Goal: Task Accomplishment & Management: Complete application form

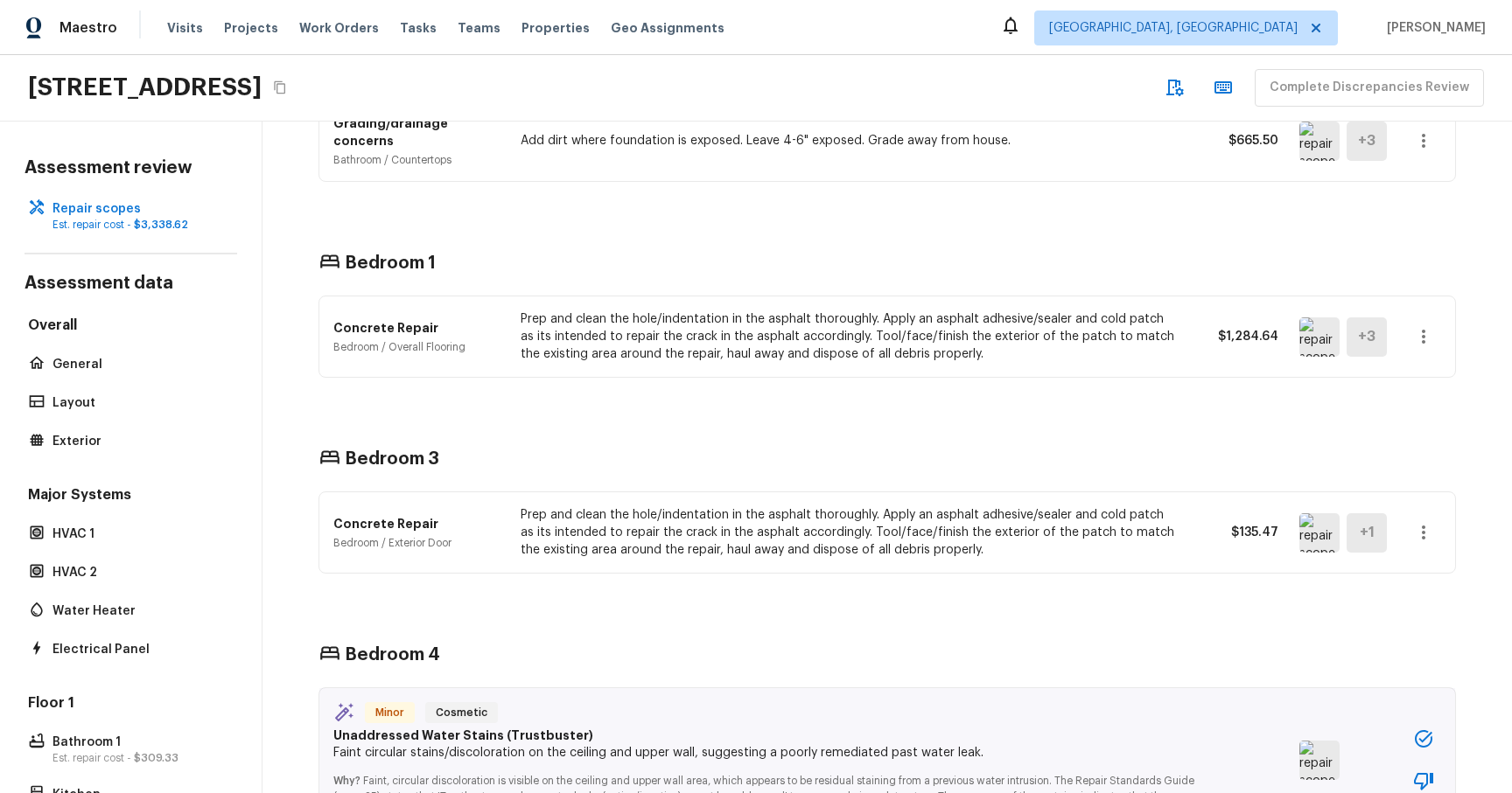
scroll to position [4101, 0]
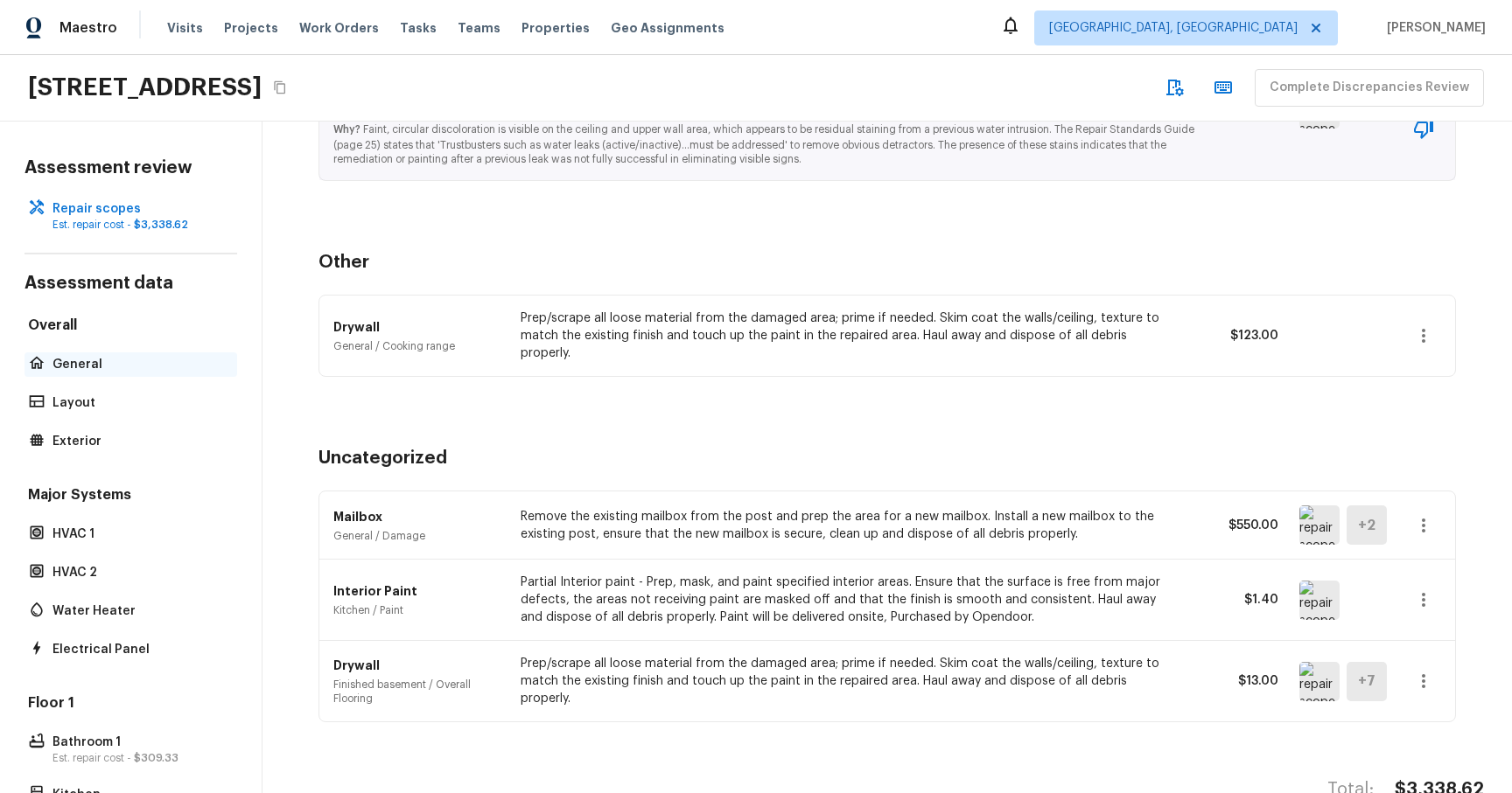
click at [106, 357] on p "General" at bounding box center [140, 365] width 174 height 18
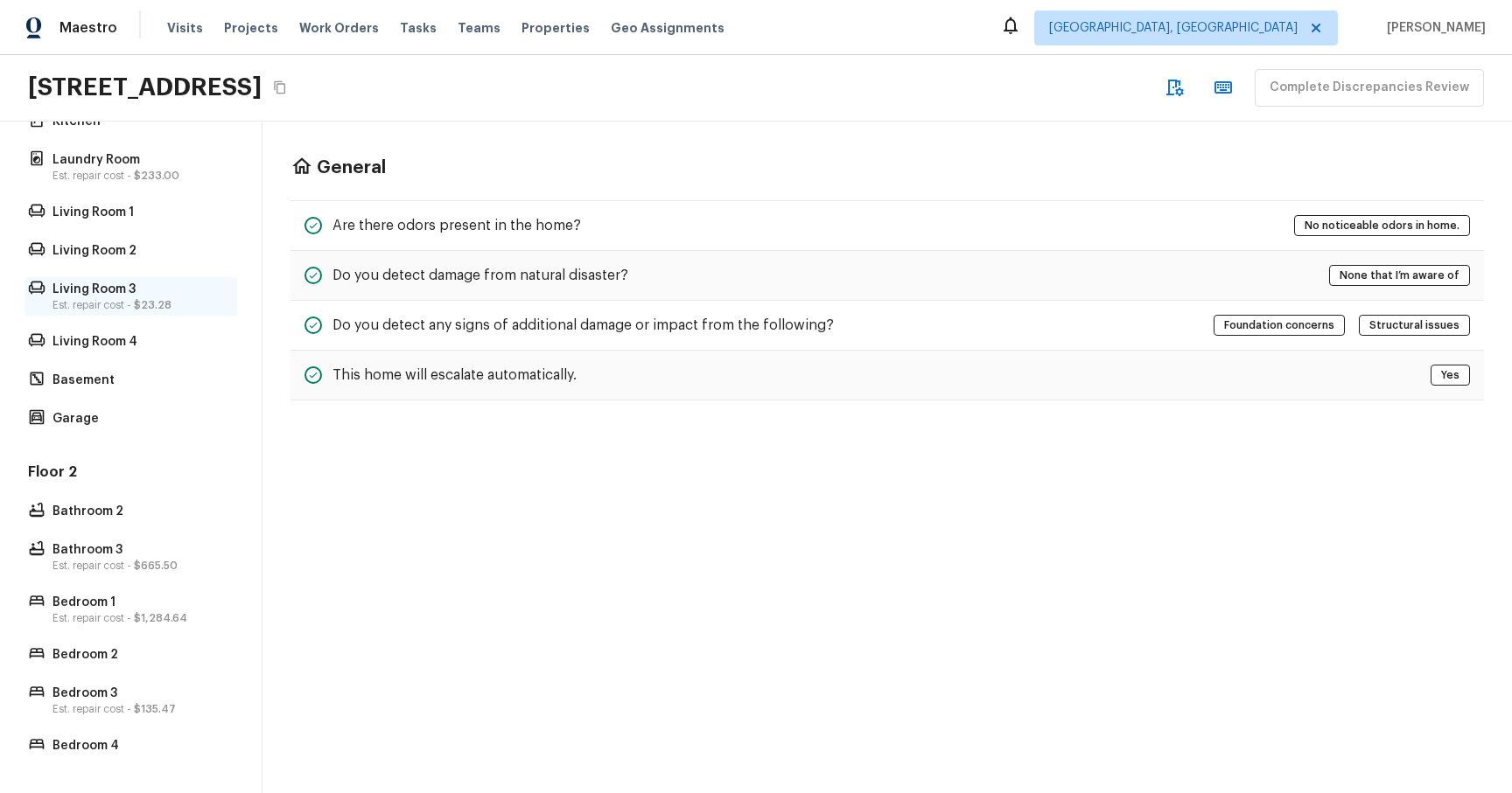
scroll to position [0, 0]
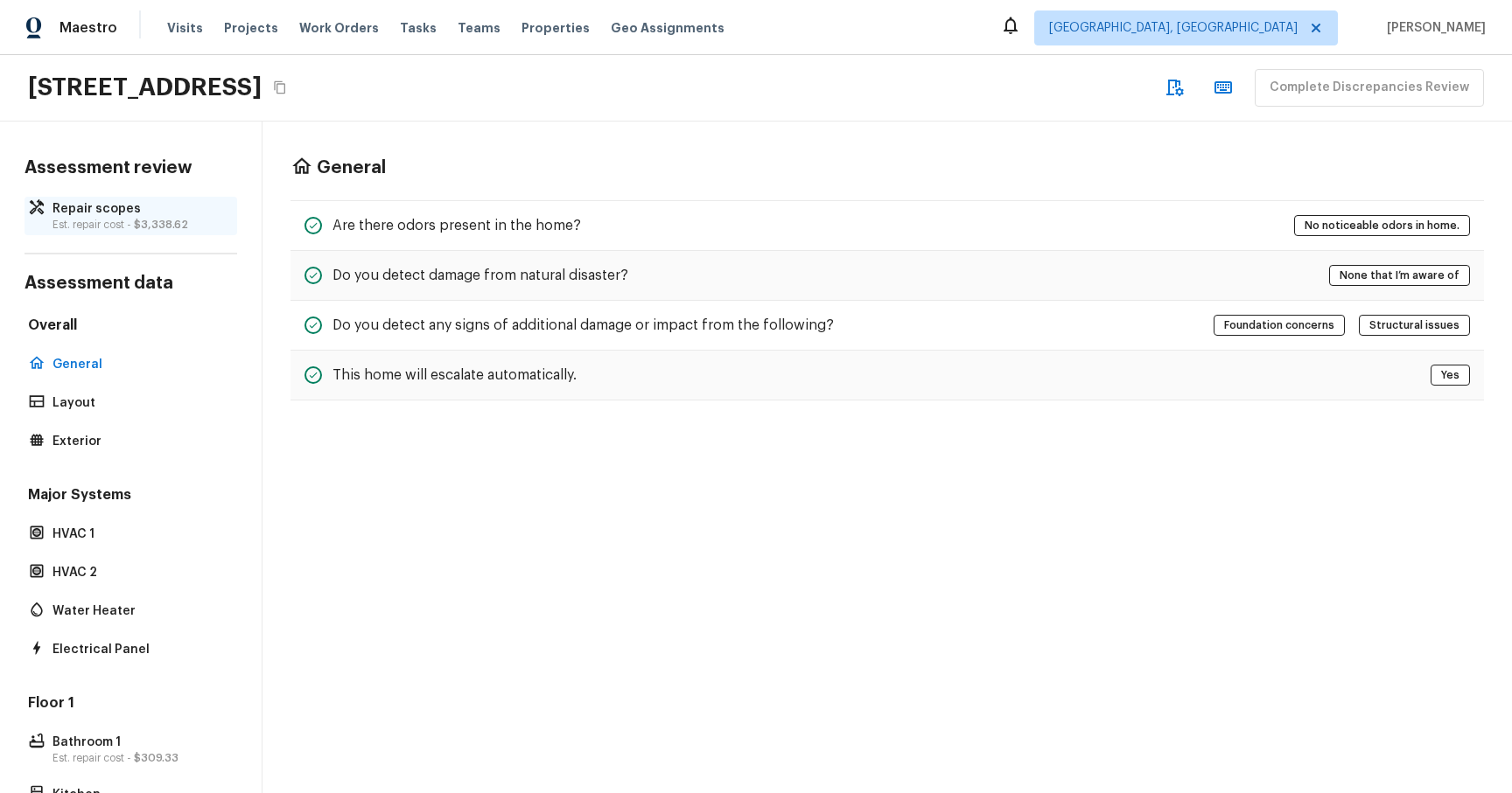
click at [83, 217] on p "Est. repair cost - $3,338.62" at bounding box center [140, 224] width 174 height 14
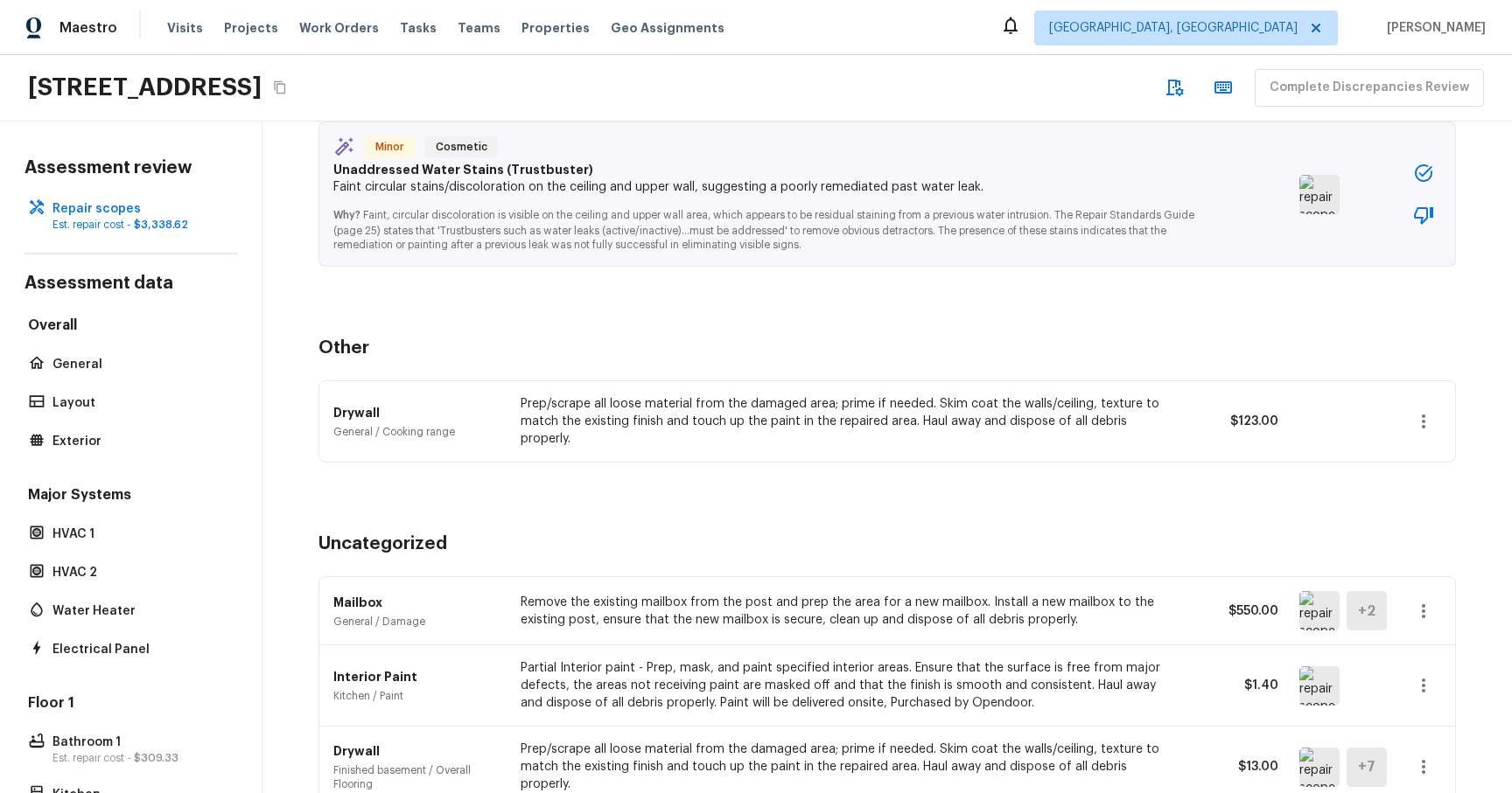
scroll to position [3043, 0]
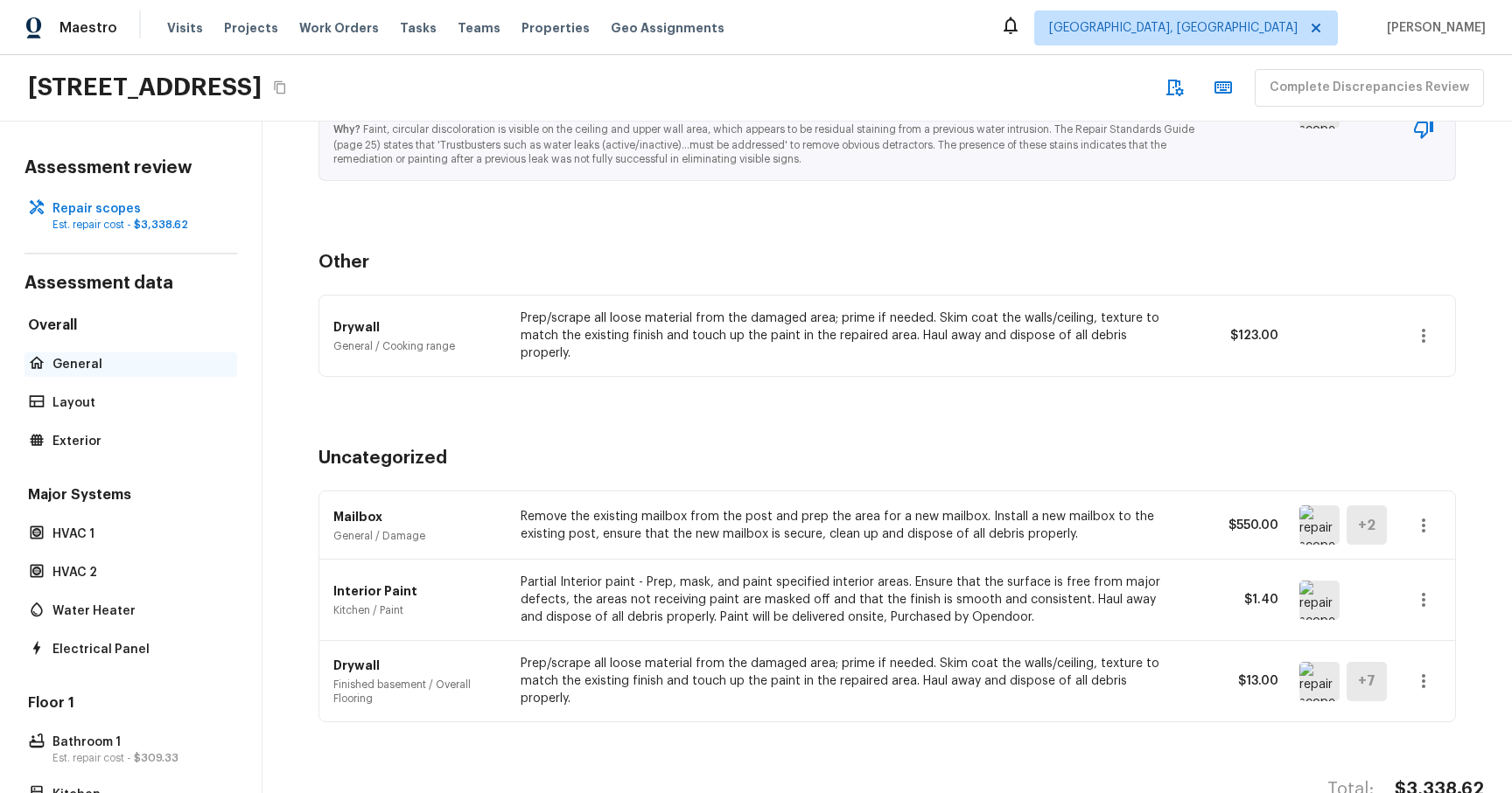
click at [125, 353] on div "General" at bounding box center [130, 365] width 213 height 25
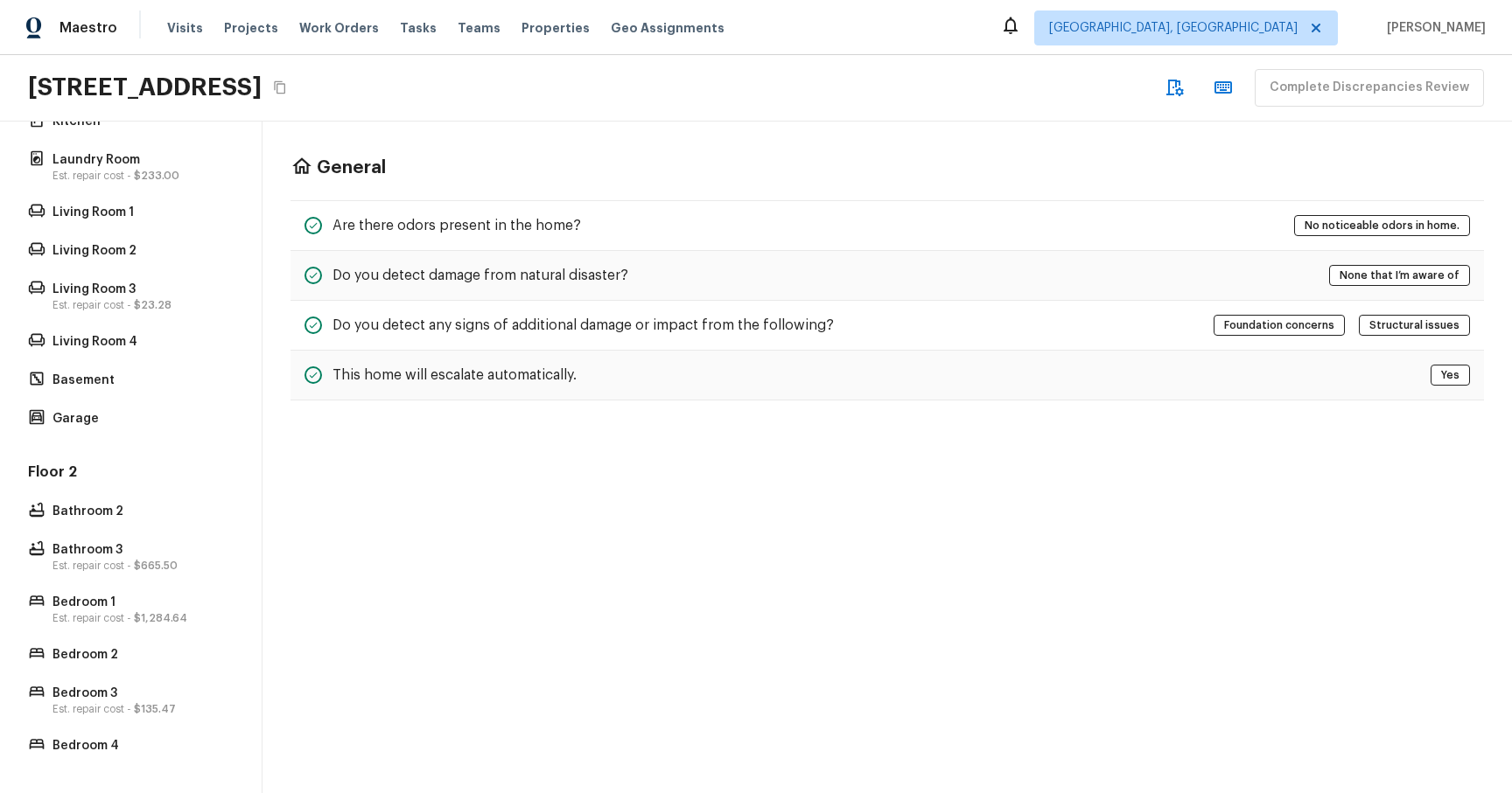
scroll to position [0, 0]
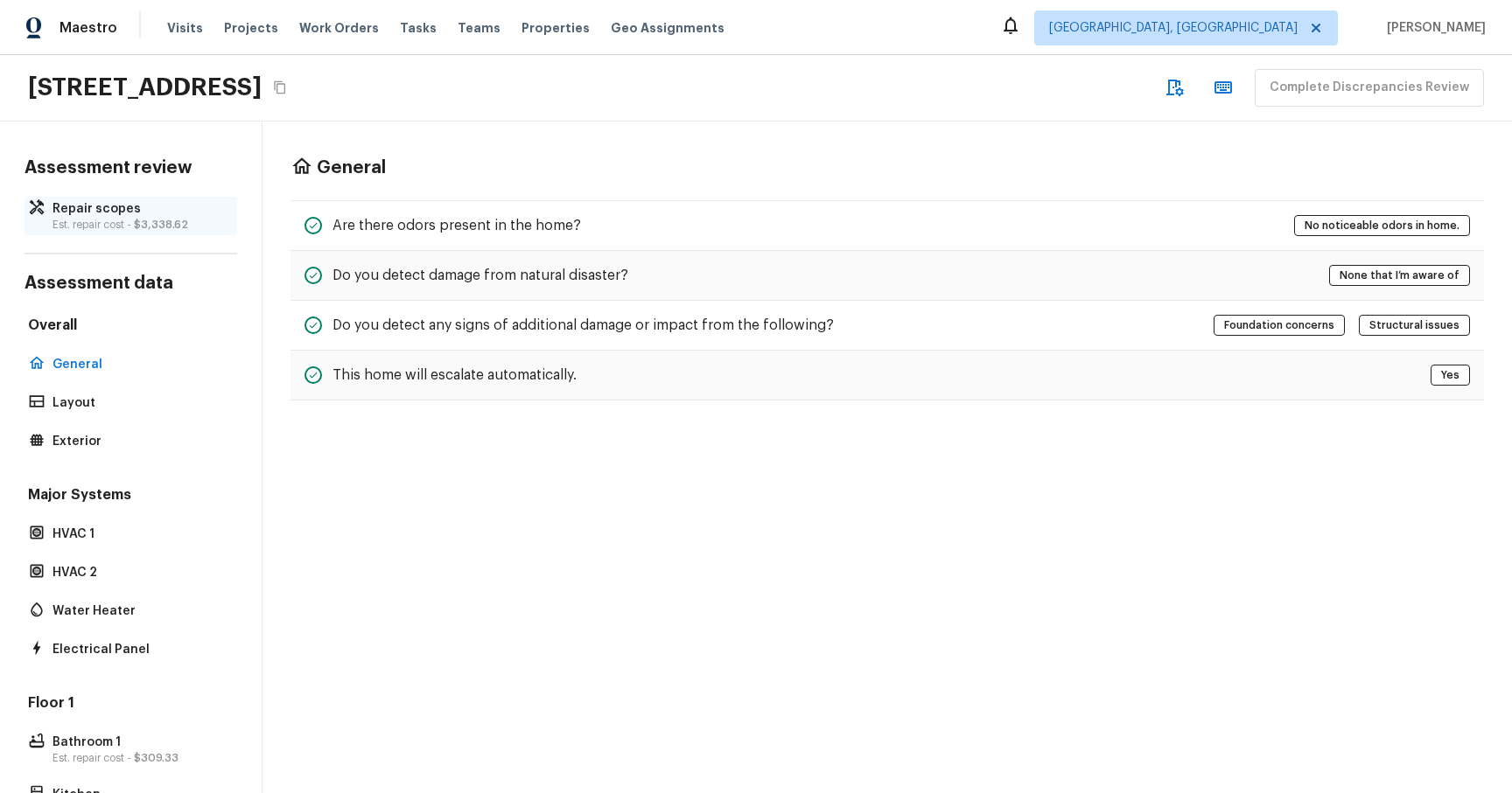
click at [138, 211] on p "Repair scopes" at bounding box center [140, 209] width 174 height 18
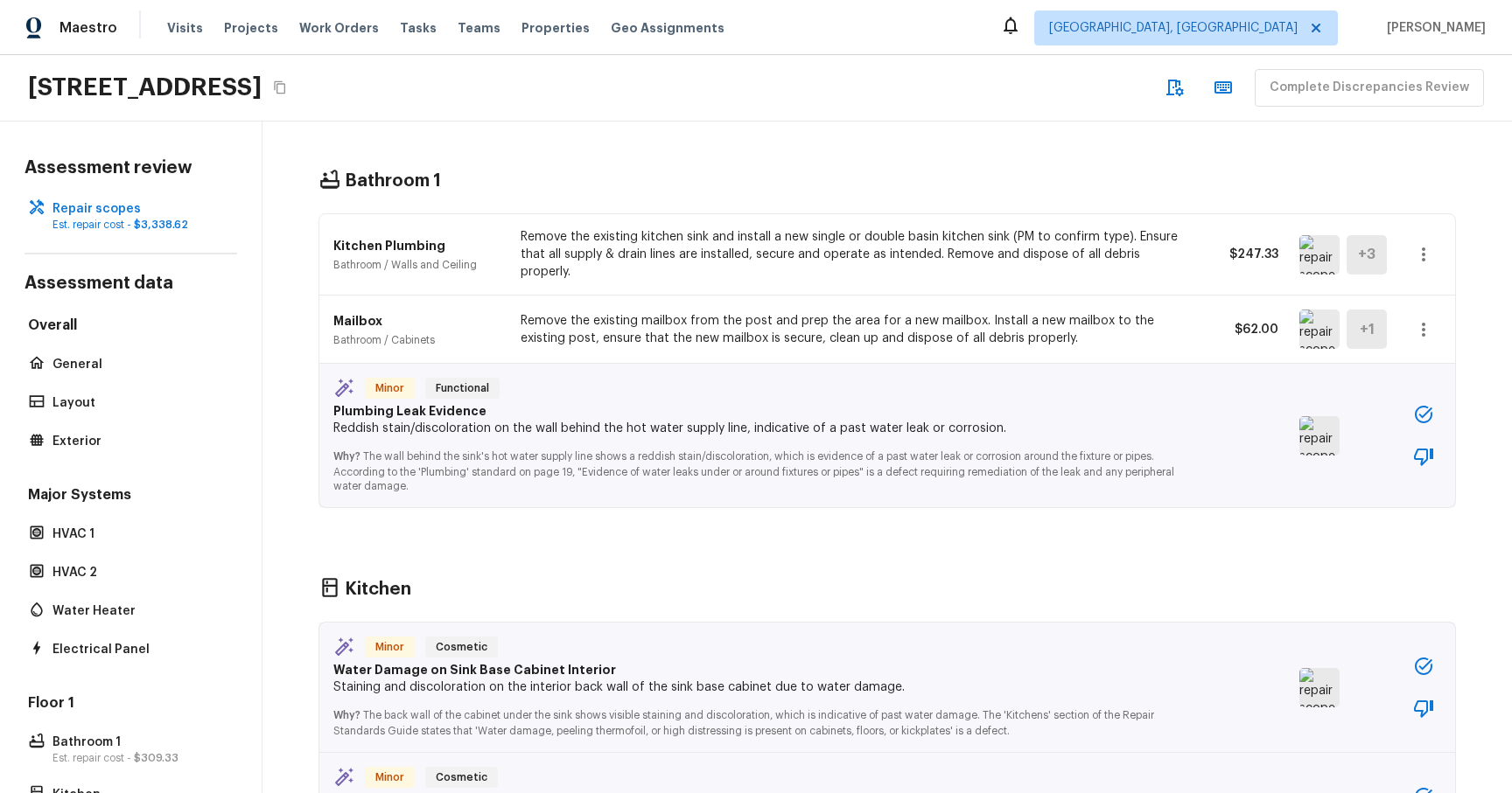
scroll to position [88, 0]
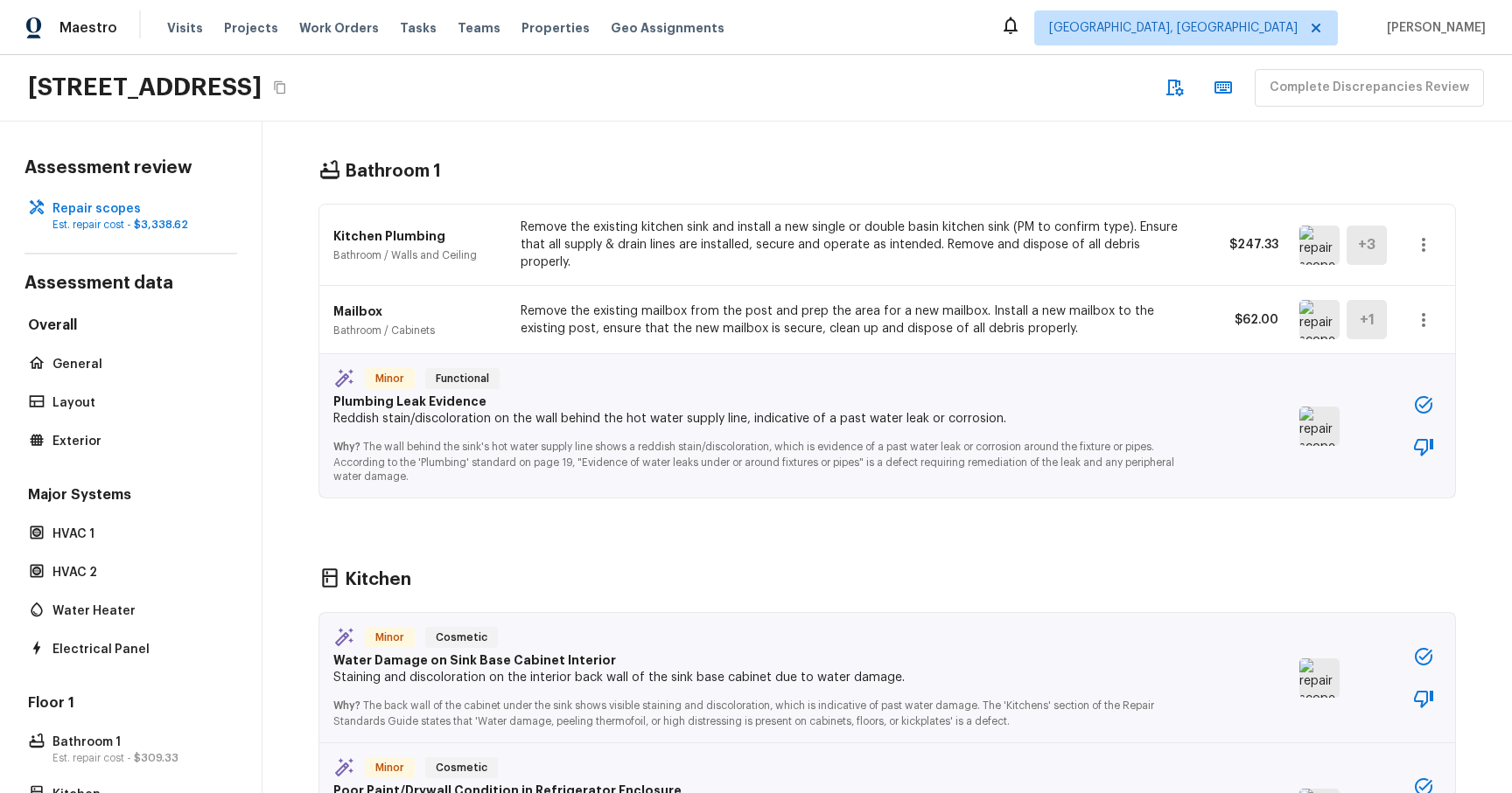
click at [1313, 419] on img at bounding box center [1319, 426] width 41 height 40
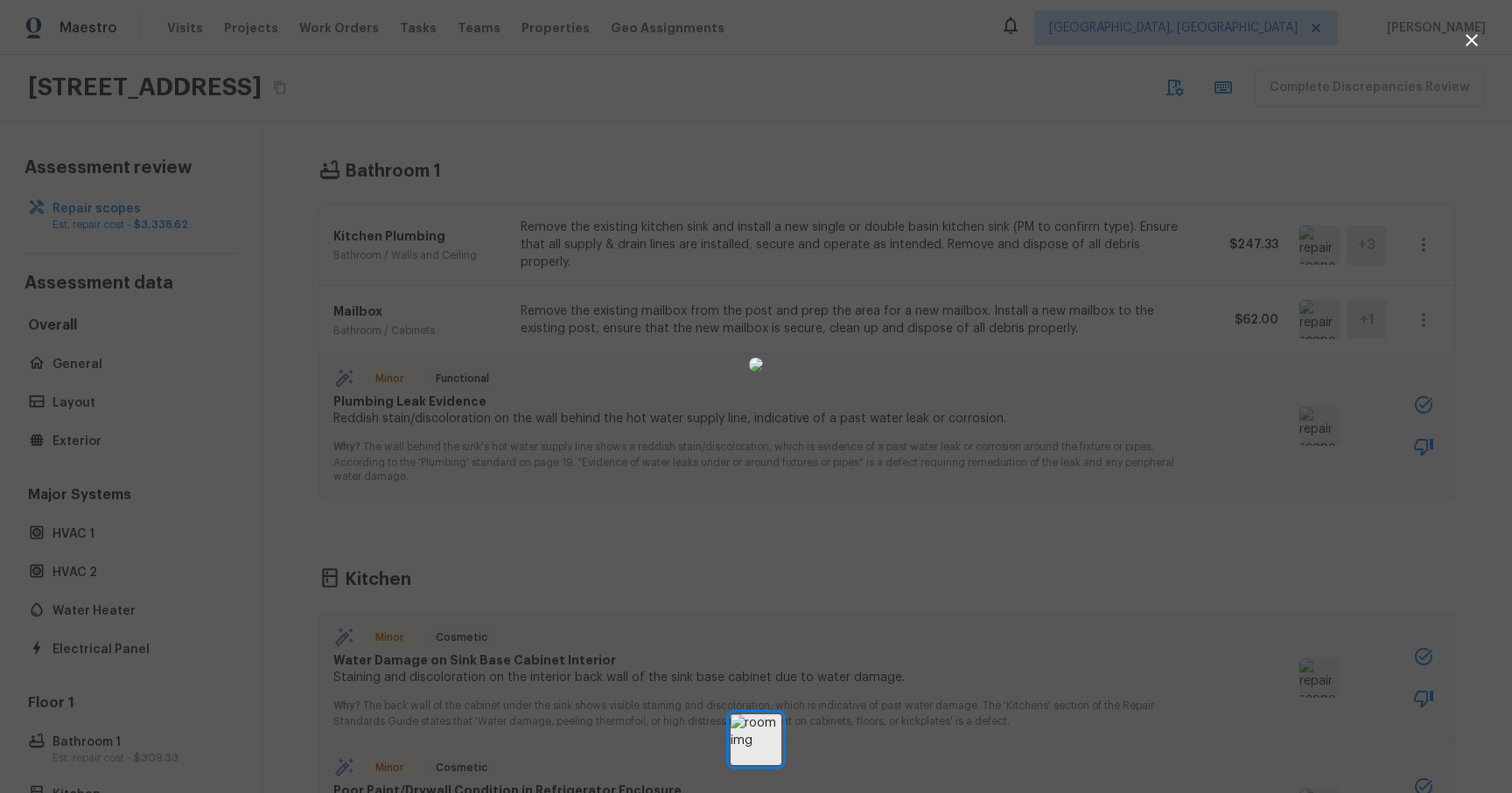
click at [1472, 38] on icon "button" at bounding box center [1472, 40] width 21 height 21
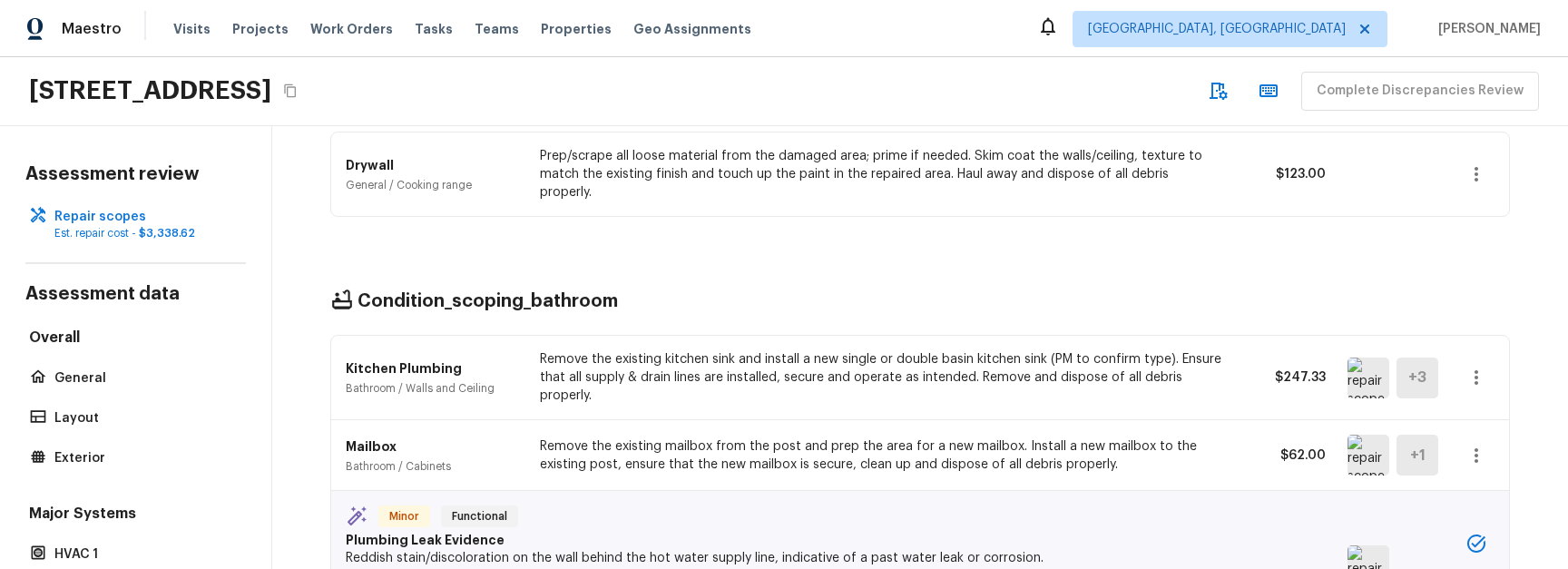
scroll to position [0, 0]
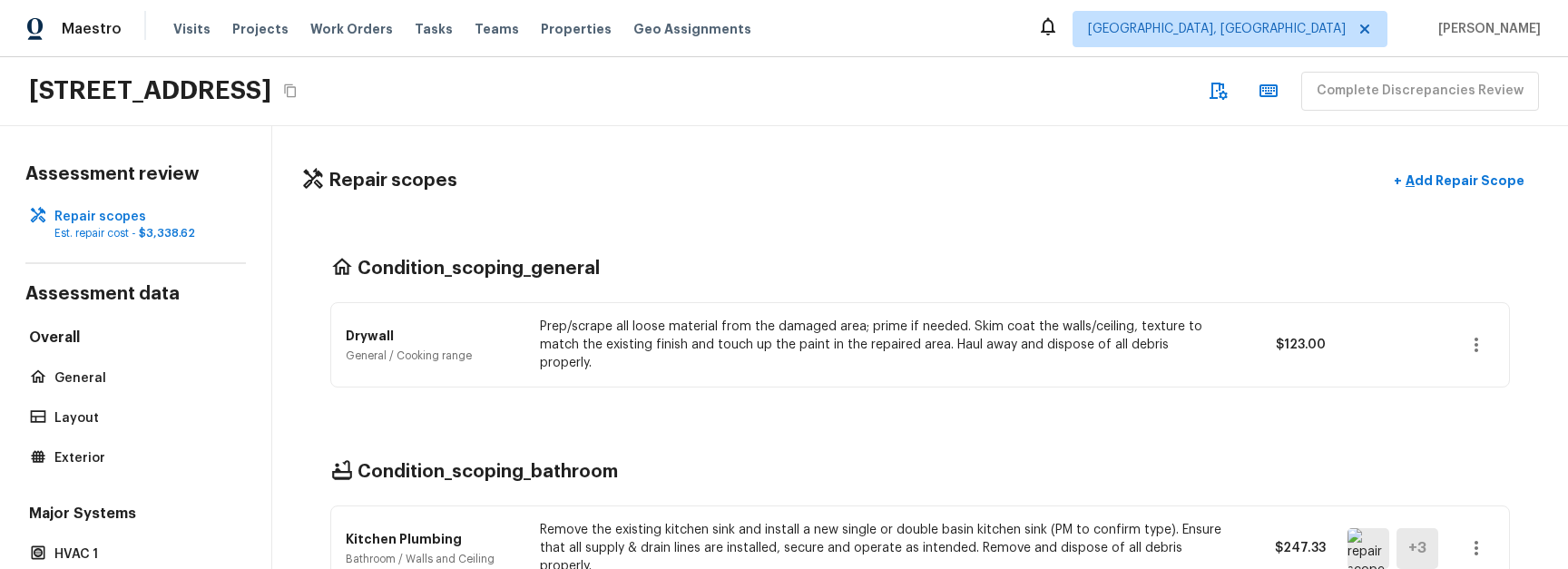
click at [829, 228] on div "Condition_scoping_general Drywall General / Cooking range Prep/scrape all loose…" at bounding box center [920, 322] width 1238 height 203
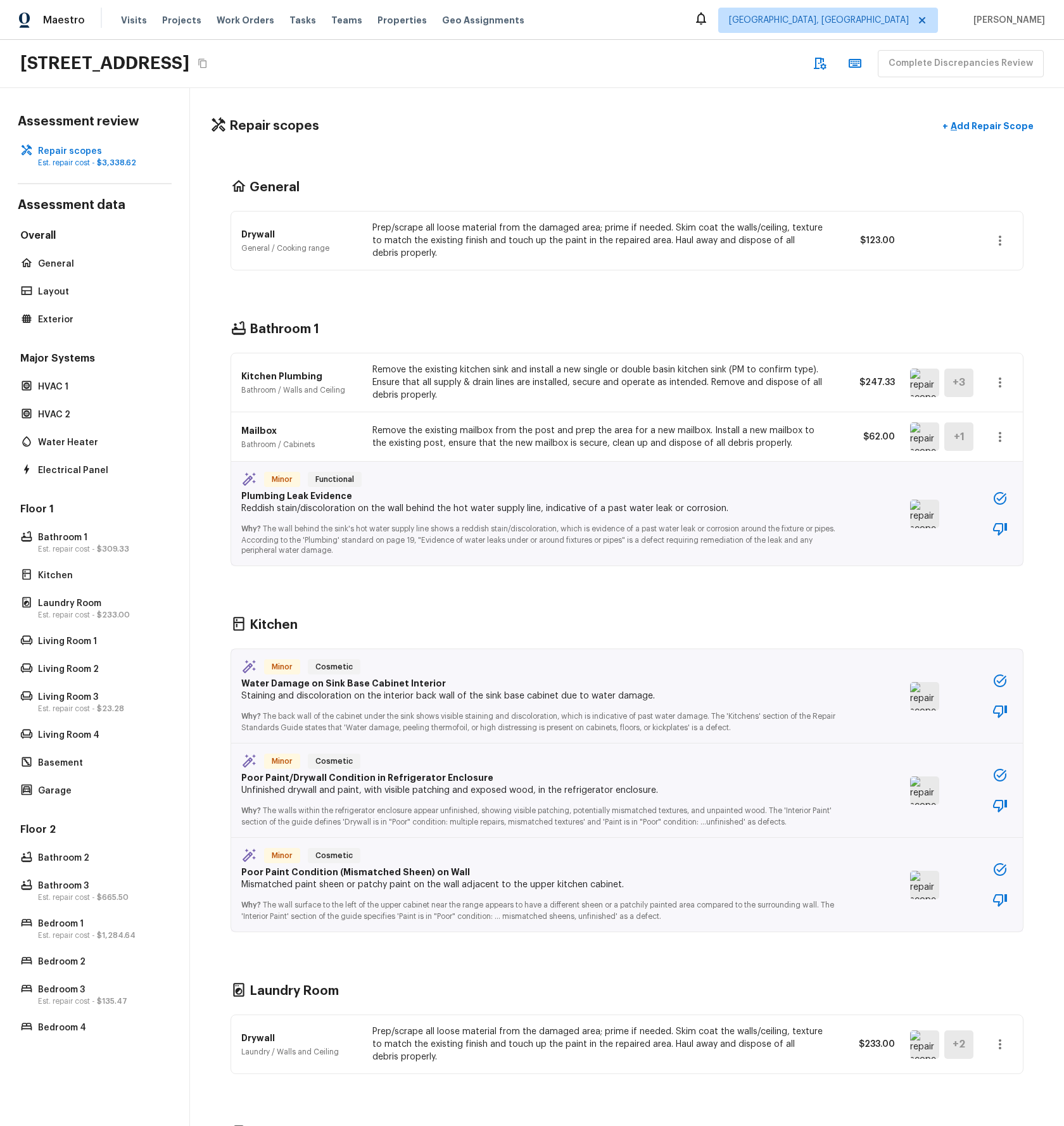
click at [994, 396] on icon "button" at bounding box center [1000, 529] width 15 height 15
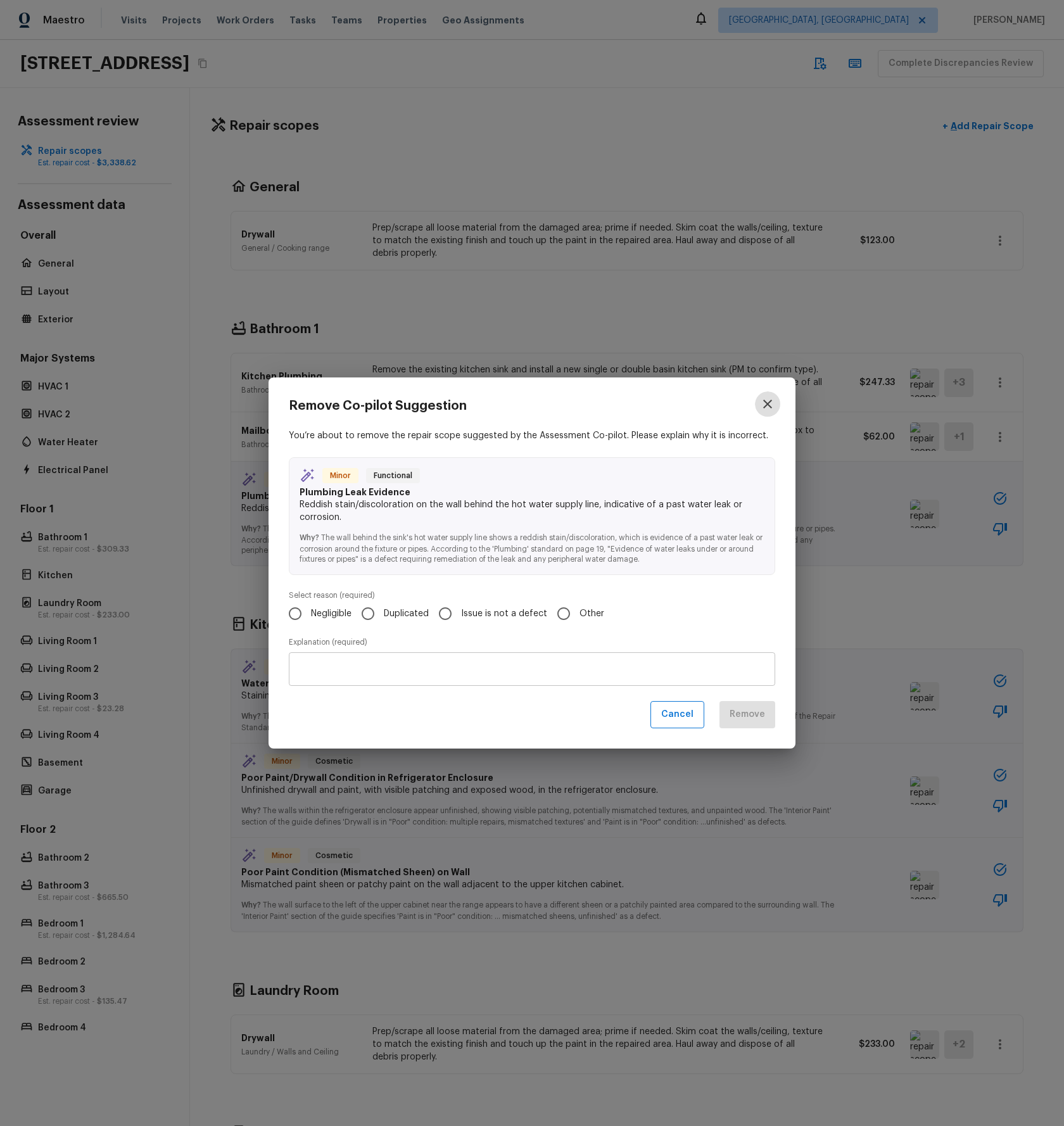
click at [767, 396] on icon "button" at bounding box center [767, 404] width 9 height 9
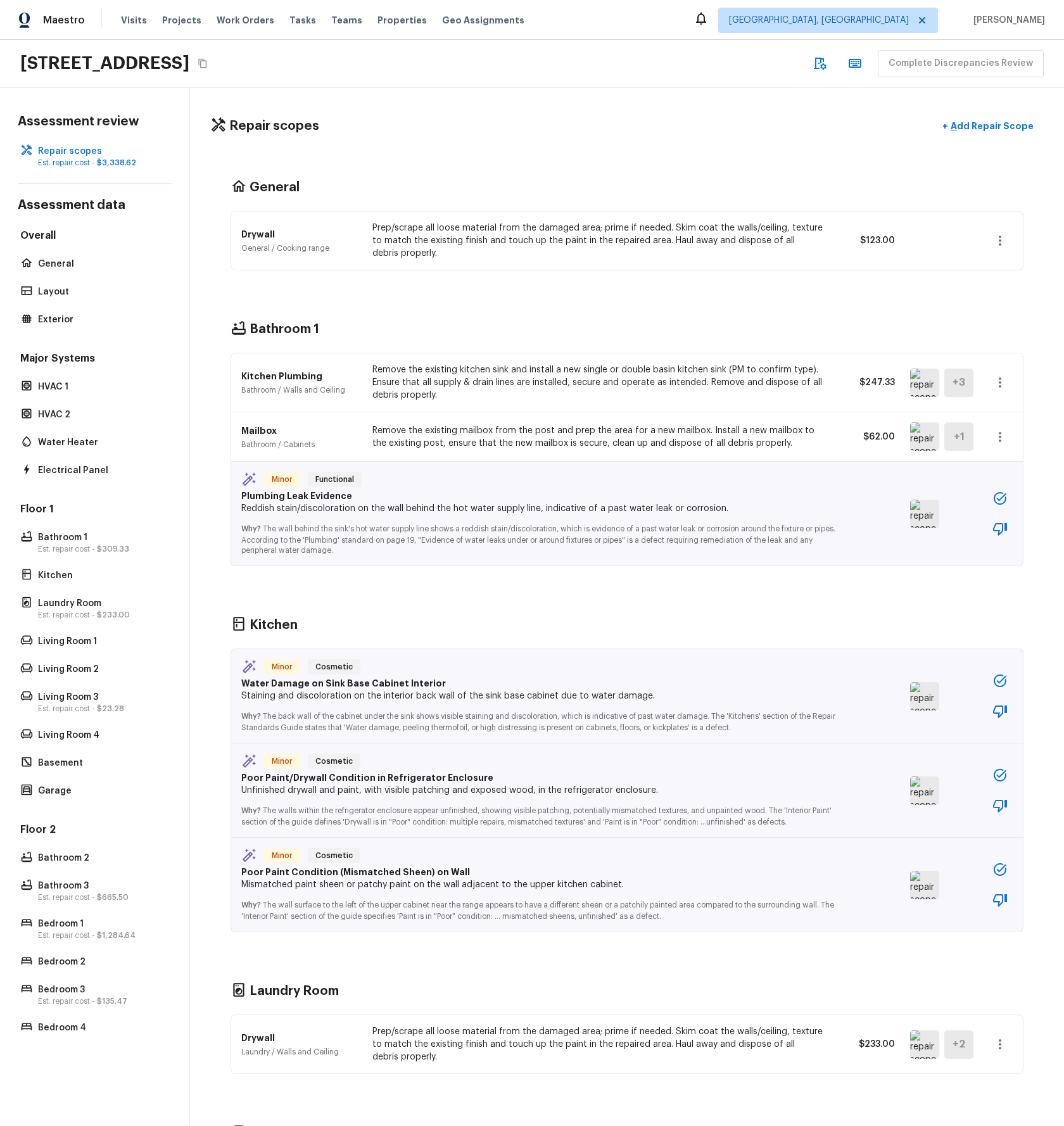
click at [1005, 396] on icon "button" at bounding box center [1000, 498] width 13 height 13
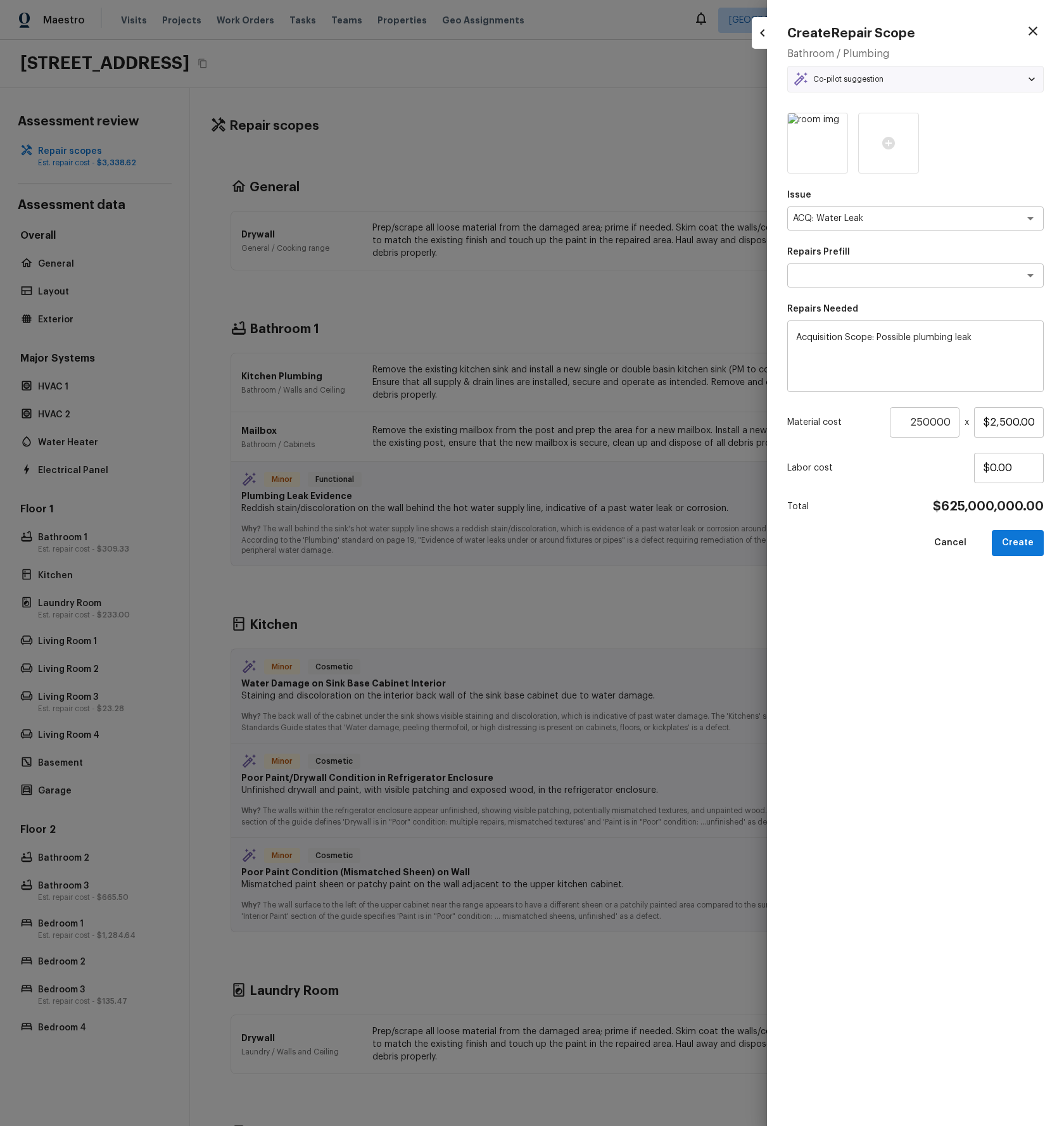
click at [1027, 81] on icon at bounding box center [1031, 79] width 13 height 13
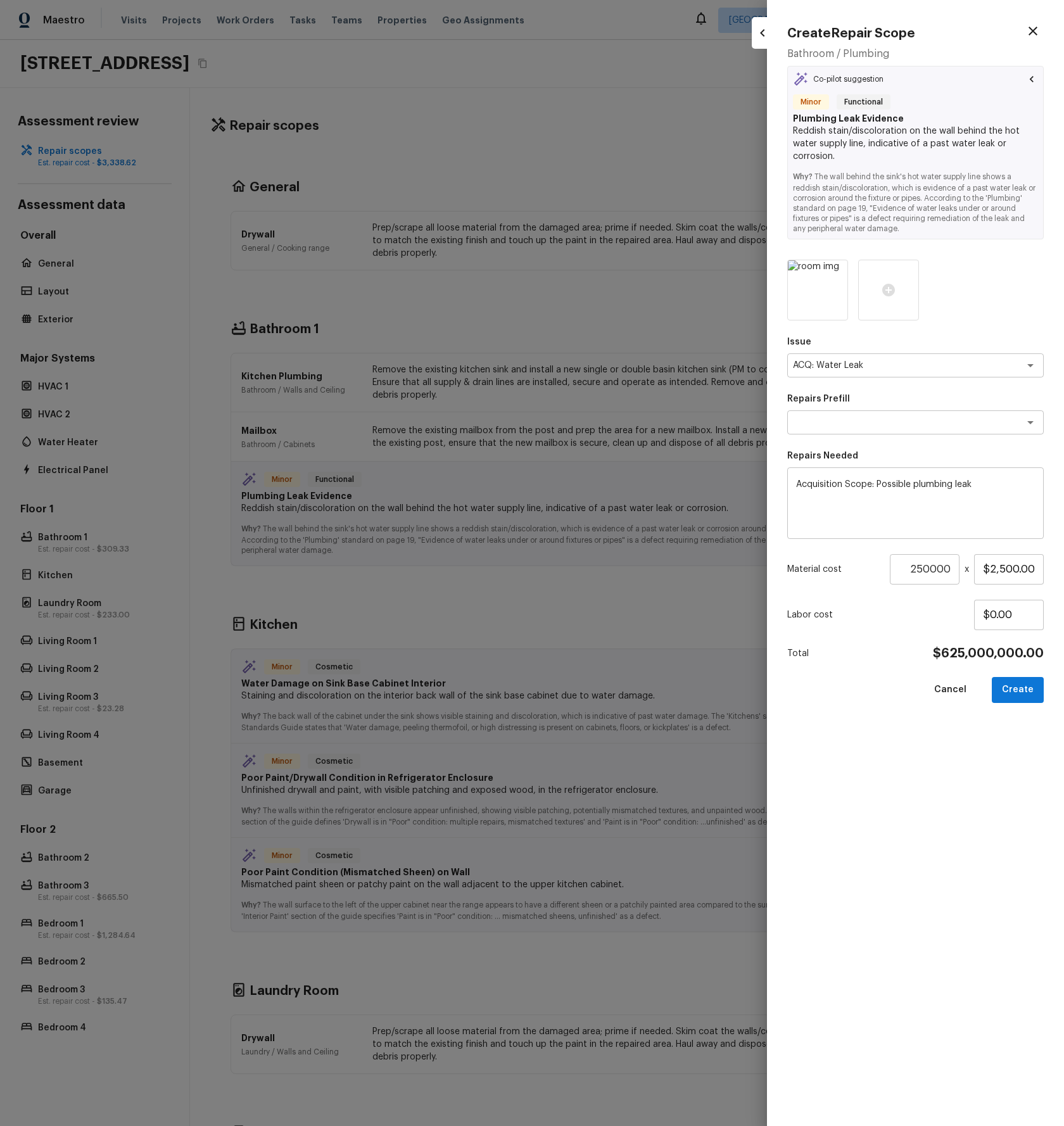
click at [1027, 81] on icon at bounding box center [1031, 79] width 13 height 13
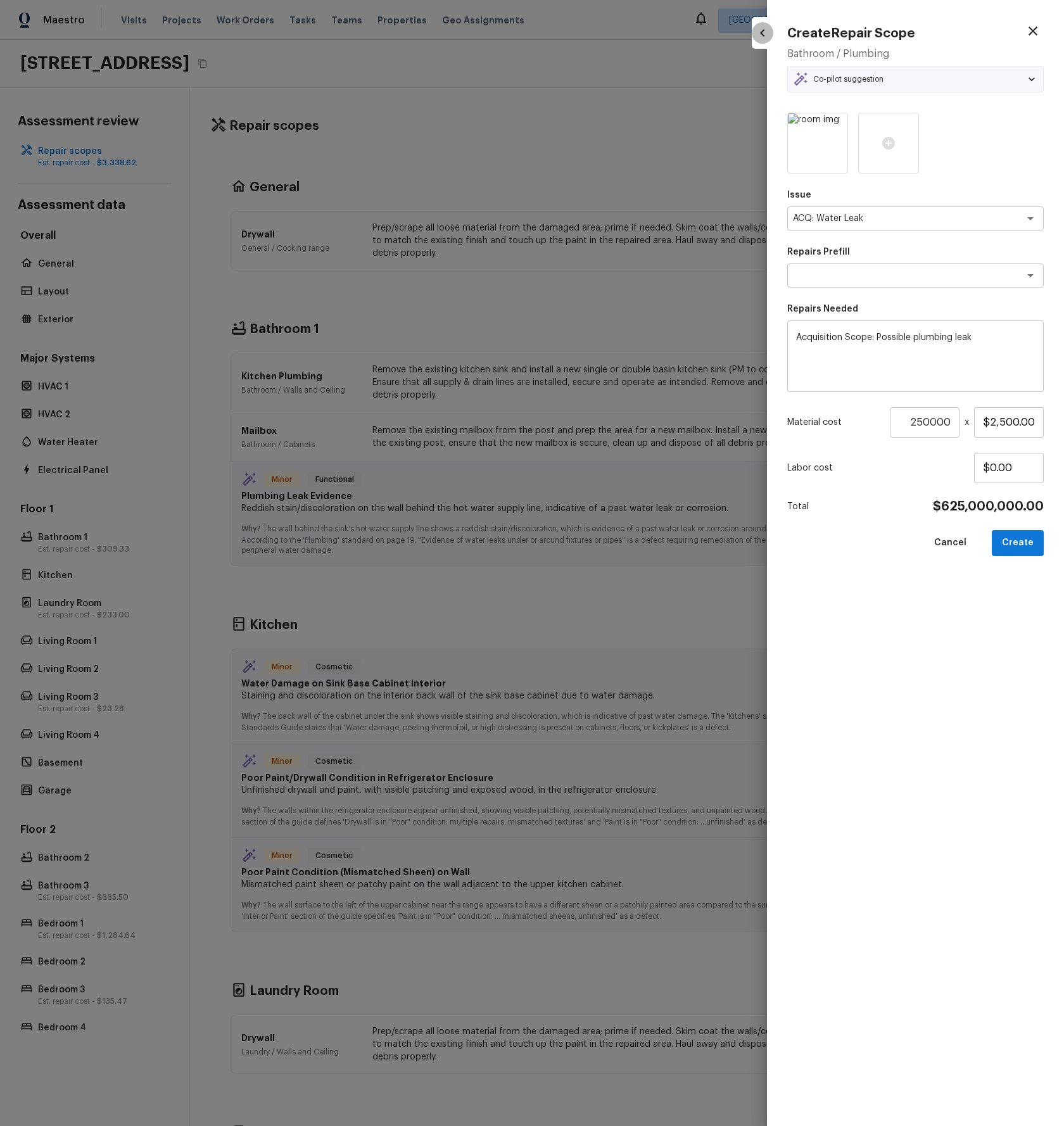
click at [762, 36] on icon "button" at bounding box center [762, 33] width 15 height 15
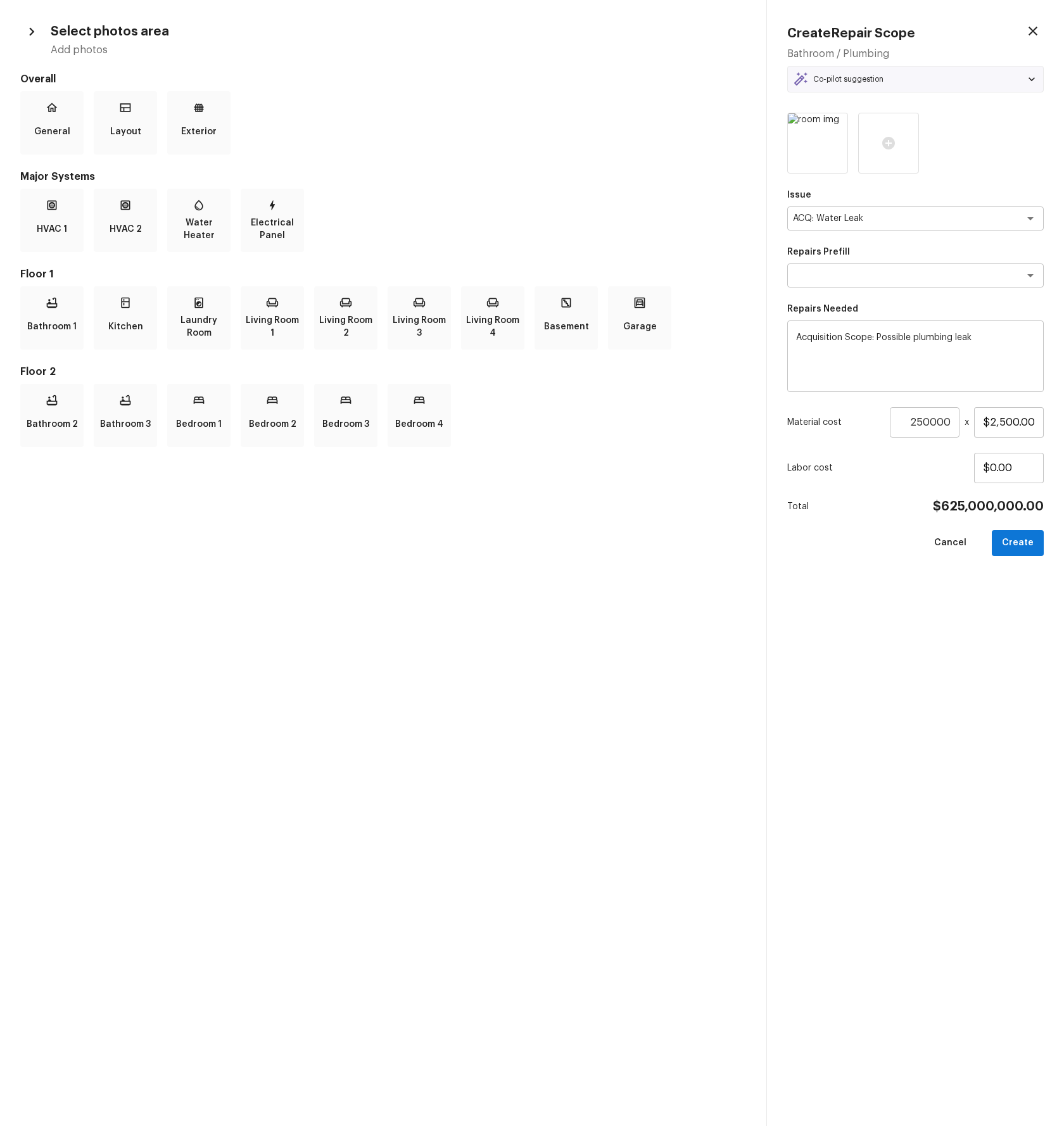
drag, startPoint x: 1035, startPoint y: 29, endPoint x: 1028, endPoint y: 37, distance: 10.6
click at [1035, 29] on icon "button" at bounding box center [1033, 31] width 15 height 15
type input "1"
type input "$0.00"
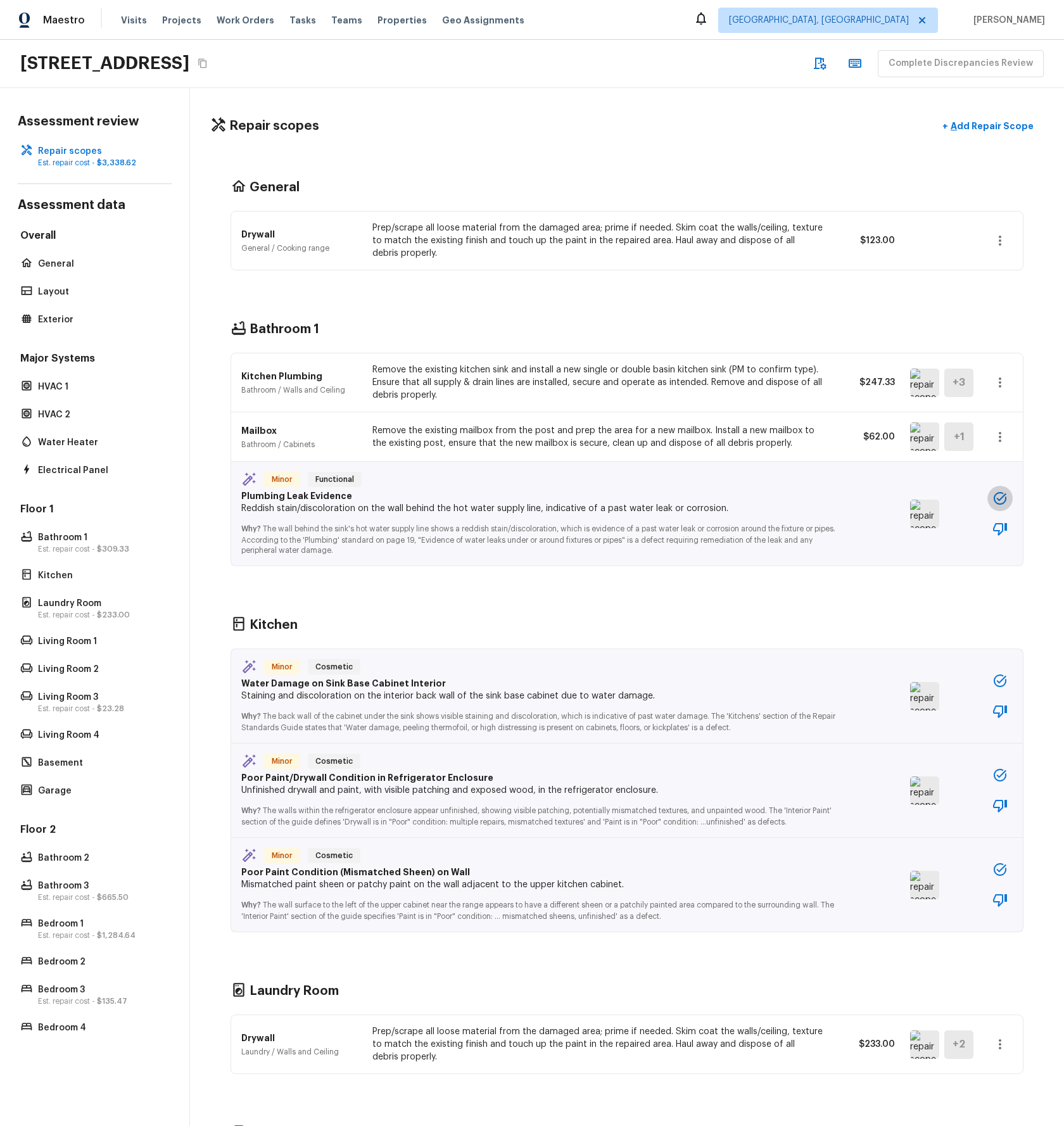
click at [1001, 396] on icon "button" at bounding box center [1000, 498] width 15 height 15
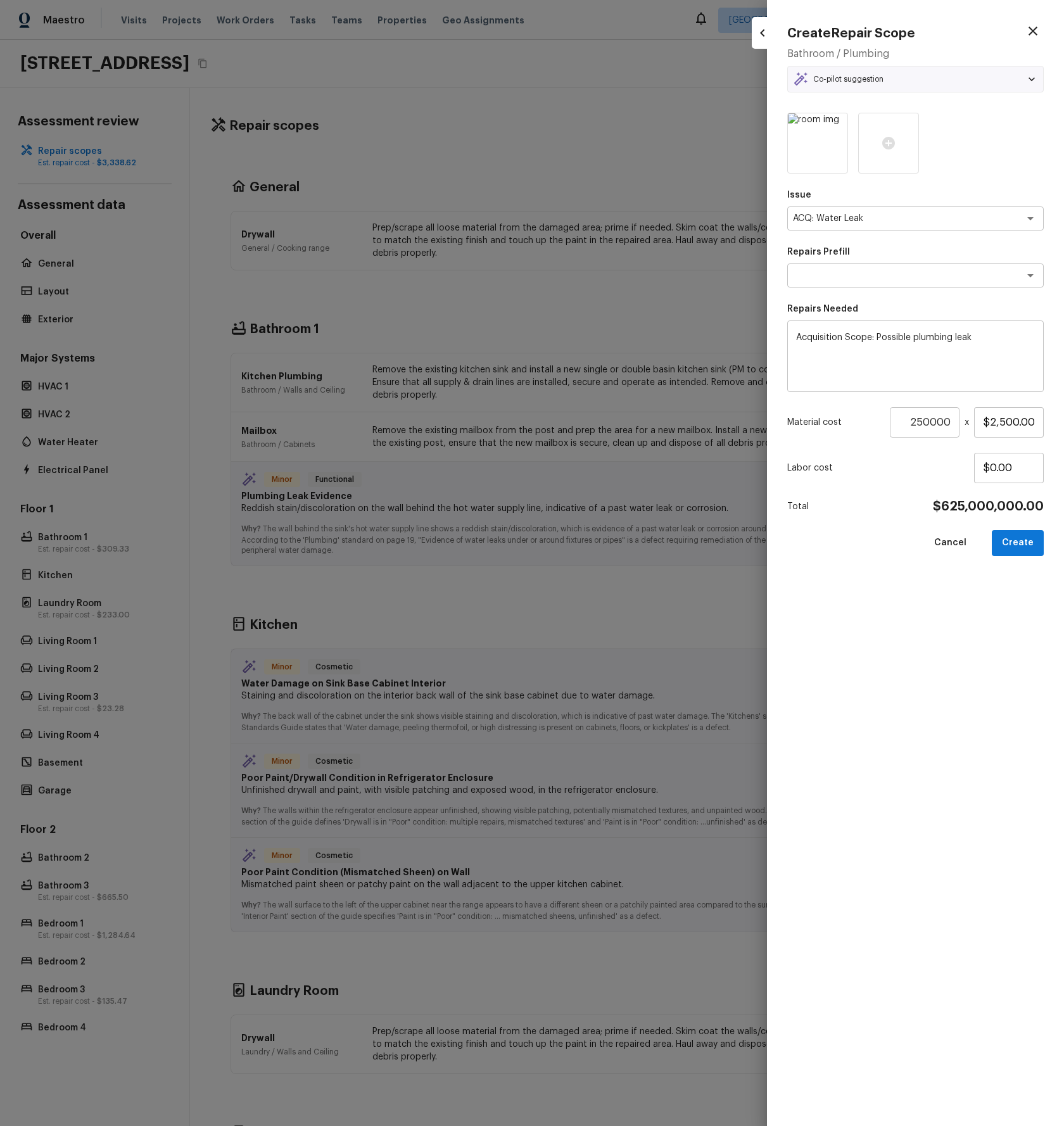
click at [757, 29] on icon "button" at bounding box center [762, 33] width 15 height 15
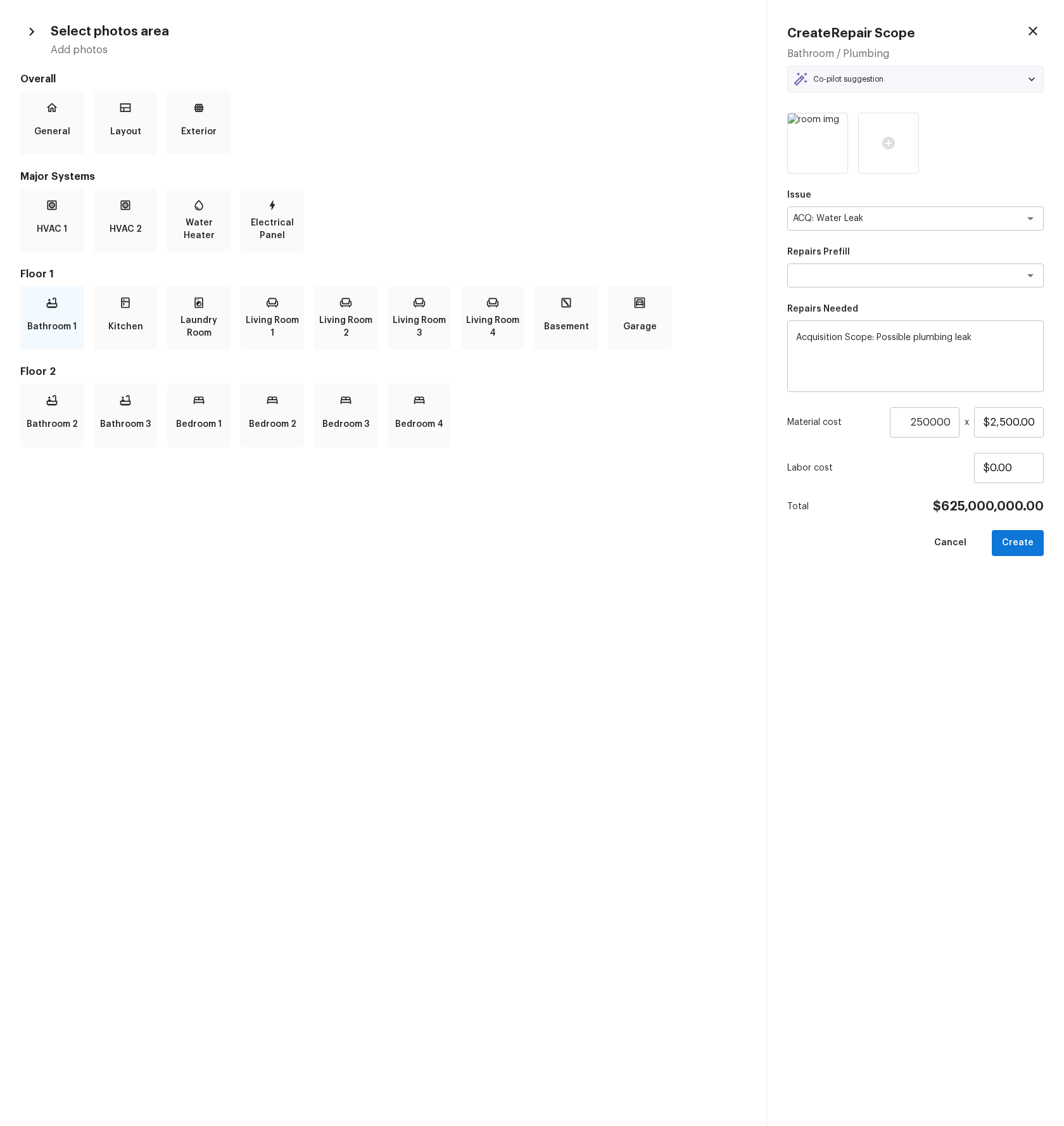
click at [40, 319] on p "Bathroom 1" at bounding box center [52, 327] width 49 height 25
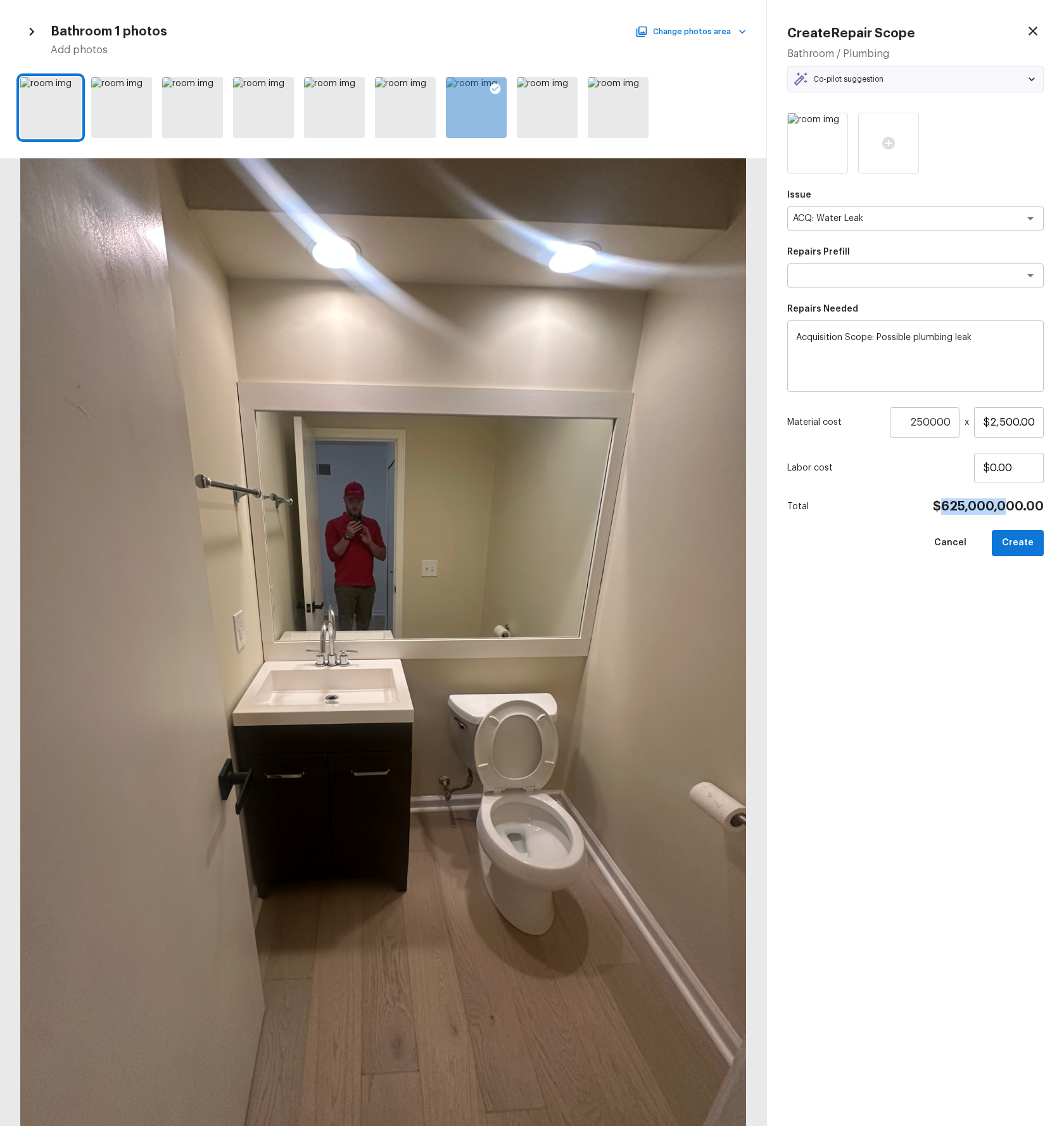
drag, startPoint x: 950, startPoint y: 510, endPoint x: 996, endPoint y: 586, distance: 88.8
click at [1012, 396] on h4 "$625,000,000.00" at bounding box center [988, 507] width 111 height 16
click at [1036, 32] on icon "button" at bounding box center [1033, 31] width 15 height 15
type input "1"
type input "$0.00"
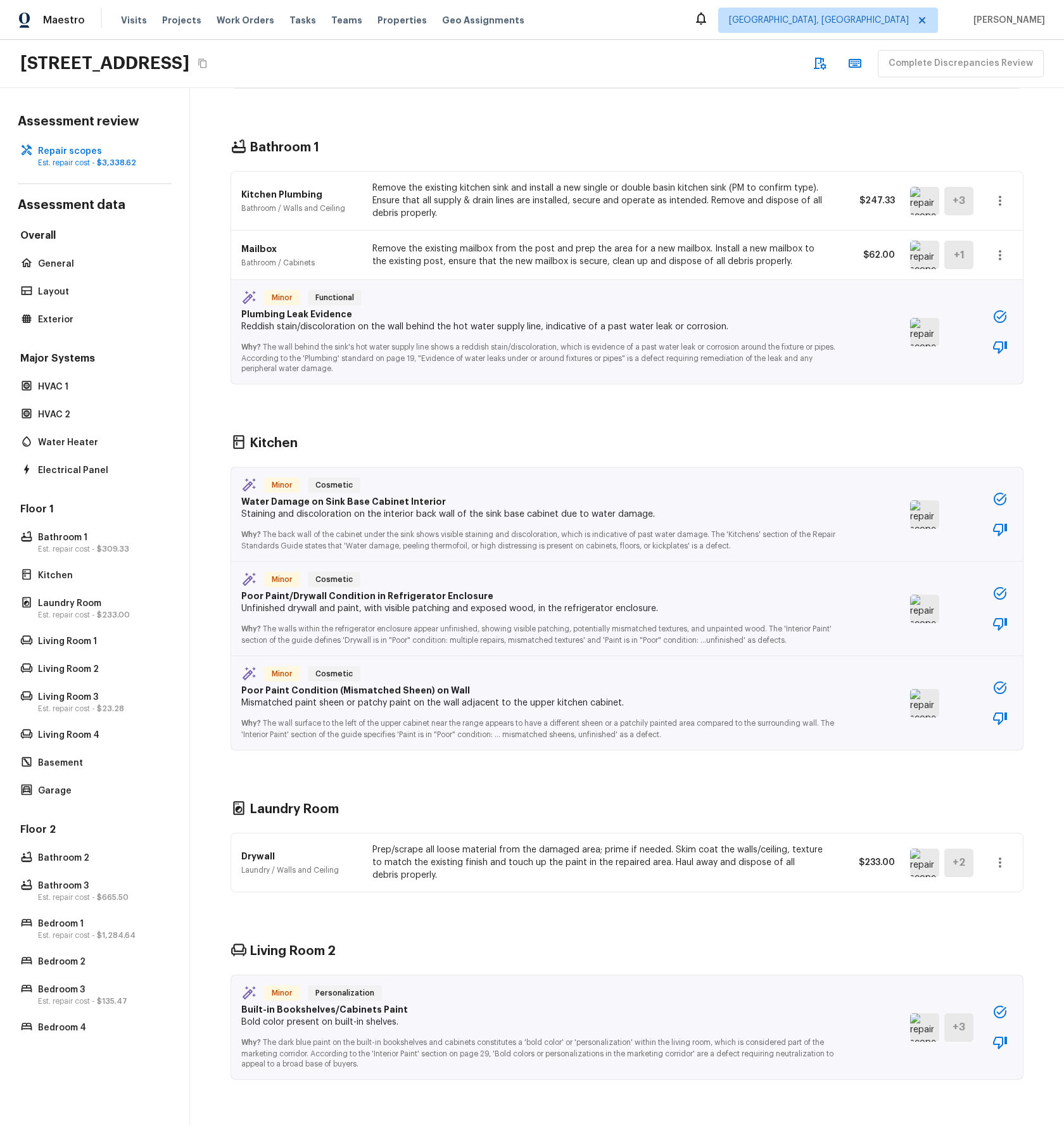
scroll to position [201, 0]
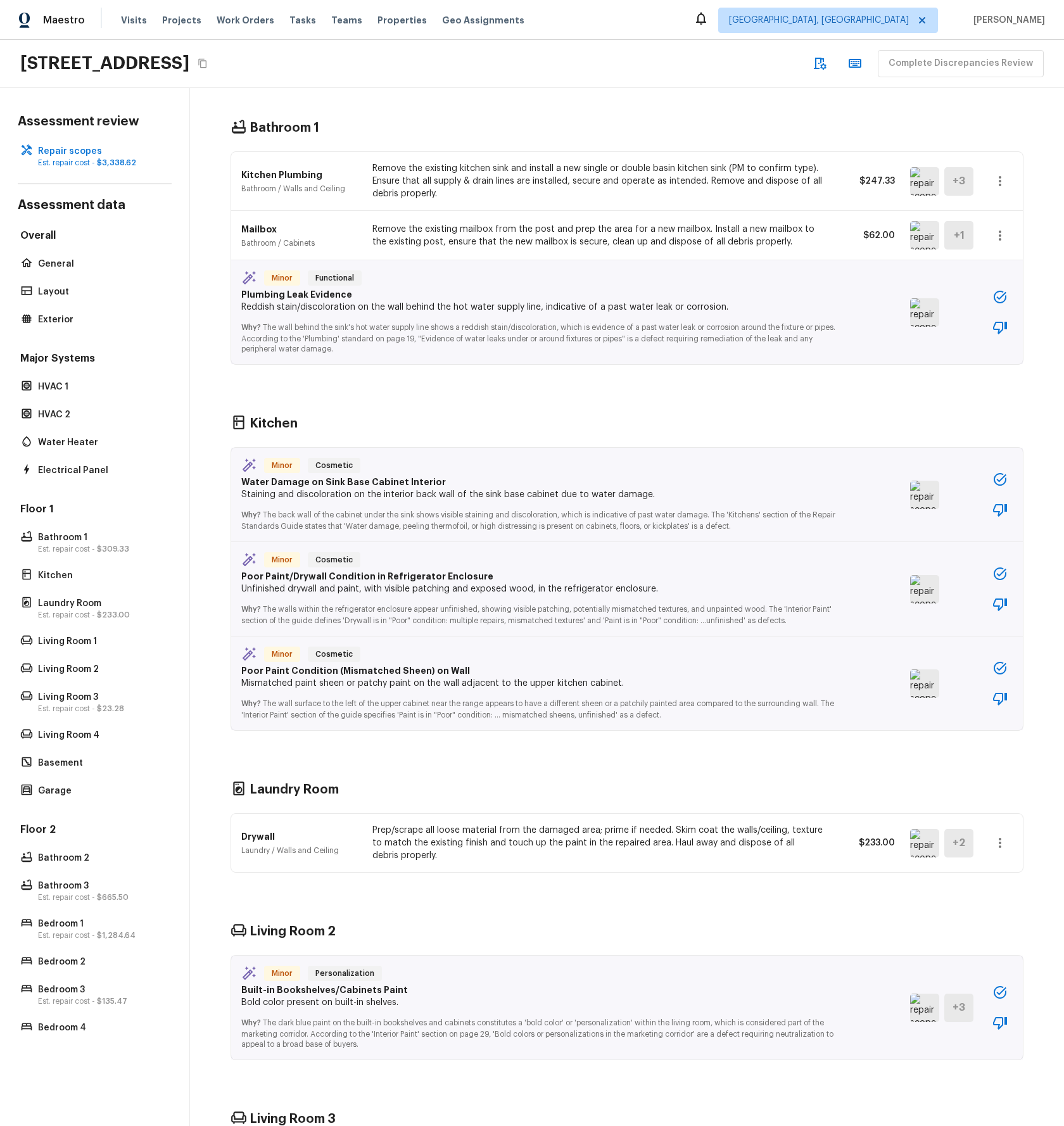
click at [994, 396] on icon "button" at bounding box center [1000, 843] width 15 height 15
click at [728, 396] on div at bounding box center [532, 563] width 1064 height 1126
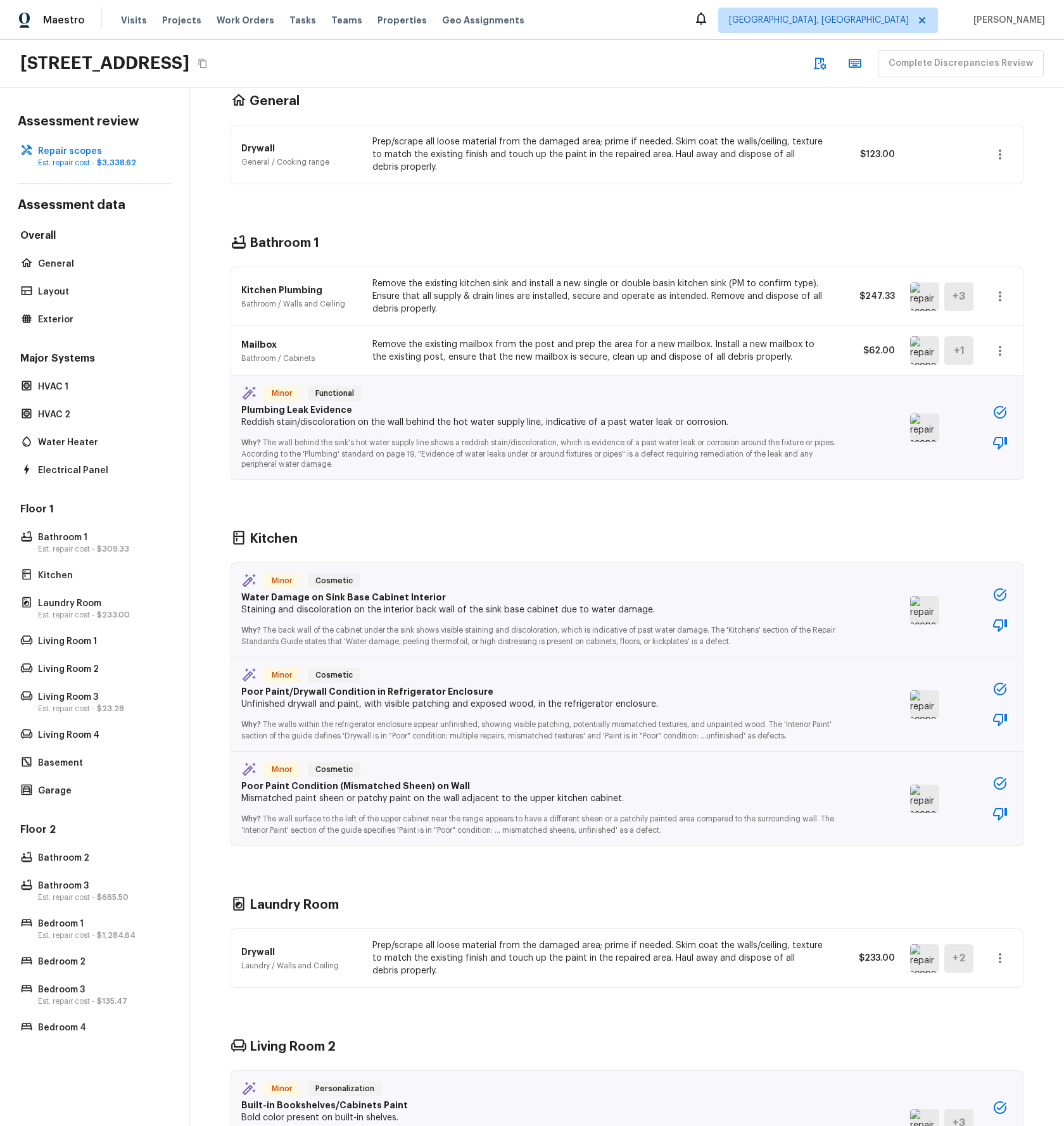
scroll to position [0, 0]
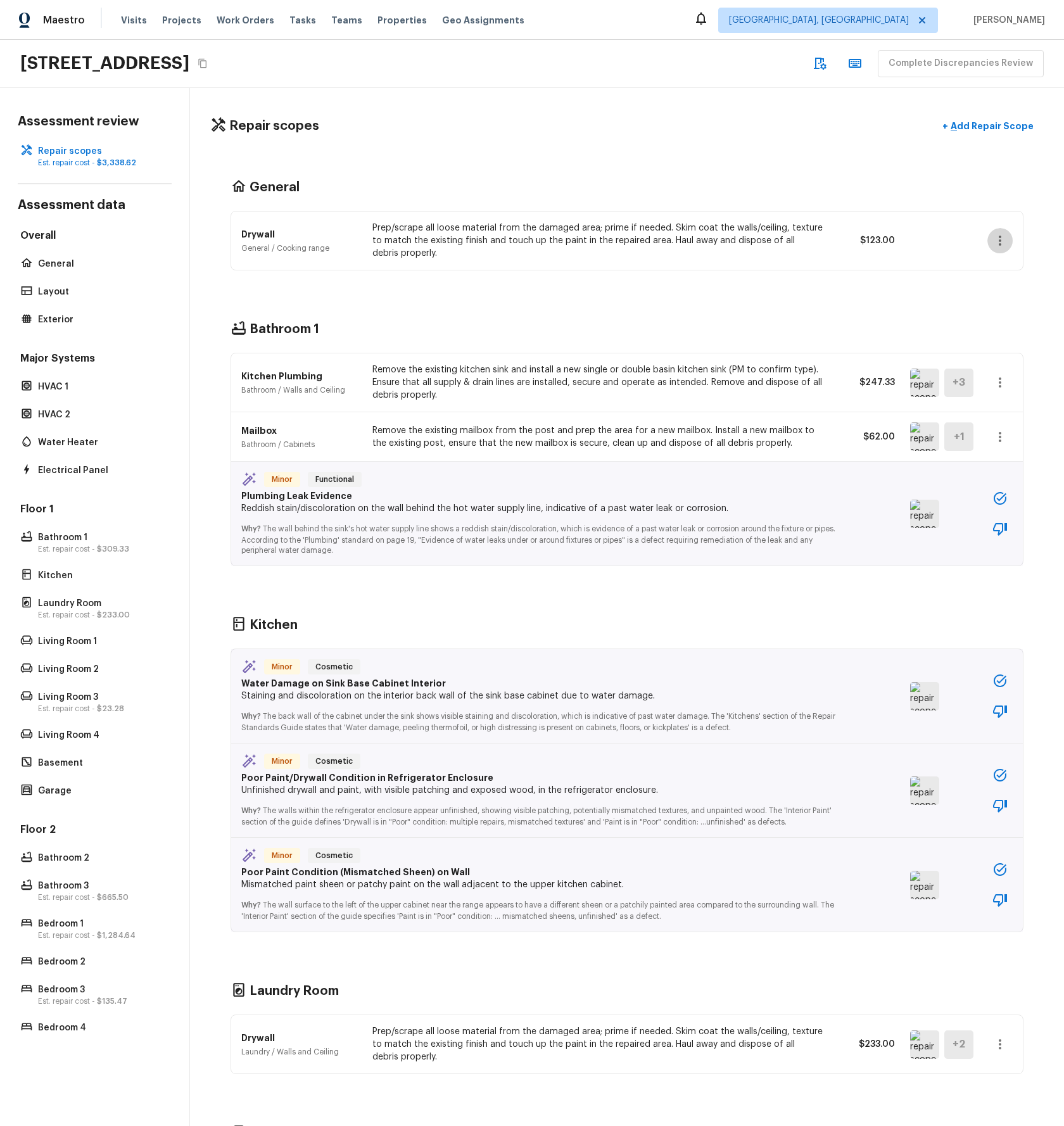
click at [996, 231] on button "button" at bounding box center [1000, 240] width 25 height 25
click at [515, 164] on div at bounding box center [532, 563] width 1064 height 1126
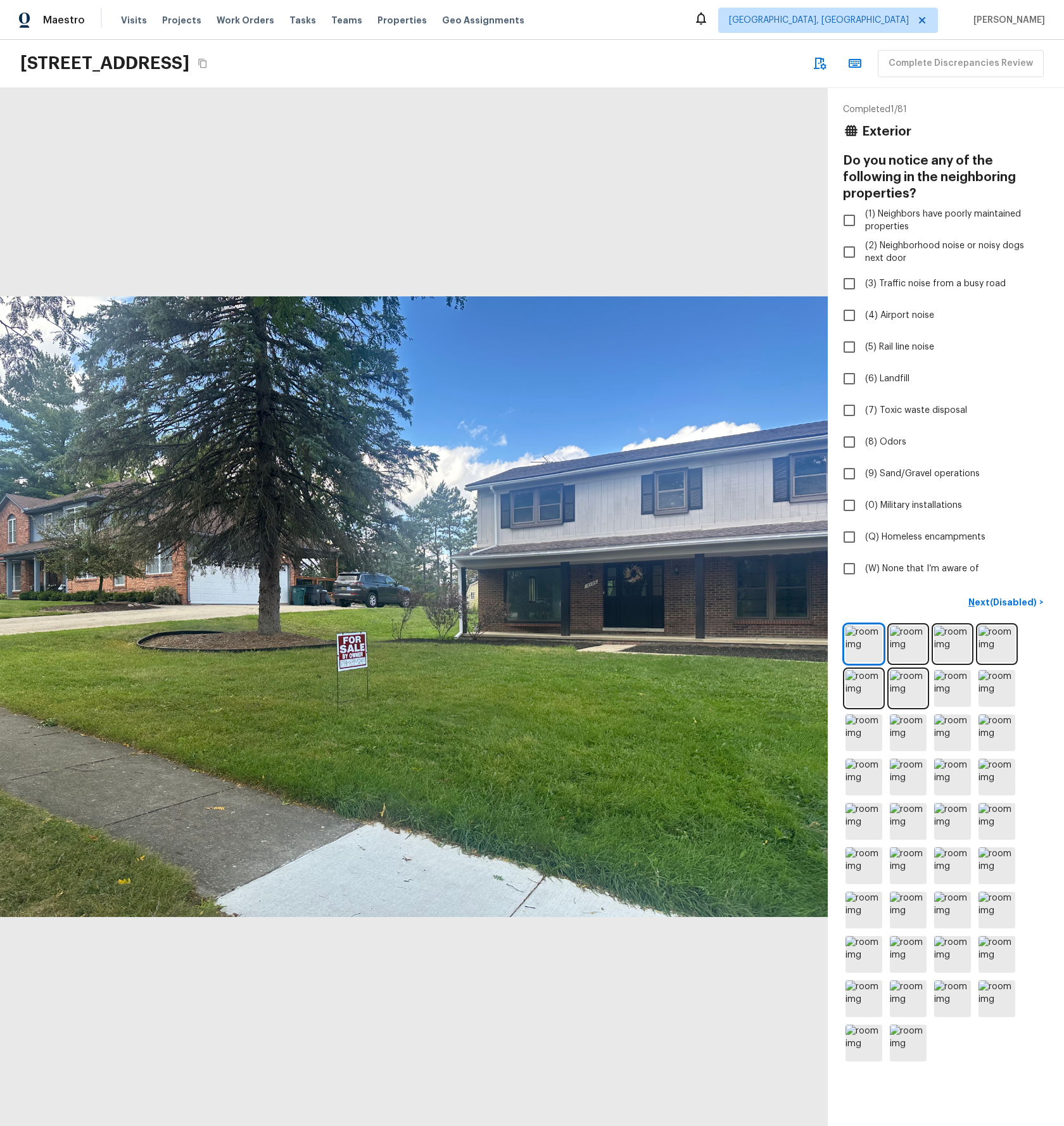
checkbox input "true"
checkbox input "false"
checkbox input "true"
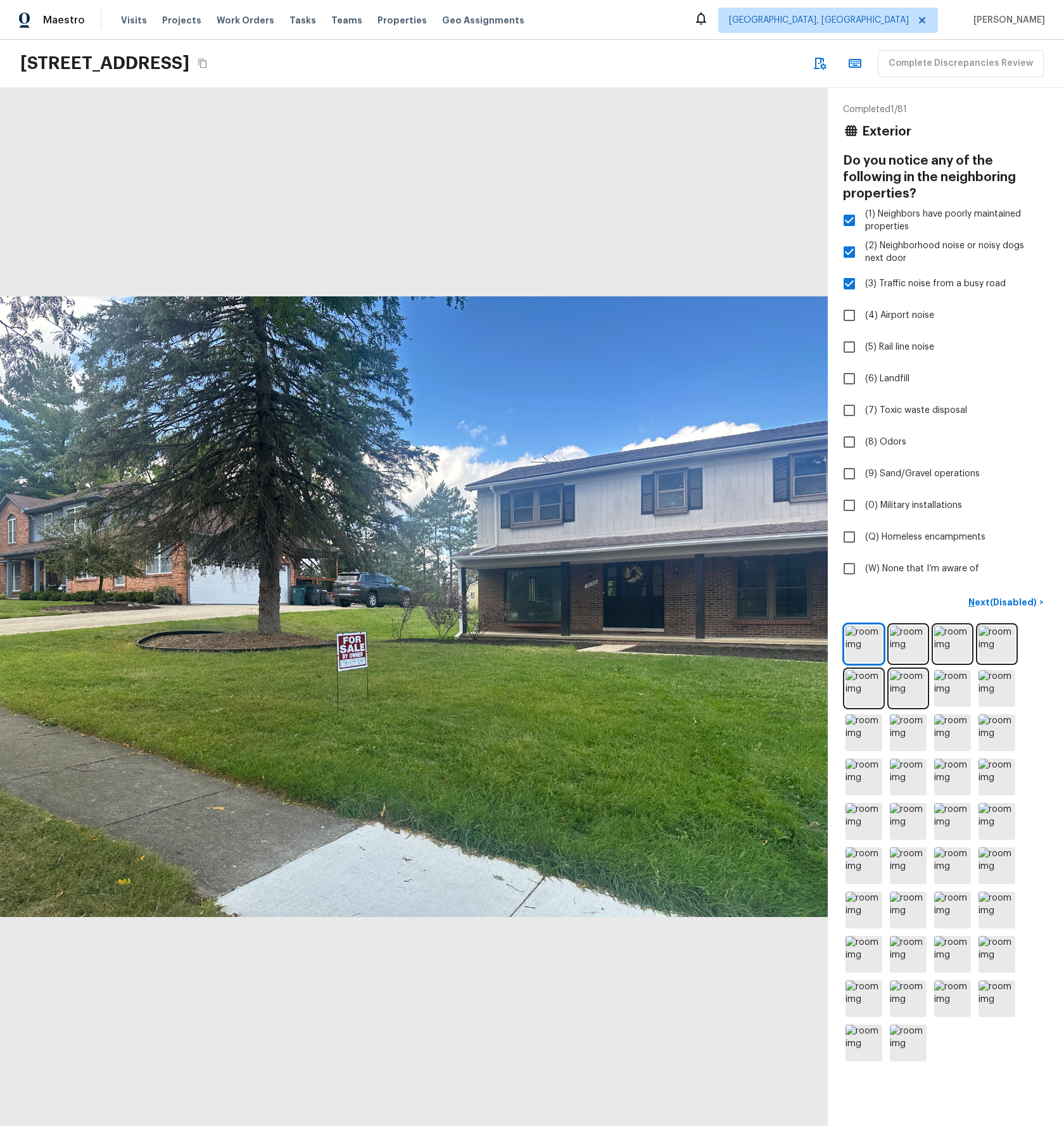
checkbox input "true"
checkbox input "false"
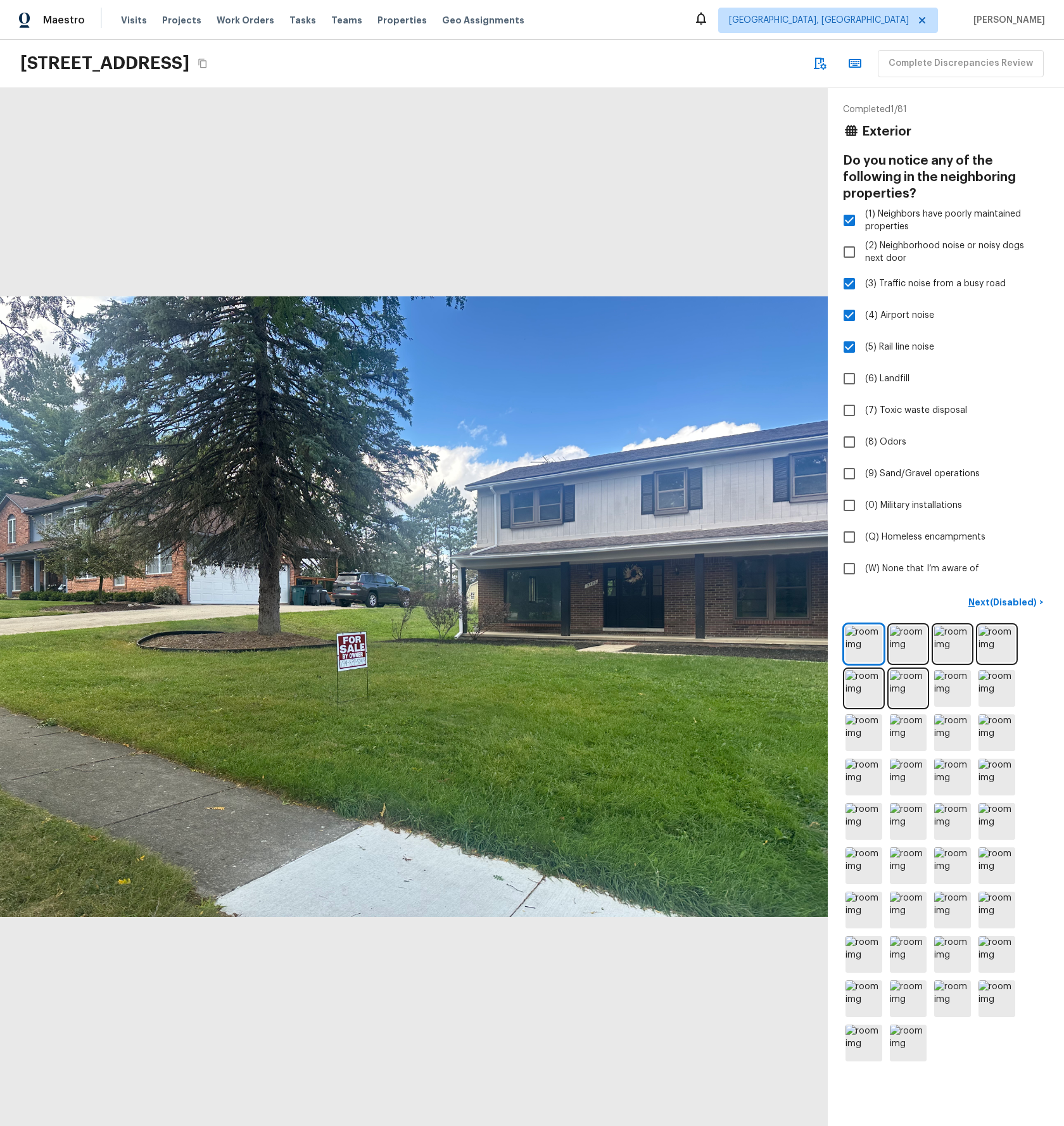
checkbox input "true"
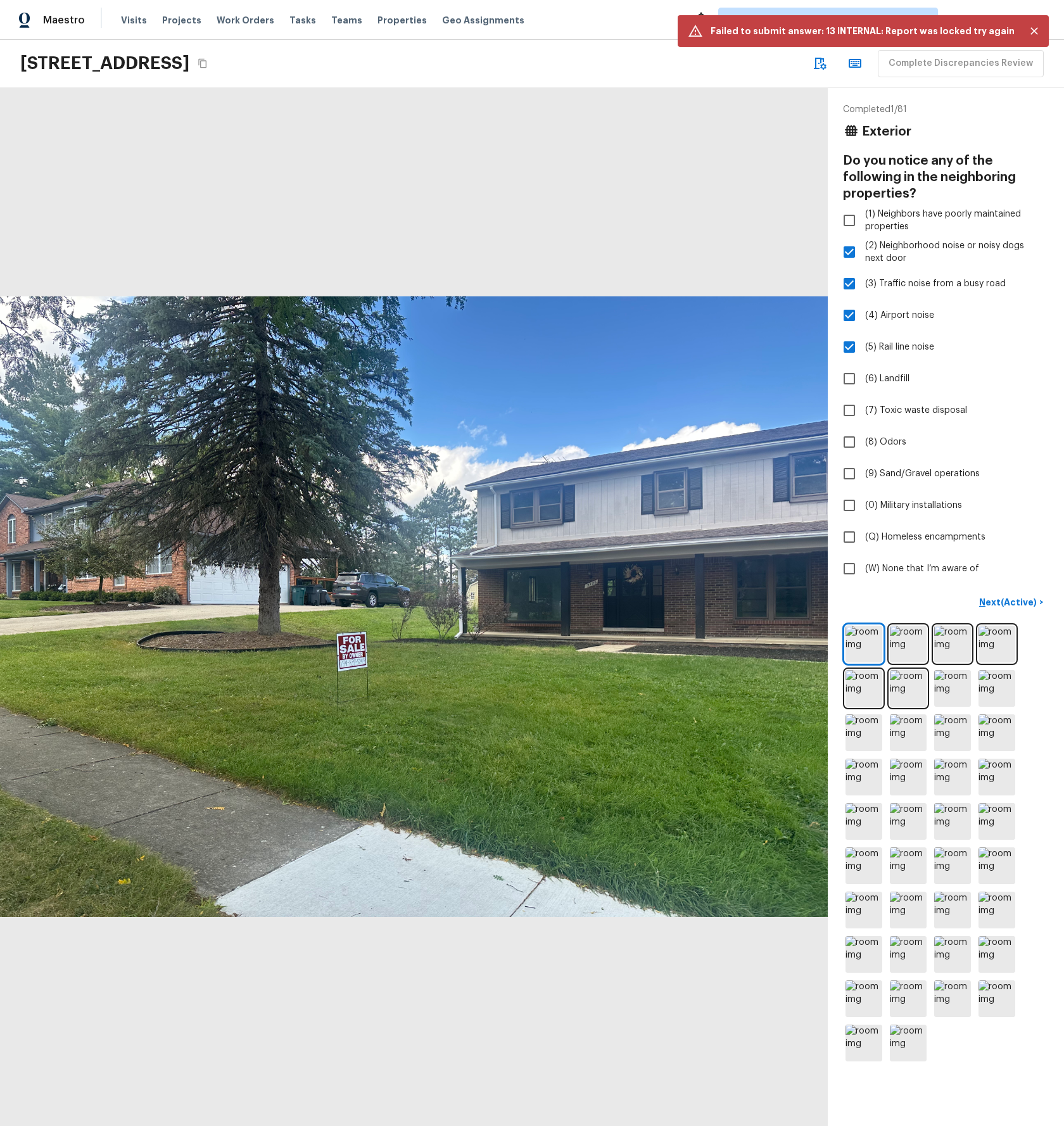
checkbox input "true"
checkbox input "false"
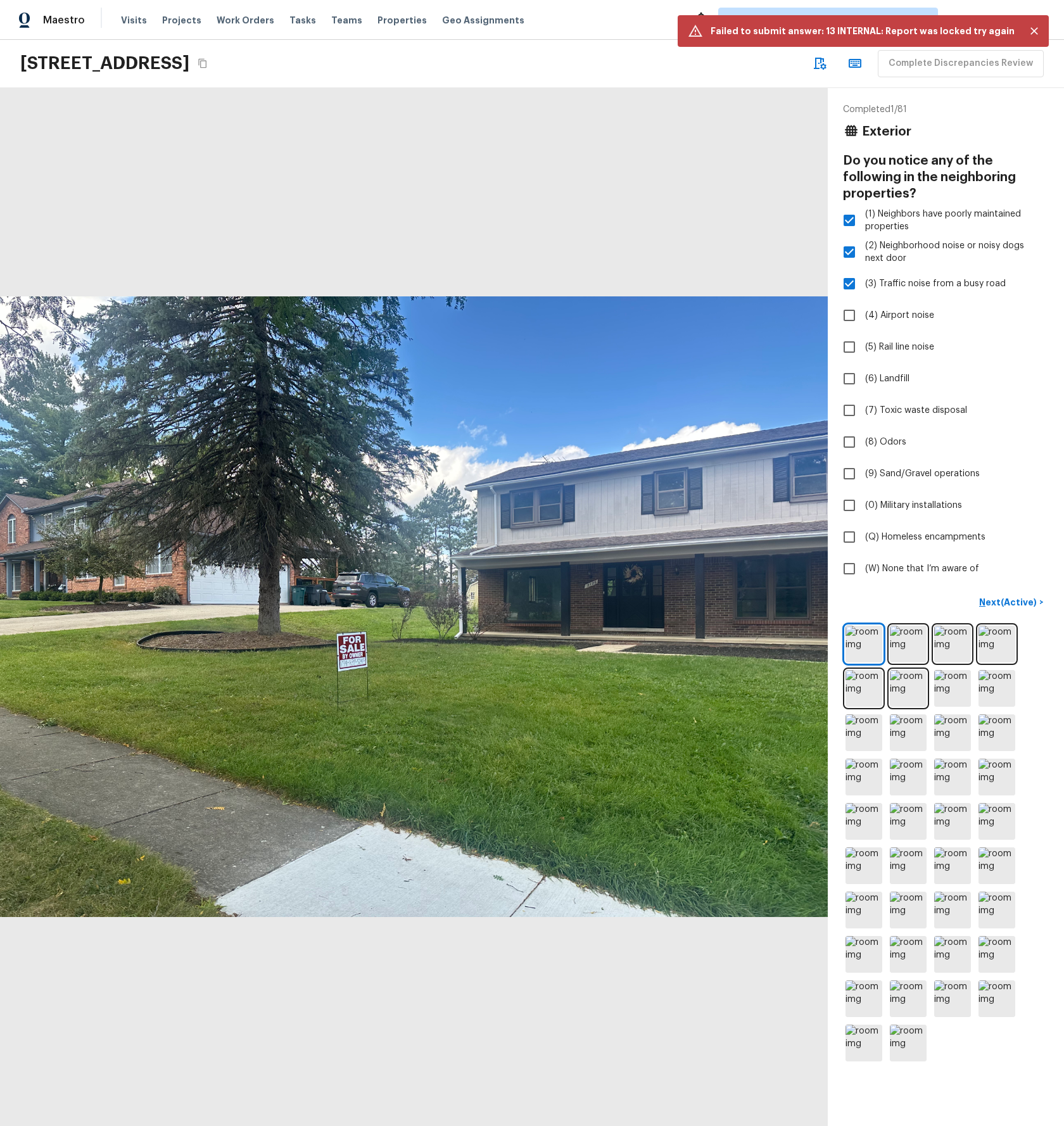
checkbox input "false"
checkbox input "true"
checkbox input "false"
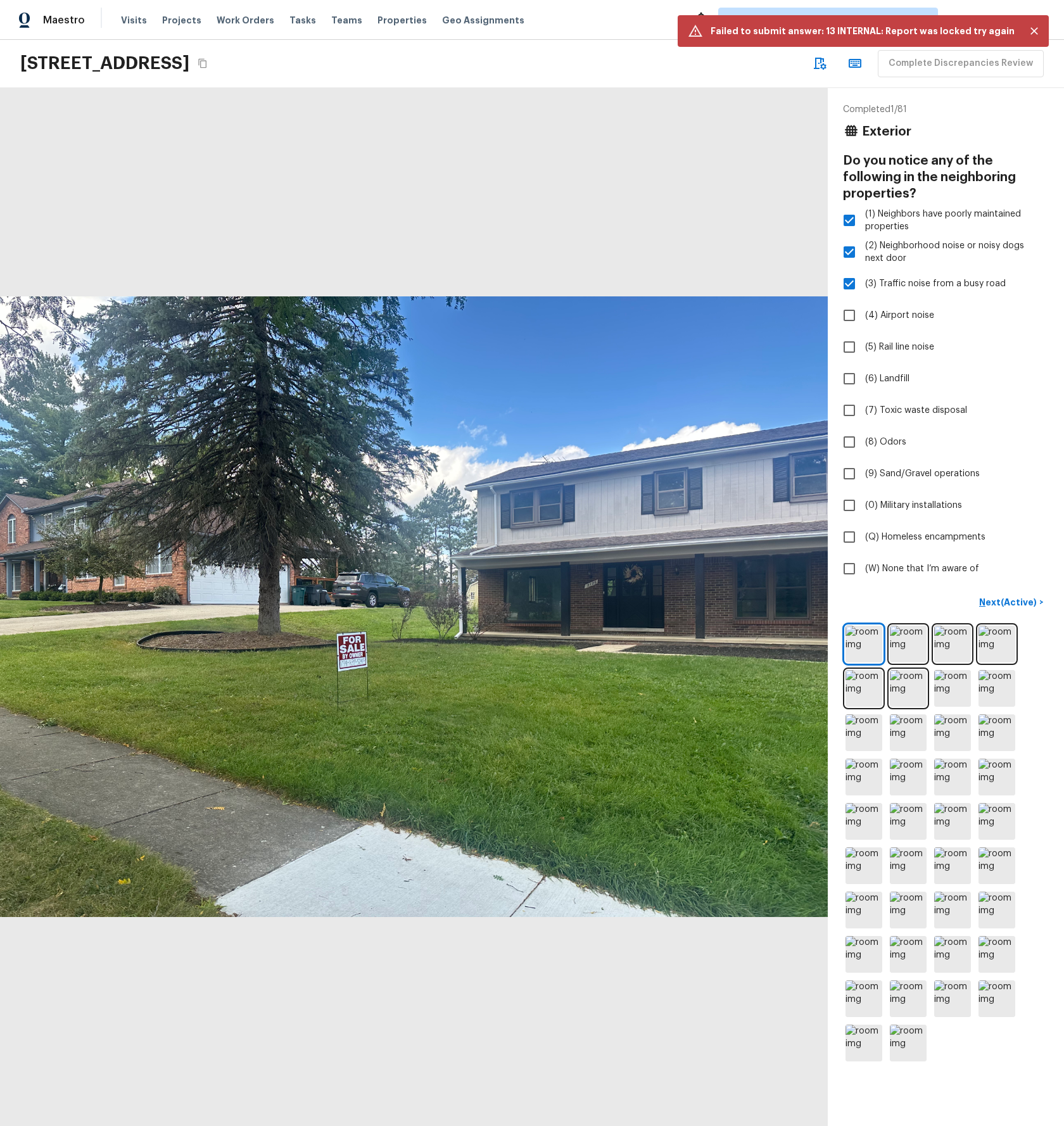
checkbox input "false"
checkbox input "true"
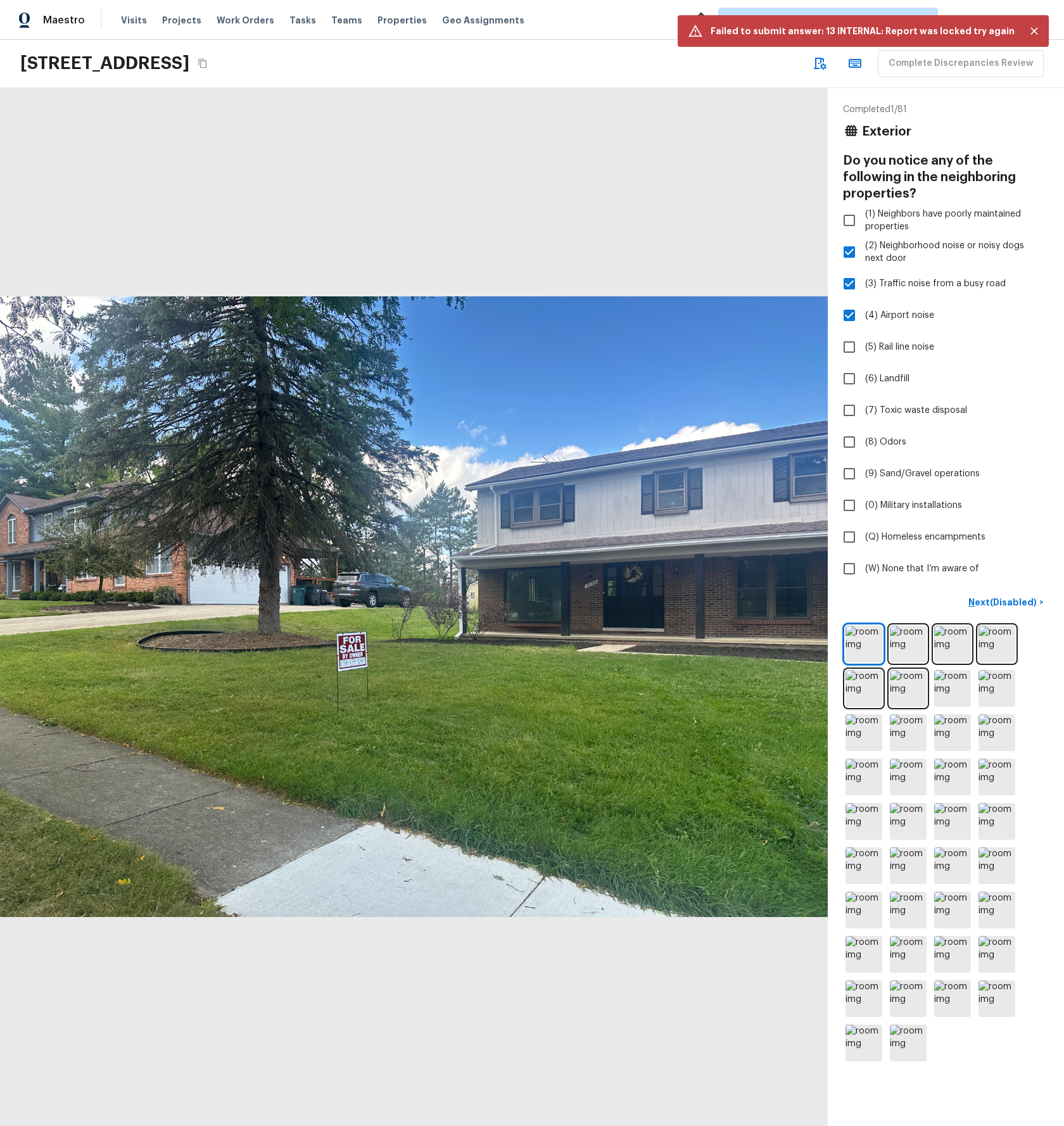
checkbox input "false"
checkbox input "true"
checkbox input "false"
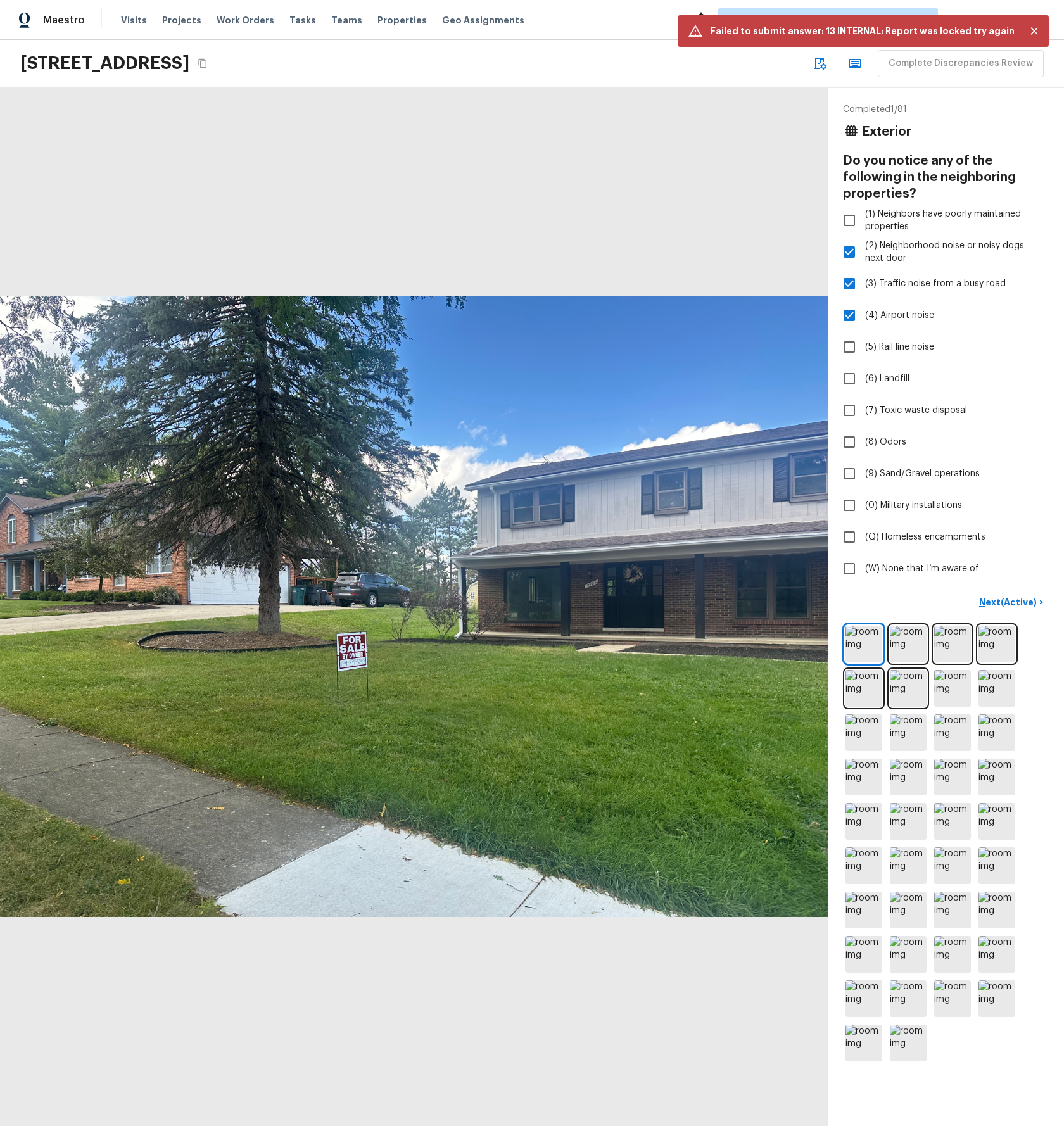
checkbox input "true"
checkbox input "false"
checkbox input "true"
checkbox input "false"
checkbox input "true"
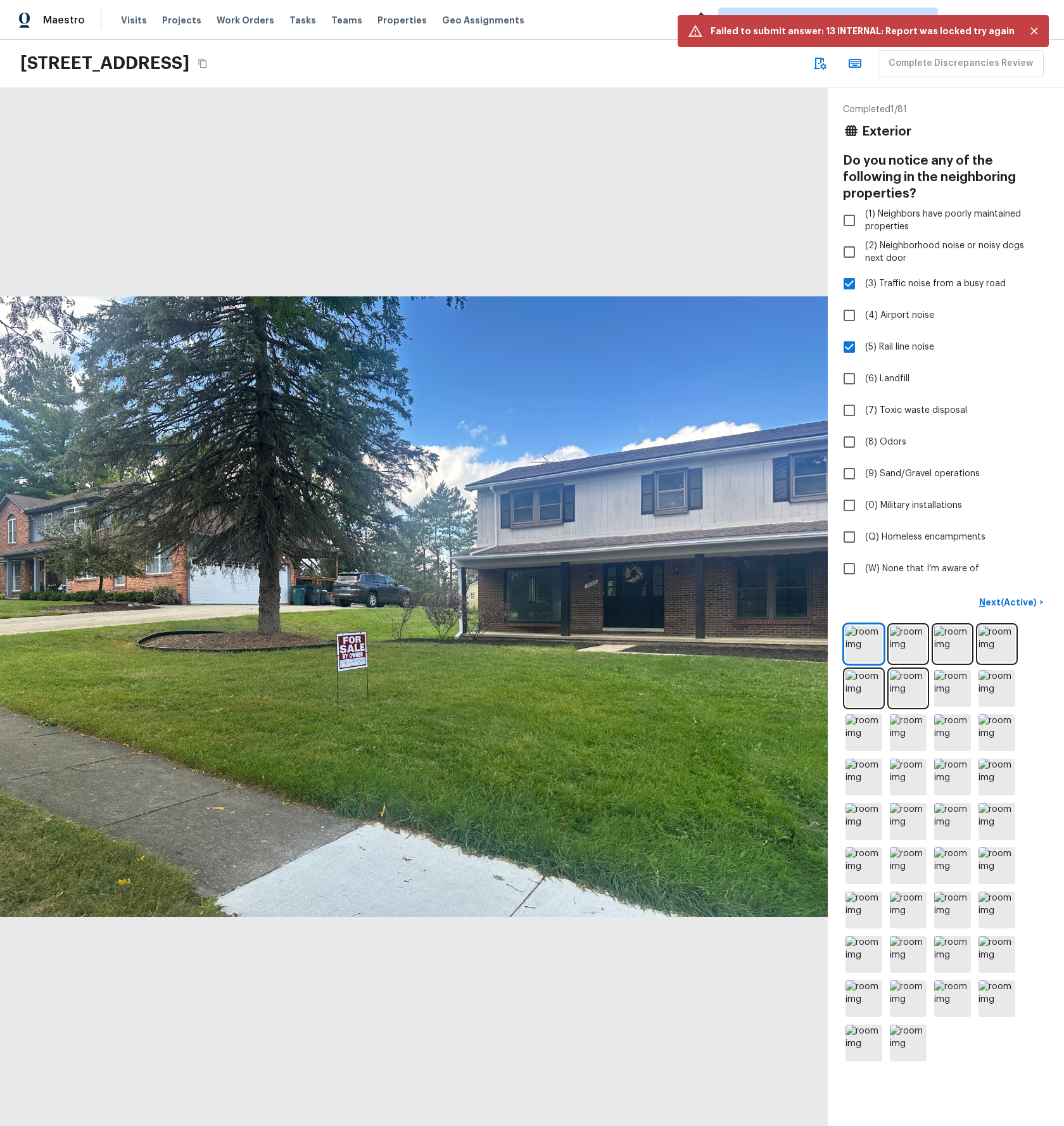
checkbox input "true"
checkbox input "false"
checkbox input "true"
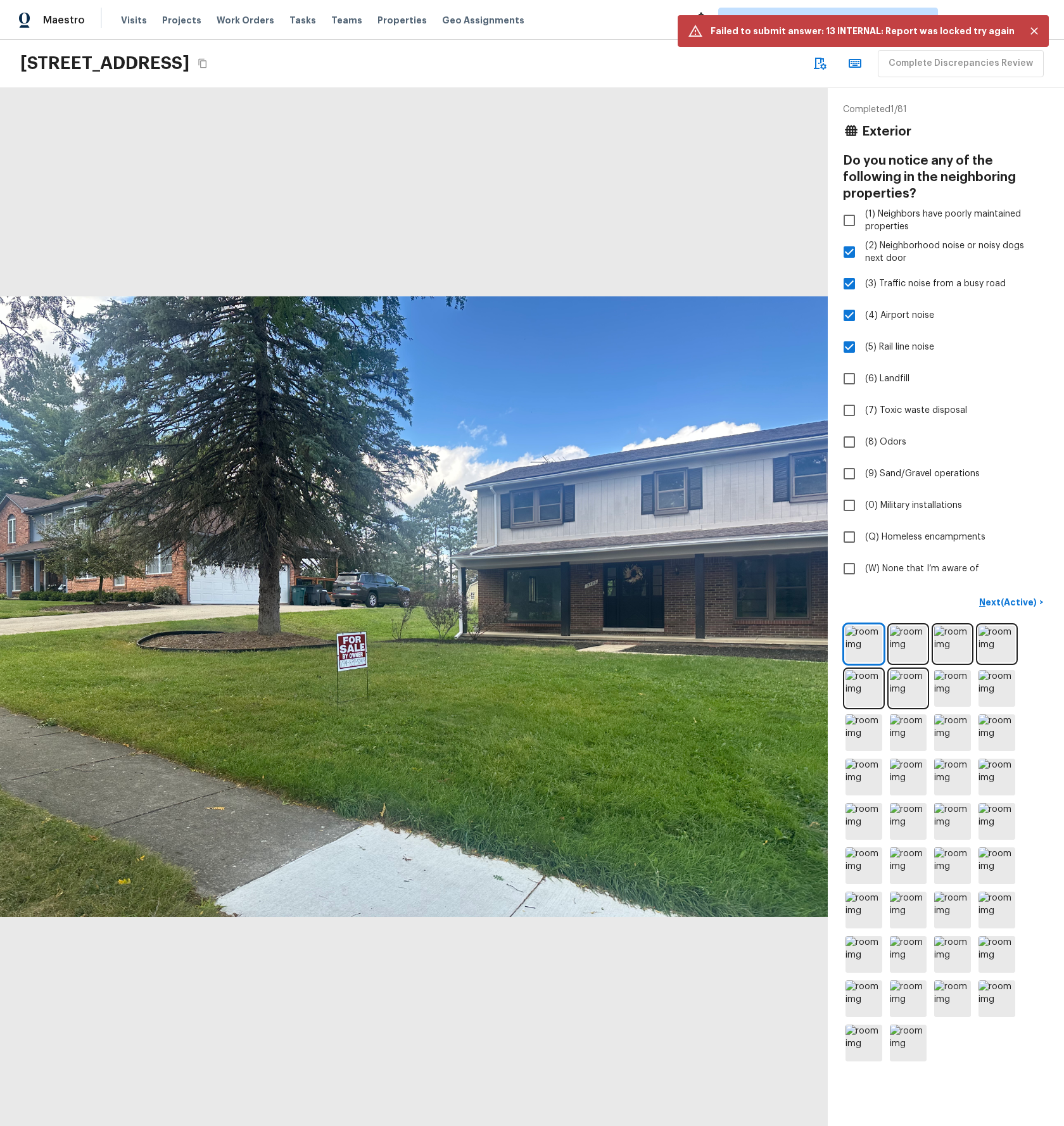
checkbox input "false"
checkbox input "true"
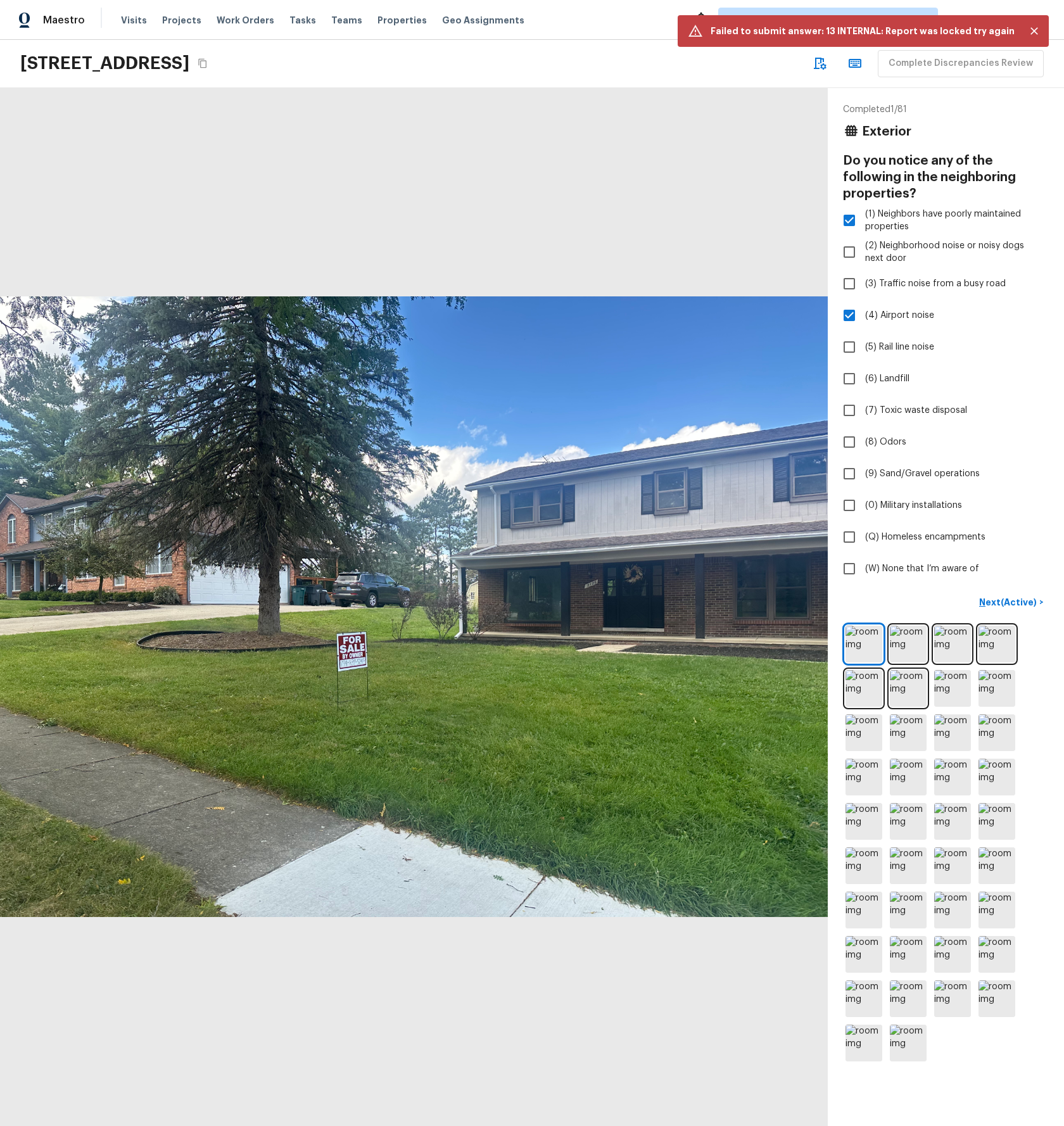
checkbox input "true"
checkbox input "false"
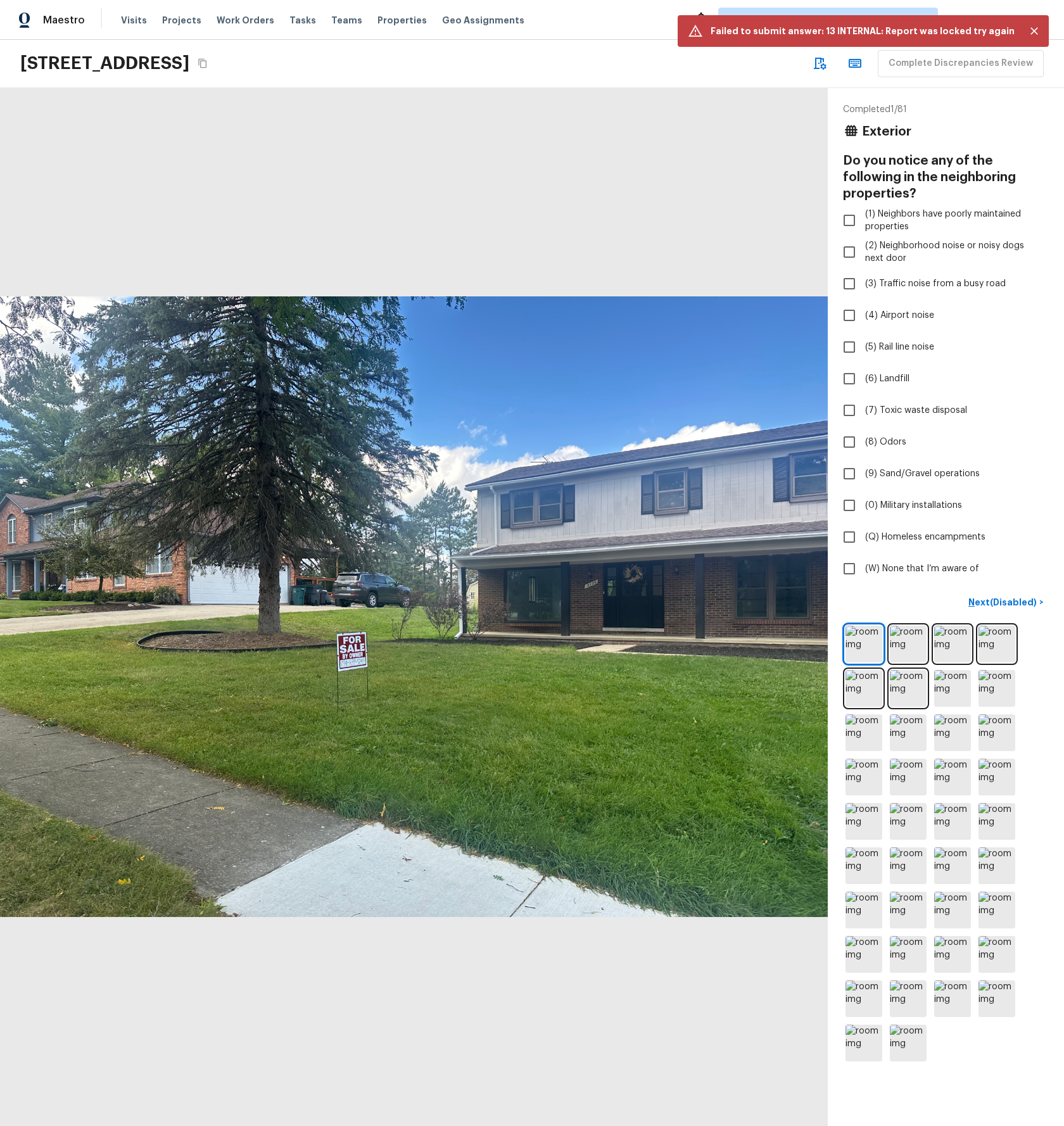
click at [647, 145] on div at bounding box center [414, 607] width 828 height 1038
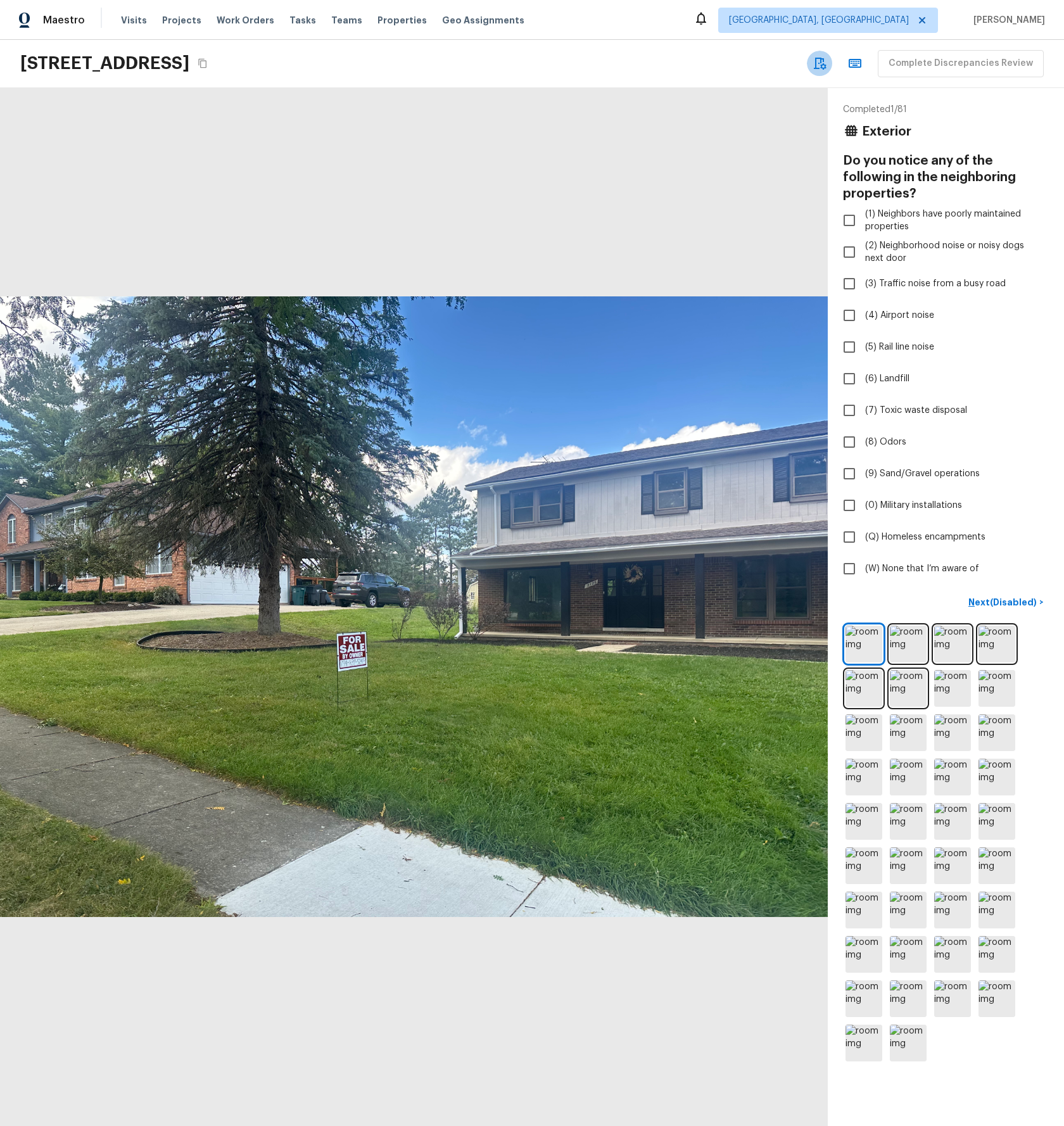
click at [827, 64] on icon "button" at bounding box center [819, 63] width 15 height 15
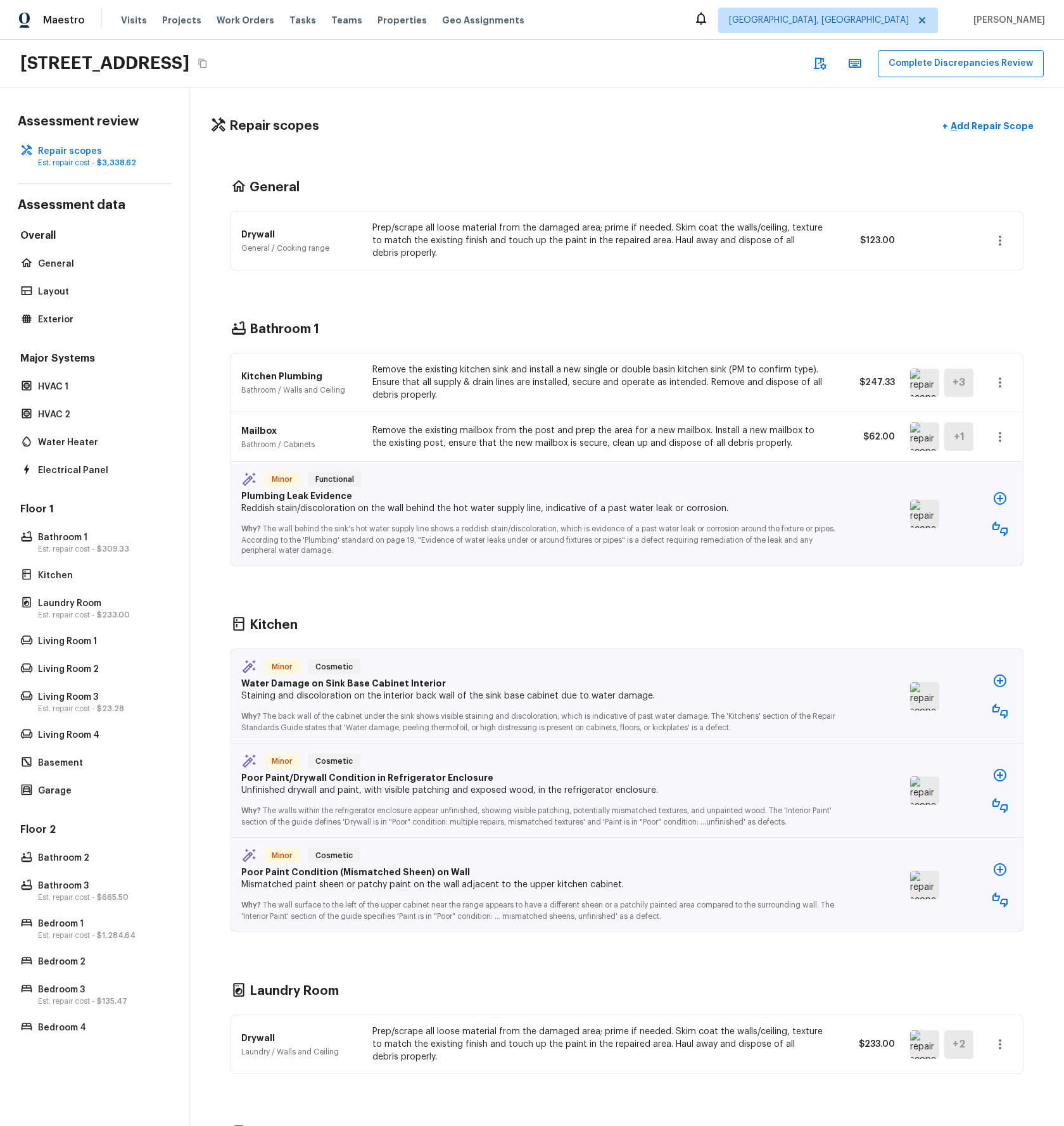
click at [553, 98] on div "Repair scopes + Add Repair Scope General Drywall General / Cooking range Prep/s…" at bounding box center [627, 607] width 874 height 1038
click at [1006, 240] on icon "button" at bounding box center [1000, 241] width 15 height 15
click at [998, 383] on div at bounding box center [532, 563] width 1064 height 1126
click at [1003, 387] on icon "button" at bounding box center [1000, 383] width 15 height 15
click at [1015, 496] on li "Go To Question" at bounding box center [1015, 496] width 82 height 38
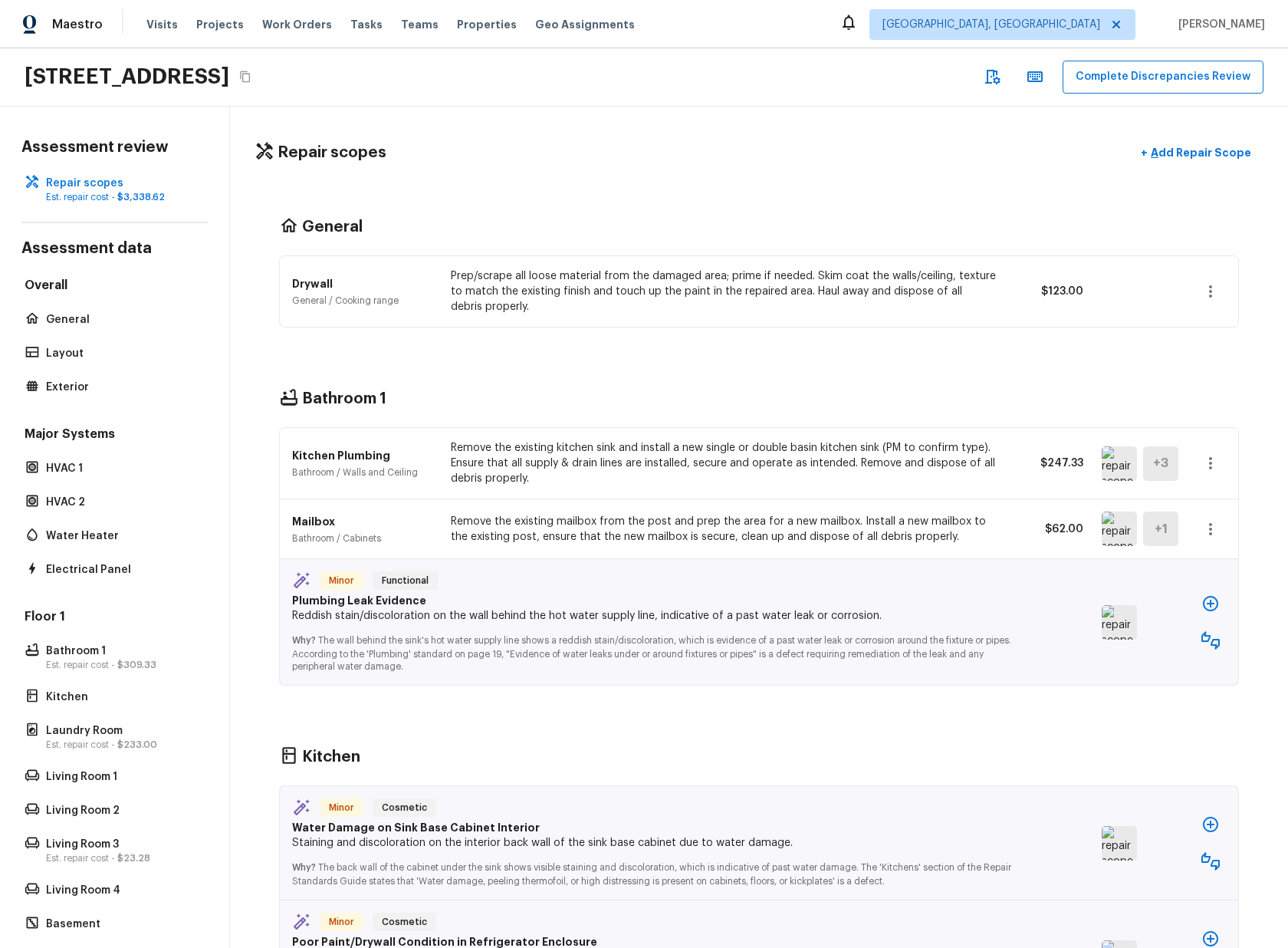
click at [1215, 461] on icon "button" at bounding box center [1210, 463] width 18 height 18
click at [1210, 600] on li "Go To Question" at bounding box center [1228, 600] width 99 height 46
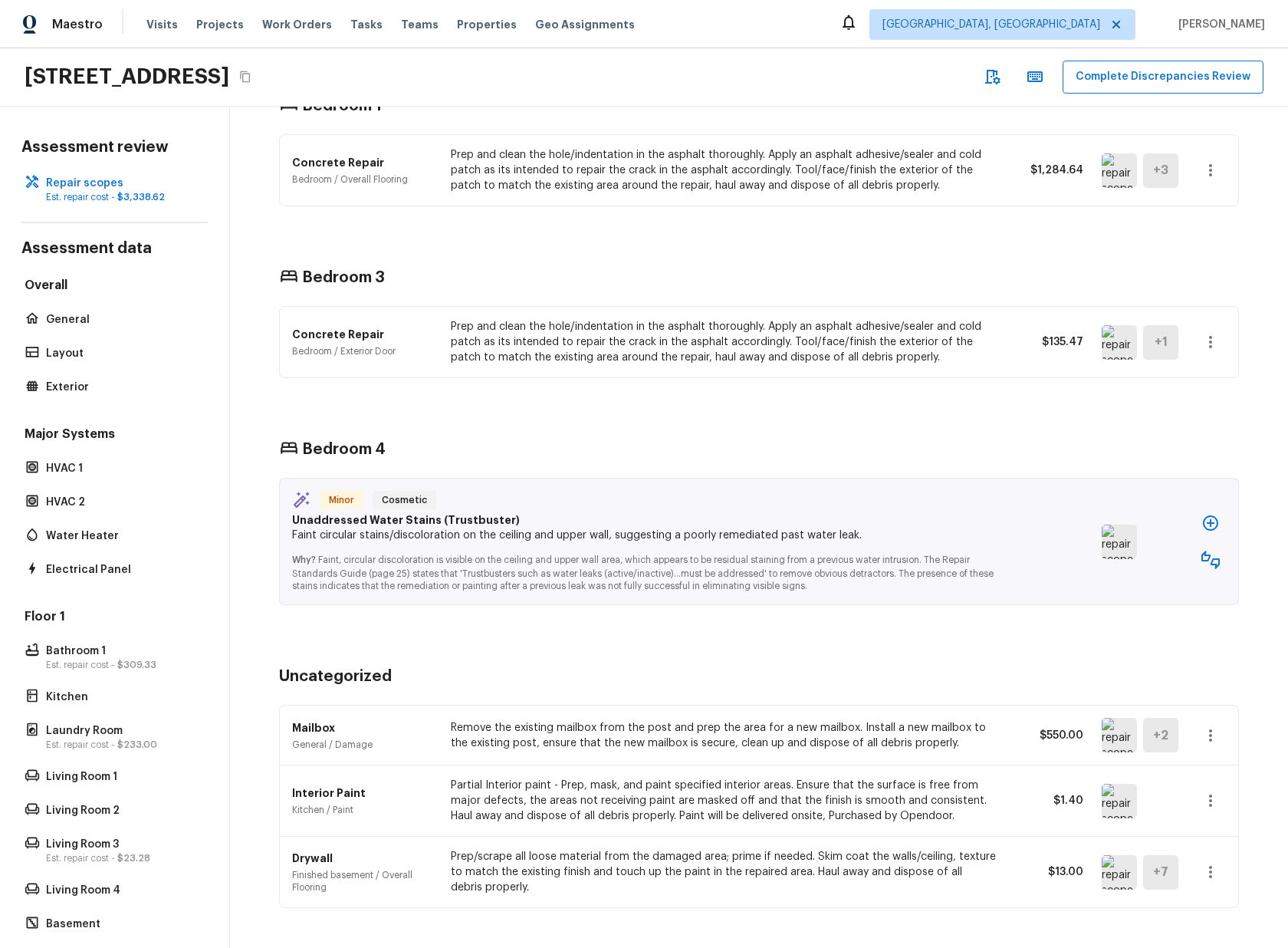
scroll to position [2453, 0]
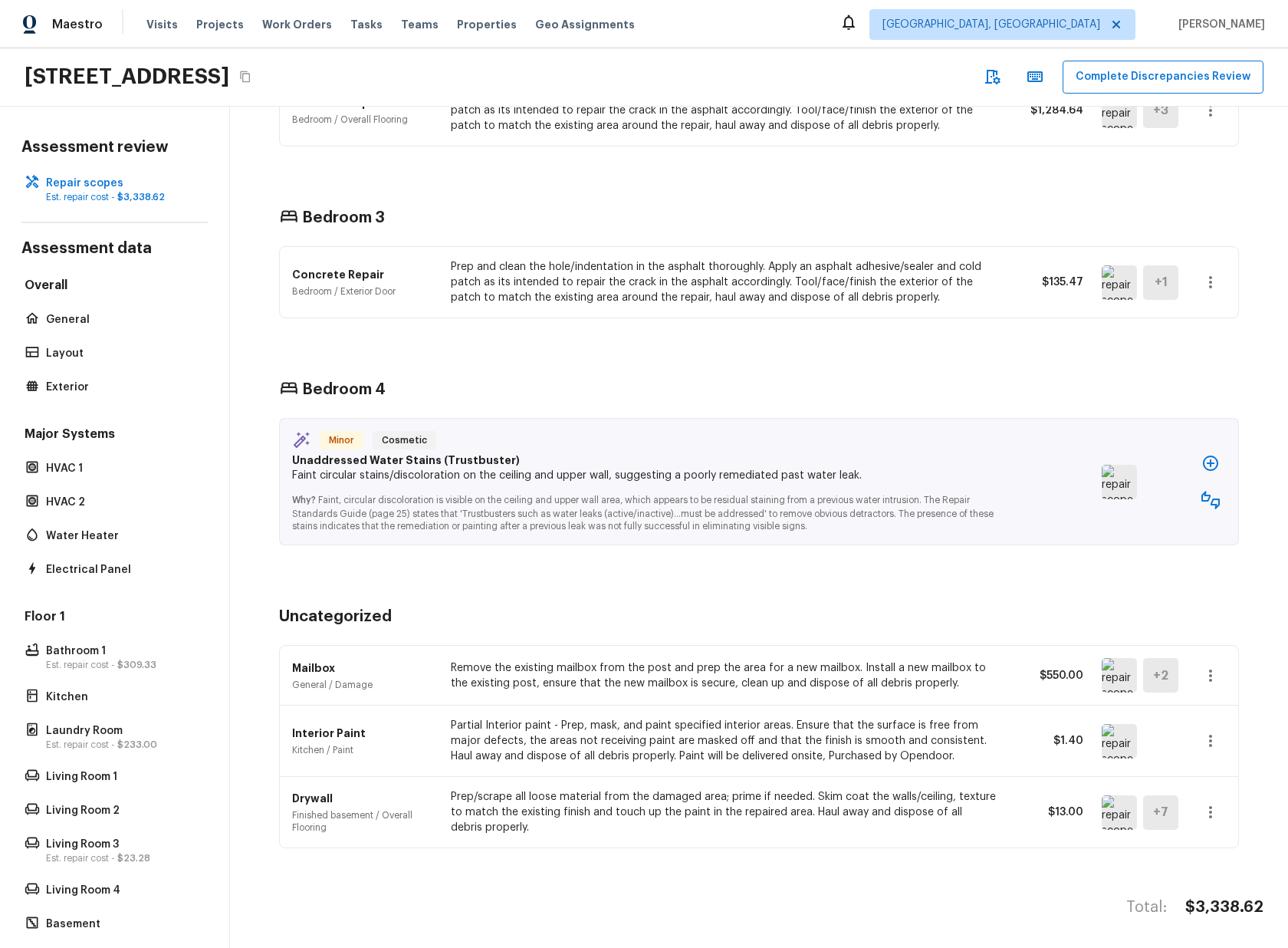
click at [1195, 667] on div "Mailbox General / Damage Remove the existing mailbox from the post and prep the…" at bounding box center [759, 675] width 958 height 60
click at [1208, 667] on icon "button" at bounding box center [1210, 675] width 18 height 18
click at [1217, 810] on li "Go To Question" at bounding box center [1228, 811] width 99 height 46
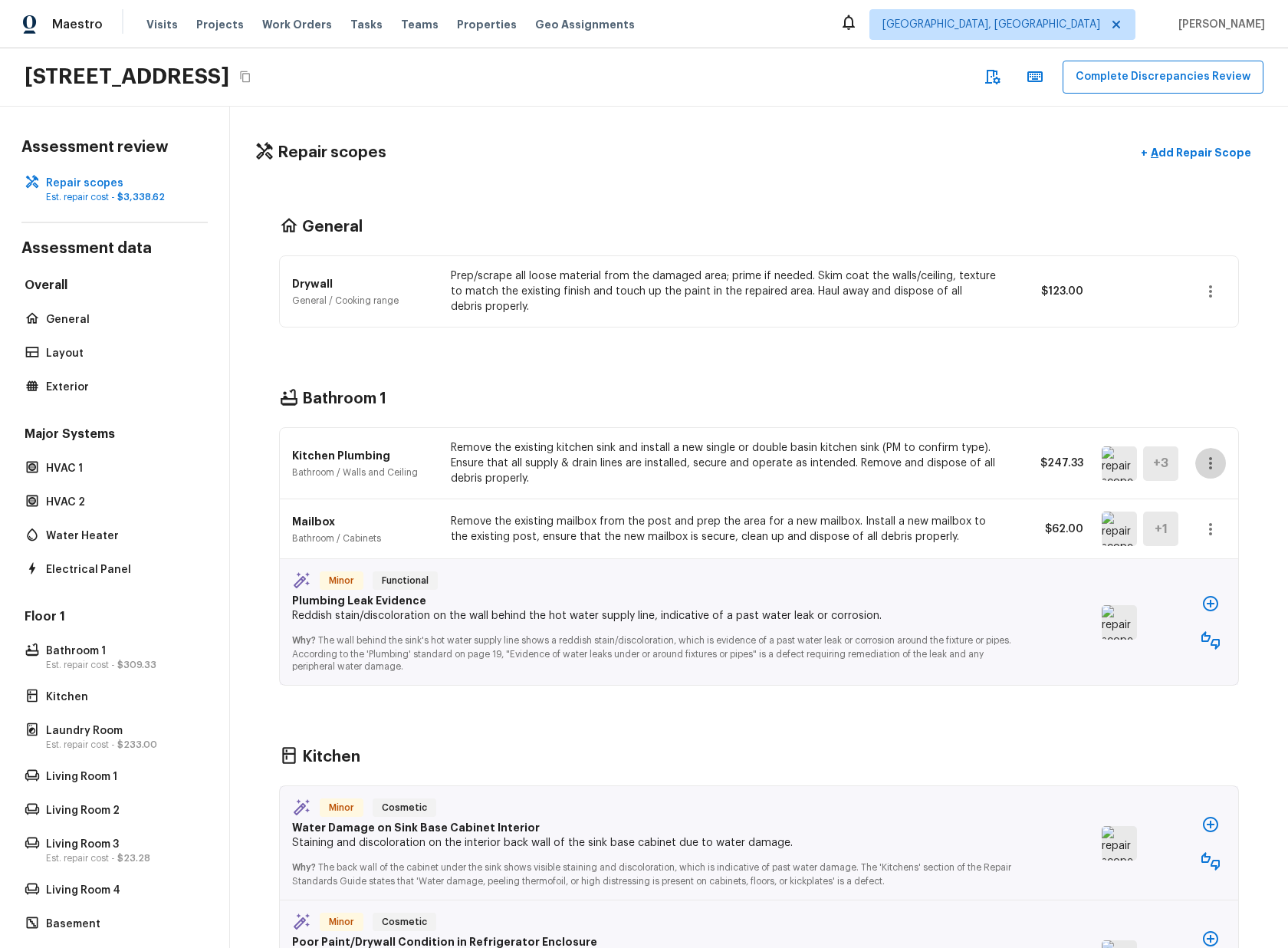
click at [1213, 460] on icon "button" at bounding box center [1210, 463] width 18 height 18
click at [1211, 603] on li "Go To Question" at bounding box center [1228, 600] width 99 height 46
click at [1213, 459] on icon "button" at bounding box center [1210, 463] width 18 height 18
click at [1206, 607] on li "Go To Question" at bounding box center [1228, 600] width 99 height 46
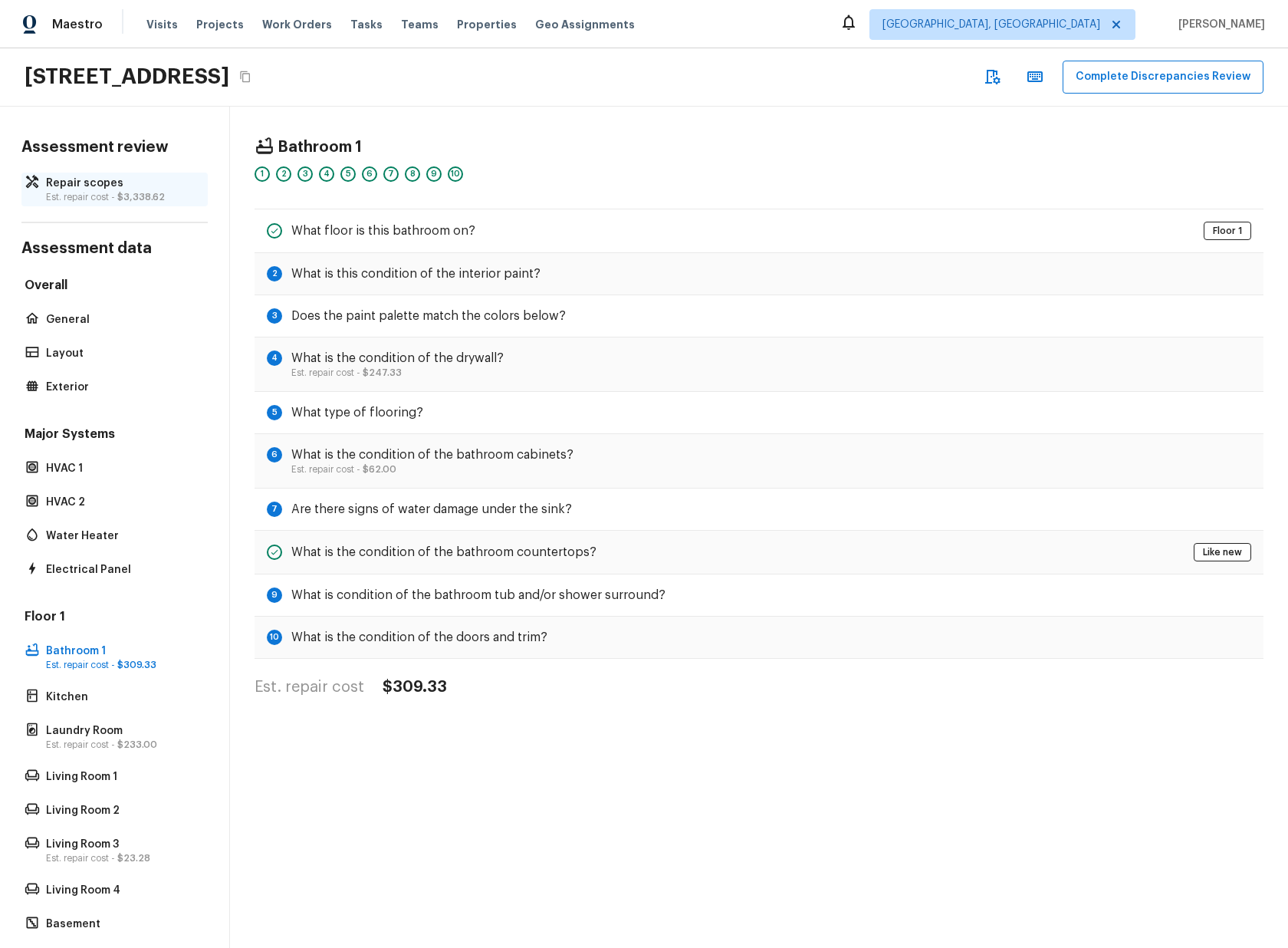
click at [107, 191] on p "Est. repair cost - $3,338.62" at bounding box center [123, 196] width 152 height 12
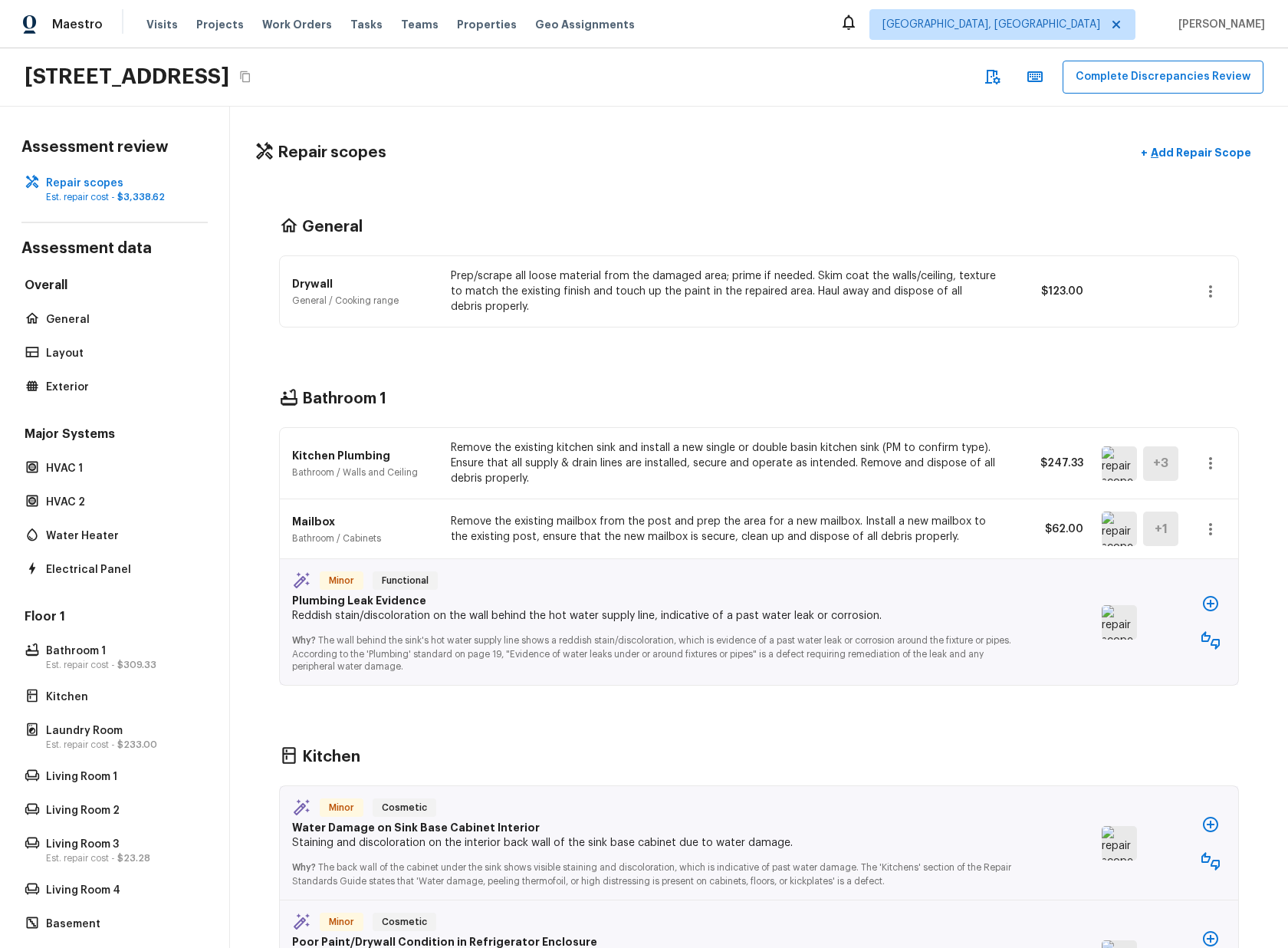
click at [1218, 463] on icon "button" at bounding box center [1210, 463] width 18 height 18
click at [1218, 593] on li "Go To Question" at bounding box center [1228, 600] width 99 height 46
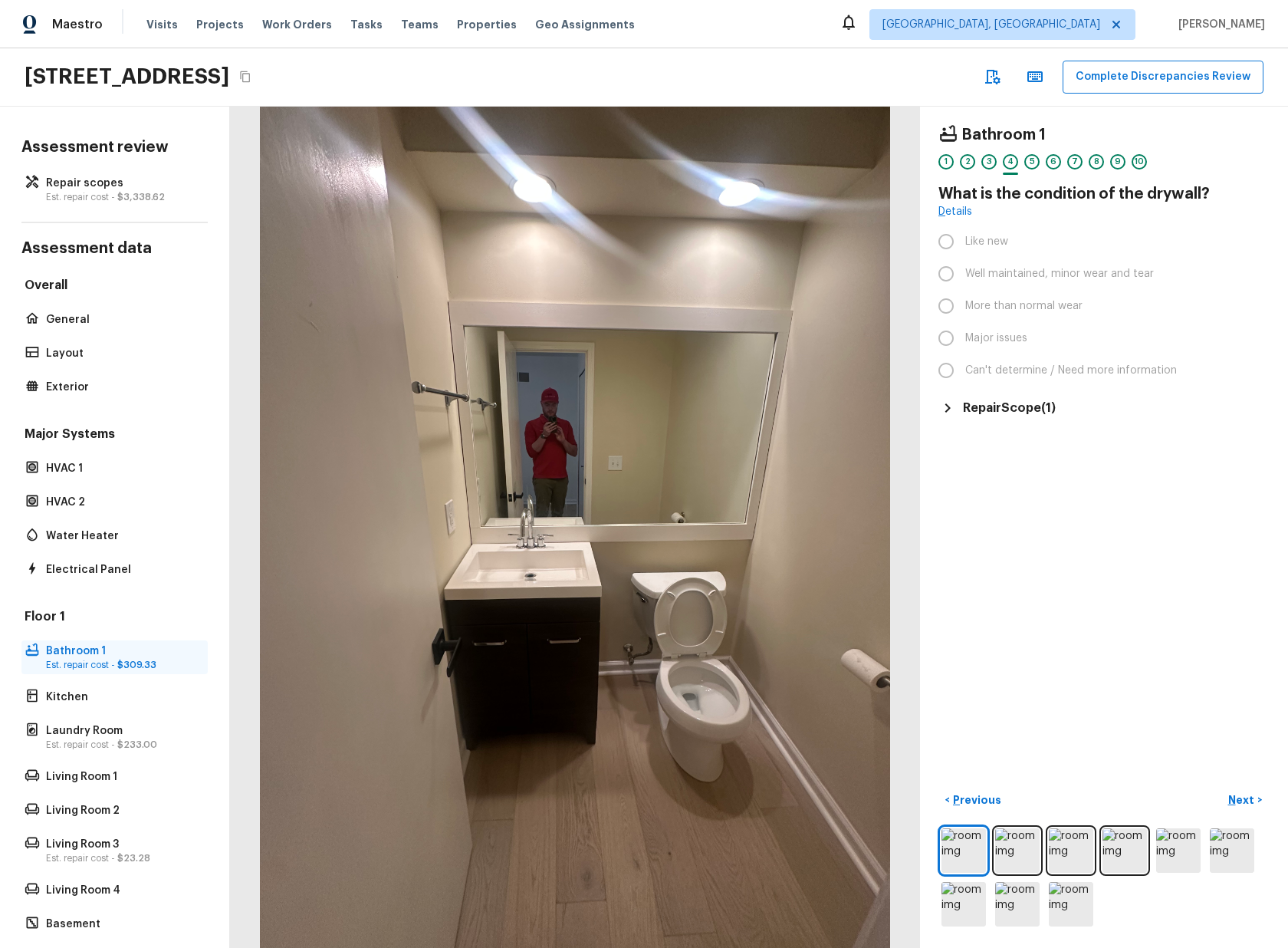
click at [71, 655] on p "Bathroom 1" at bounding box center [123, 651] width 152 height 16
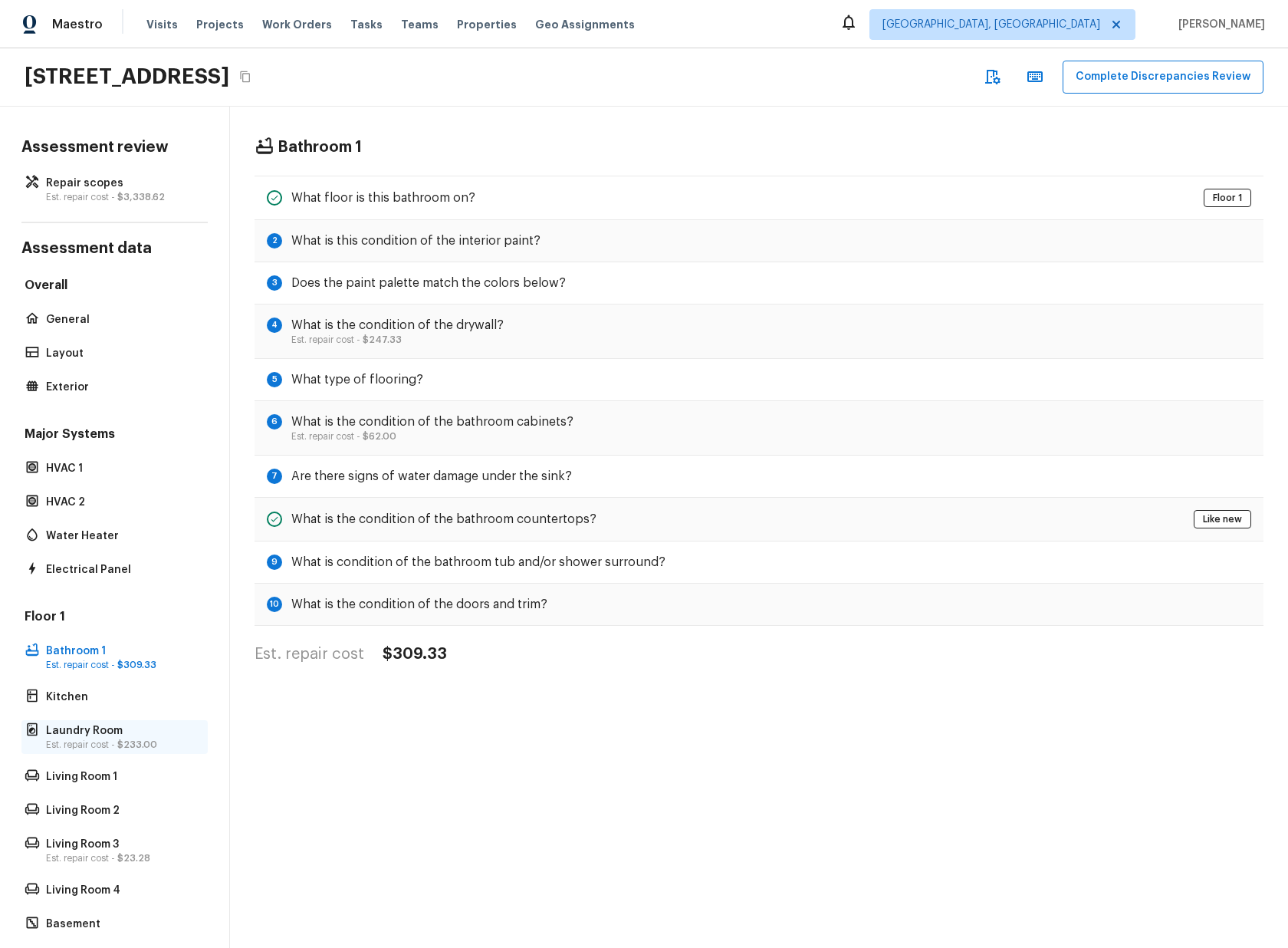
click at [142, 731] on p "Laundry Room" at bounding box center [123, 731] width 152 height 16
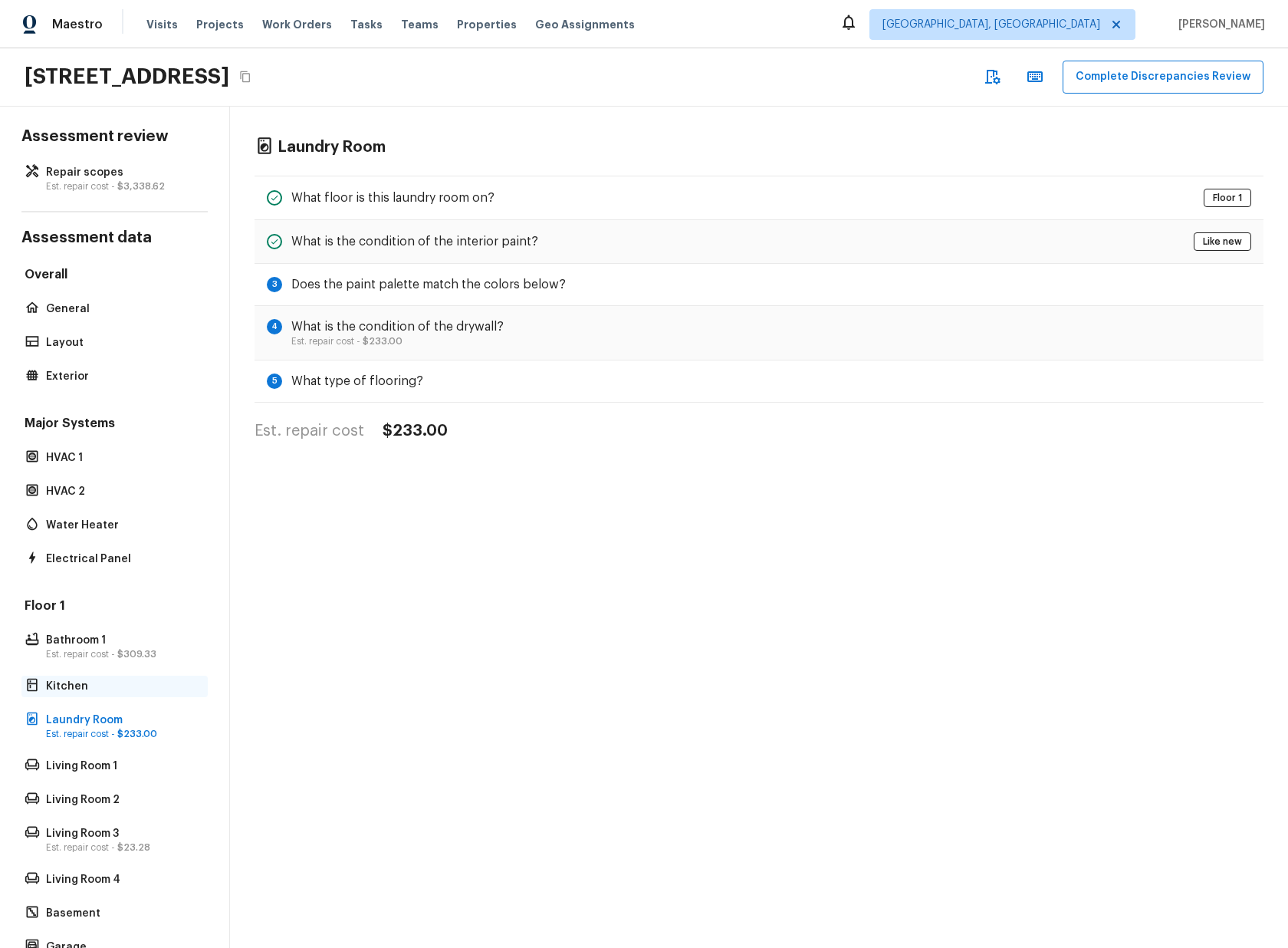
scroll to position [13, 0]
click at [123, 184] on span "$3,338.62" at bounding box center [141, 184] width 47 height 9
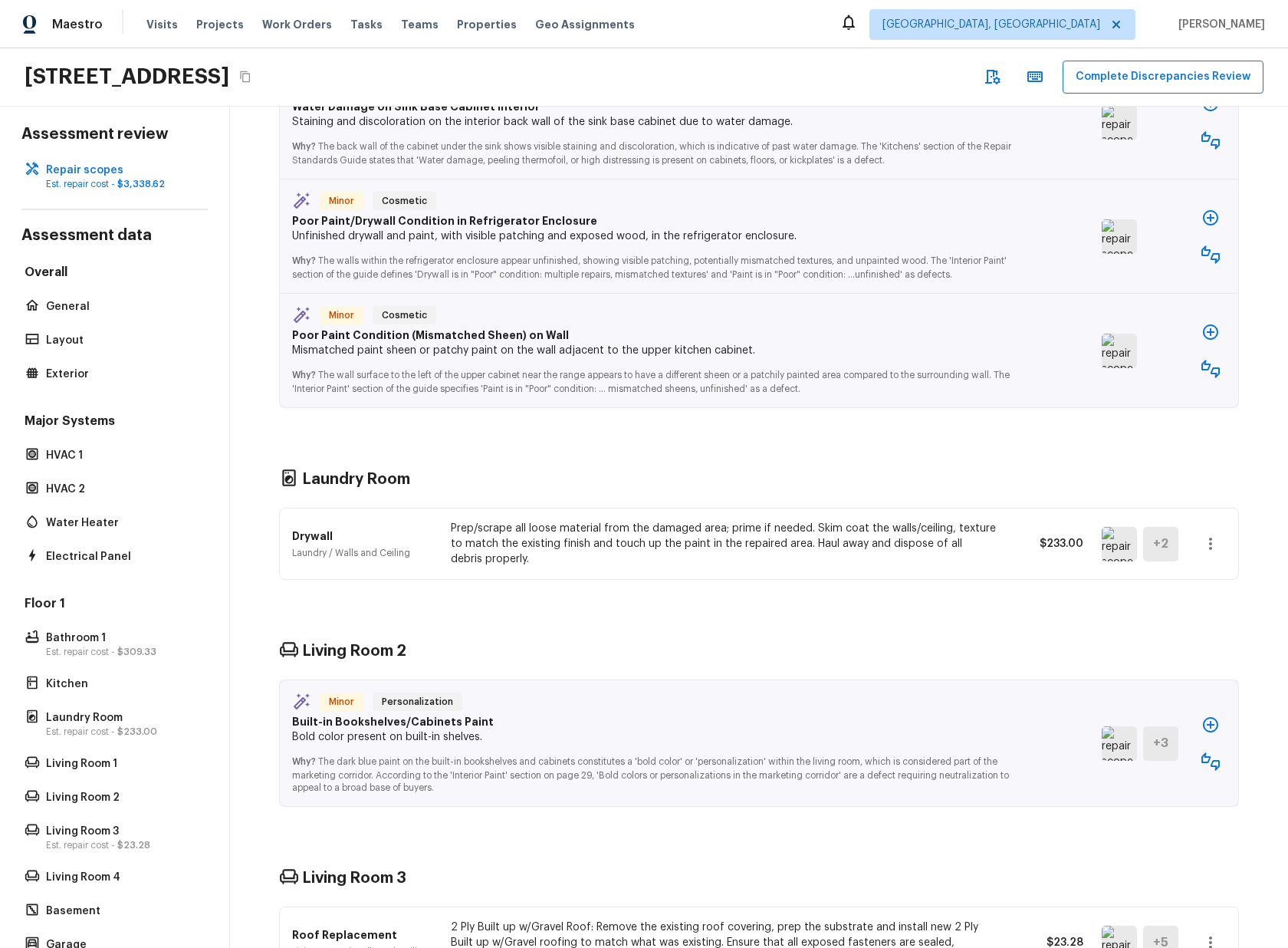
scroll to position [723, 0]
click at [1203, 538] on icon "button" at bounding box center [1210, 541] width 18 height 18
click at [1220, 680] on li "Go To Question" at bounding box center [1228, 678] width 99 height 46
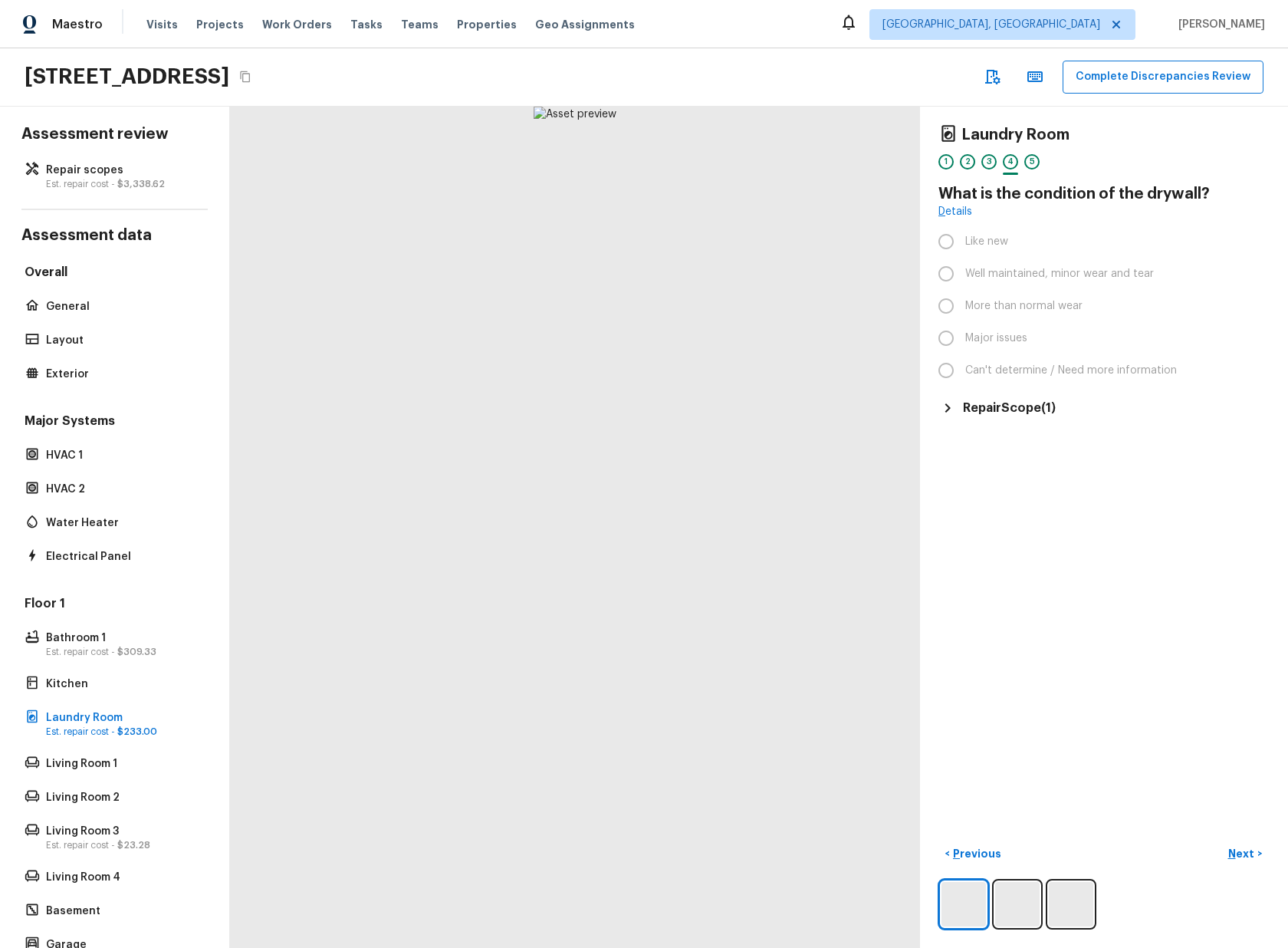
scroll to position [0, 0]
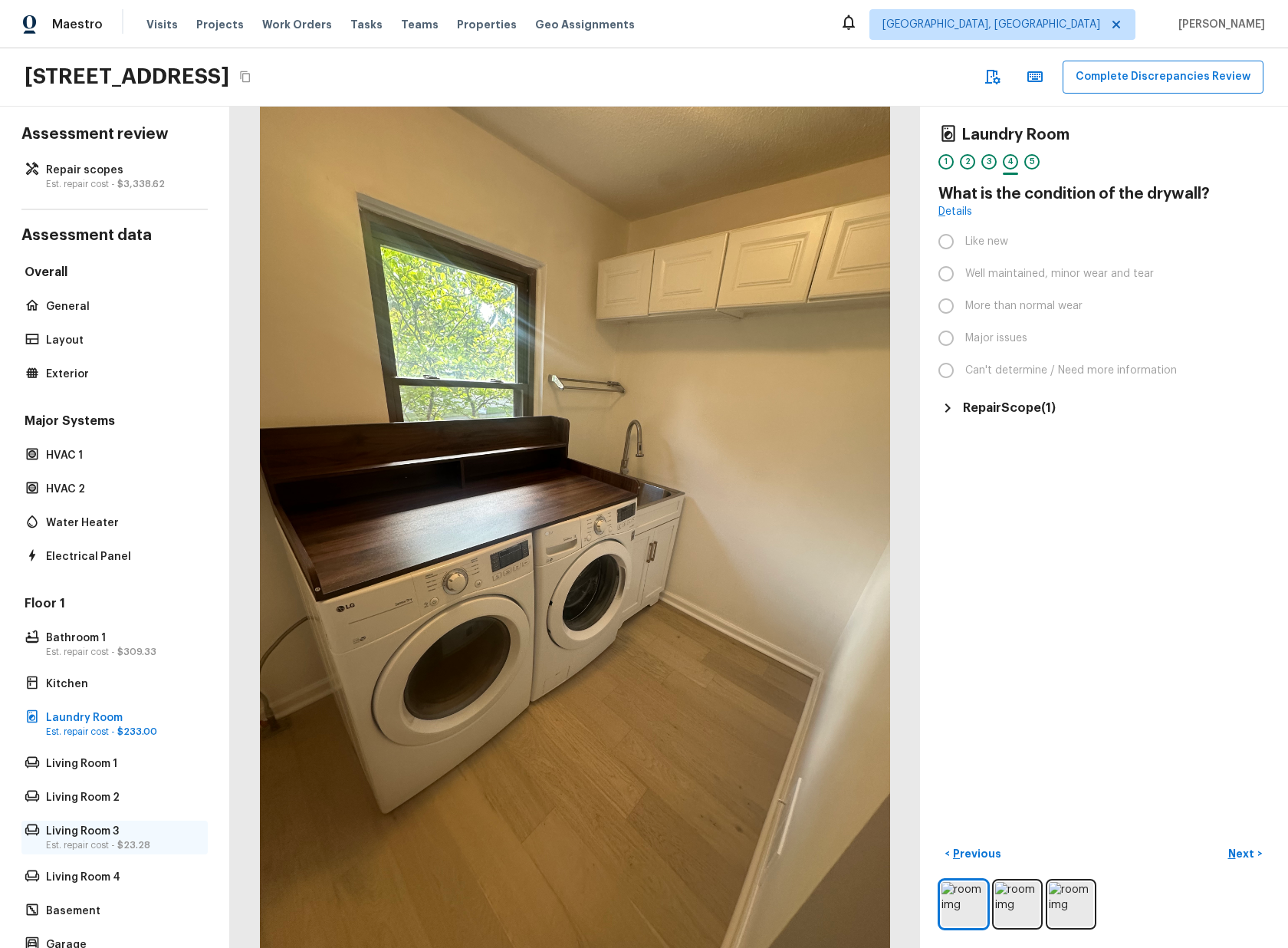
click at [115, 840] on p "Est. repair cost - $23.28" at bounding box center [123, 844] width 152 height 12
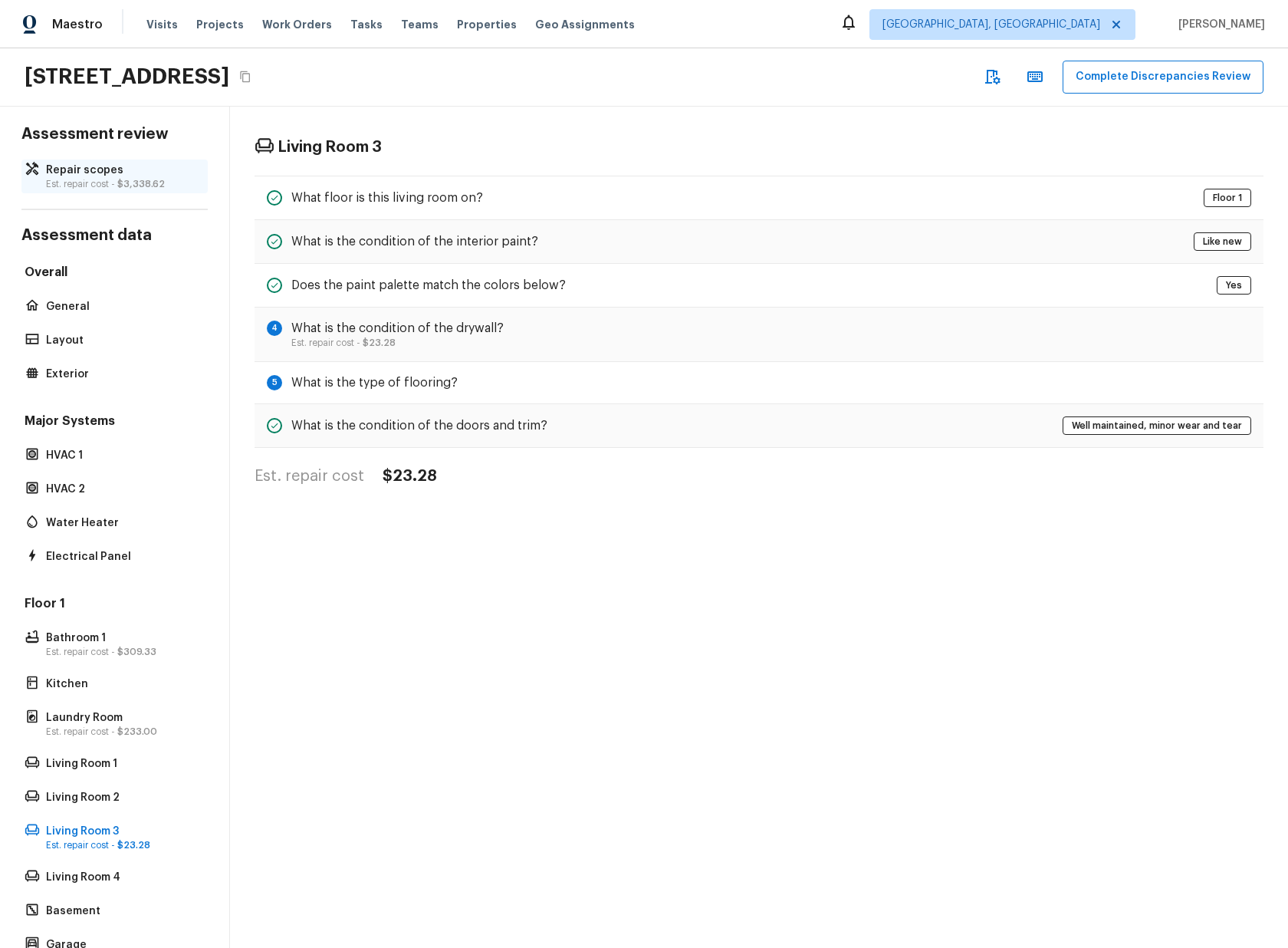
click at [124, 177] on p "Repair scopes" at bounding box center [123, 170] width 152 height 16
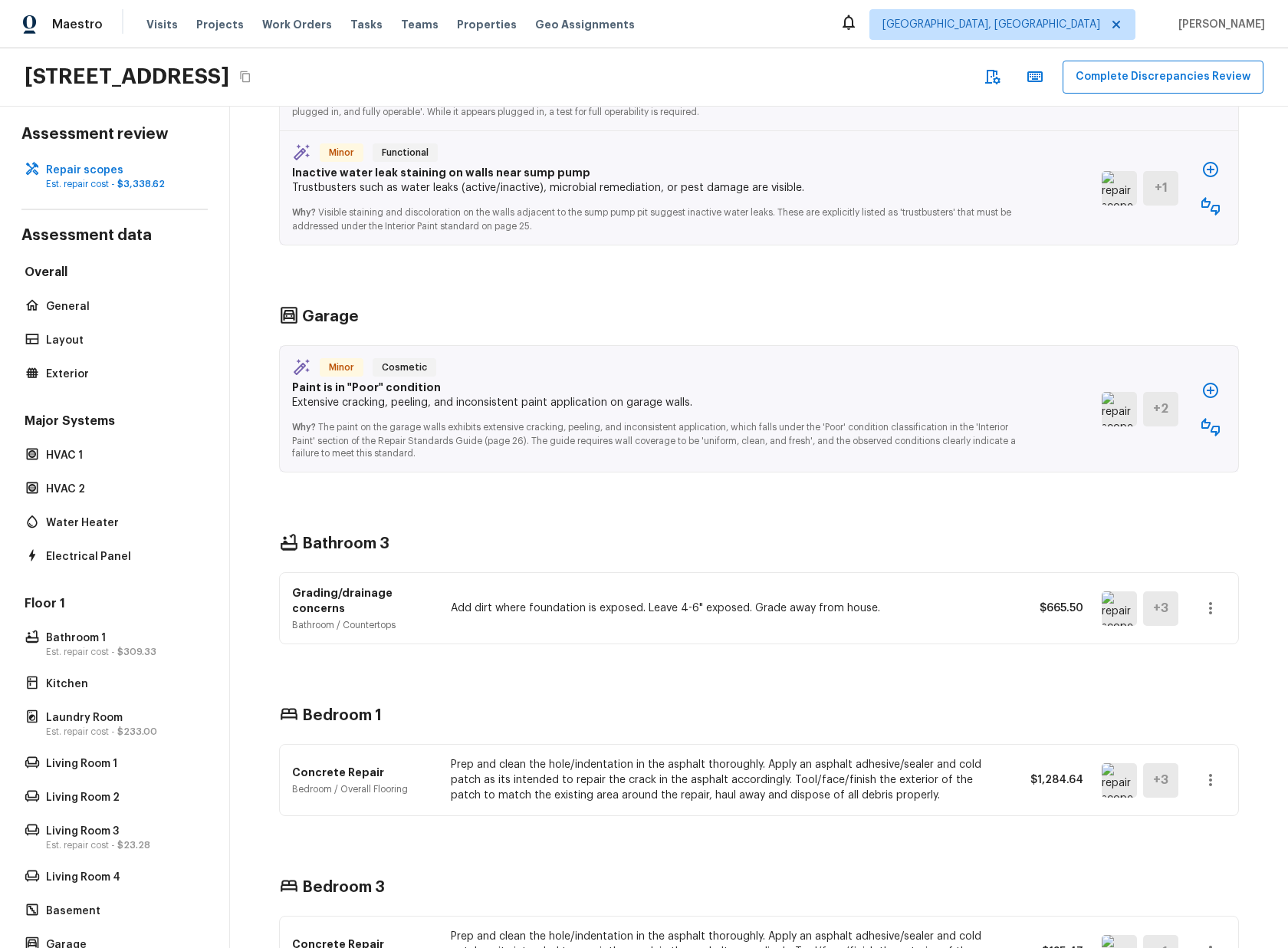
scroll to position [1780, 0]
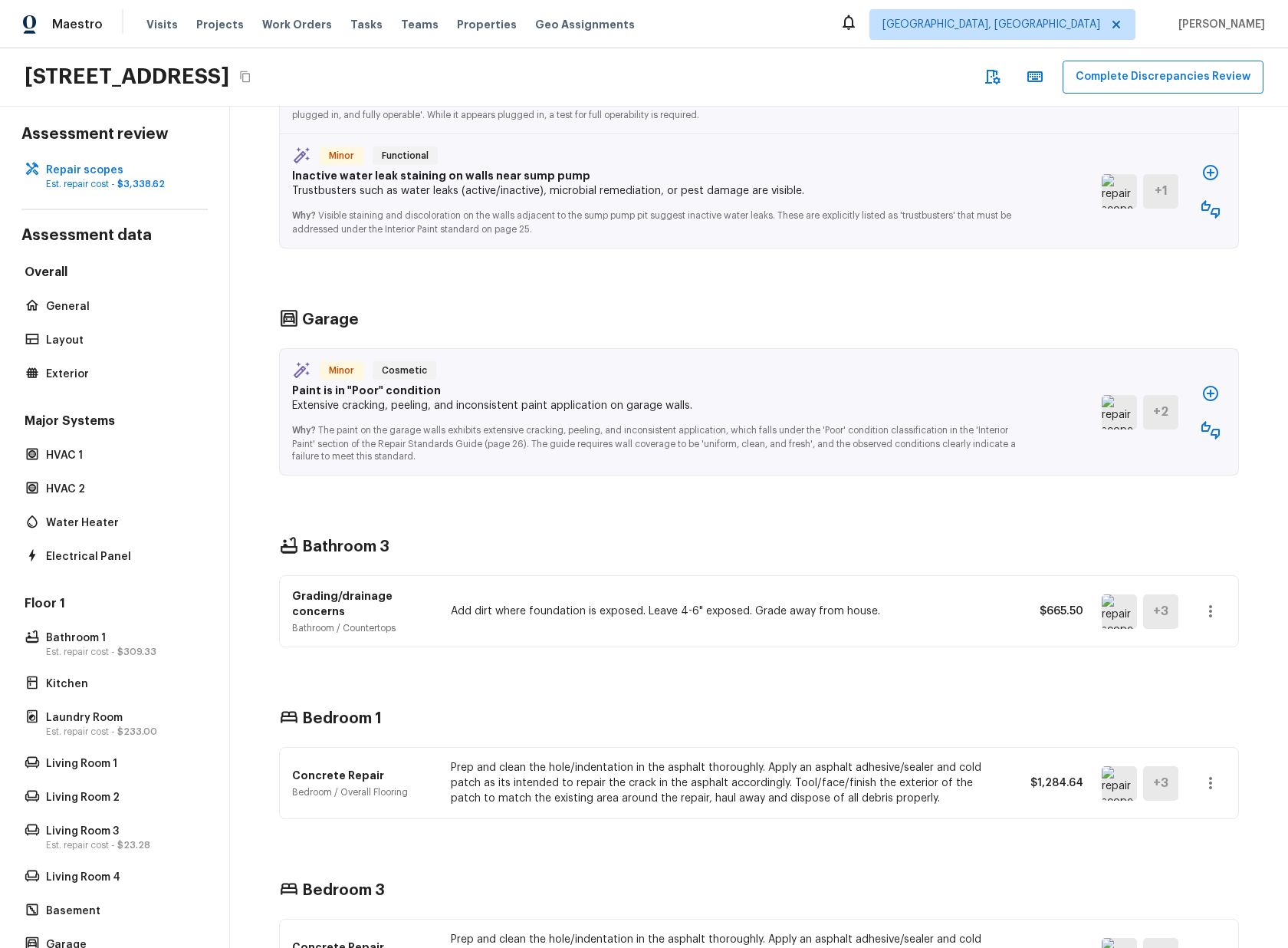
click at [1211, 610] on icon "button" at bounding box center [1210, 611] width 18 height 18
click at [1227, 742] on li "Go To Question" at bounding box center [1228, 748] width 99 height 46
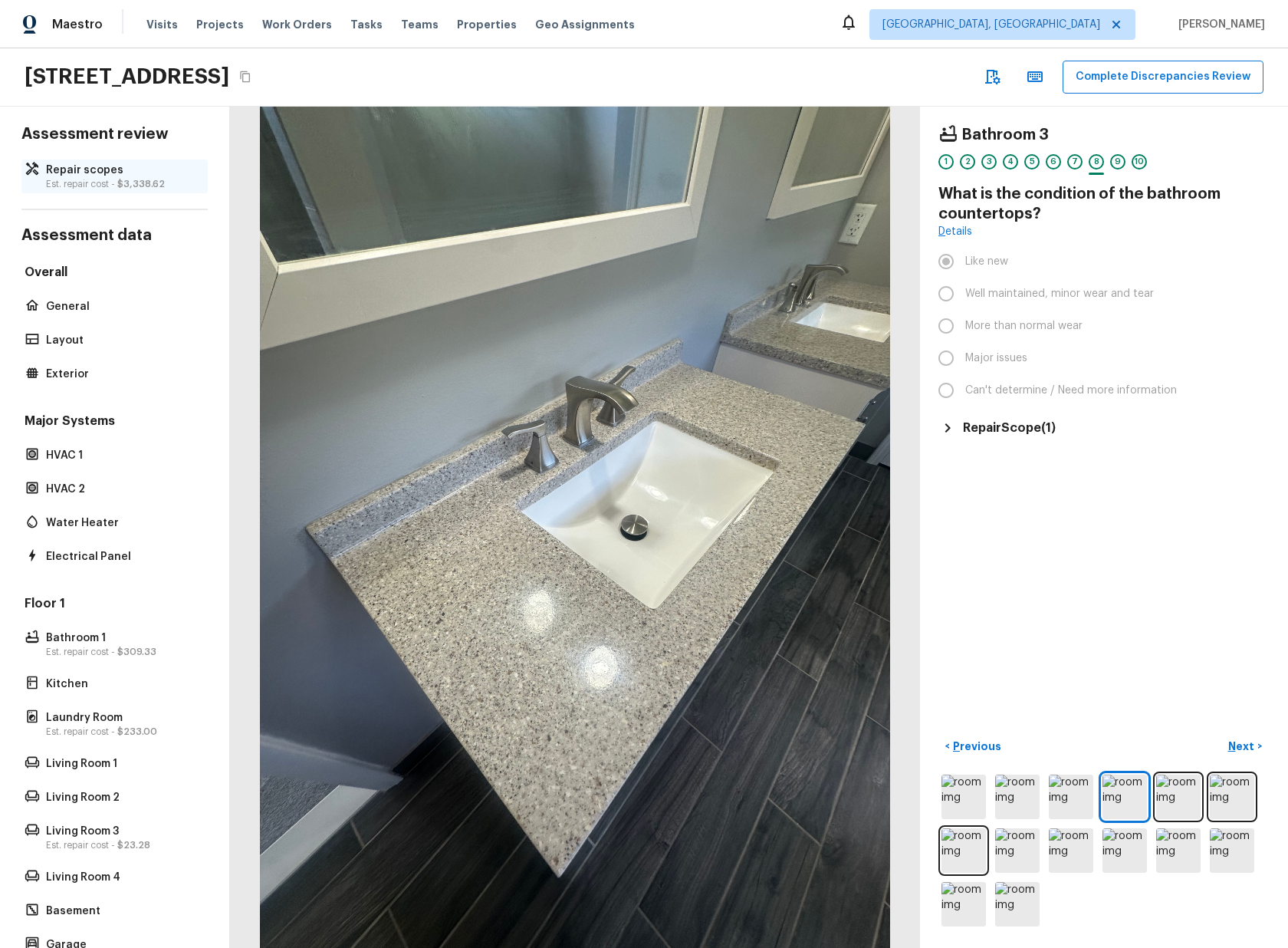
click at [75, 178] on p "Est. repair cost - $3,338.62" at bounding box center [123, 184] width 152 height 12
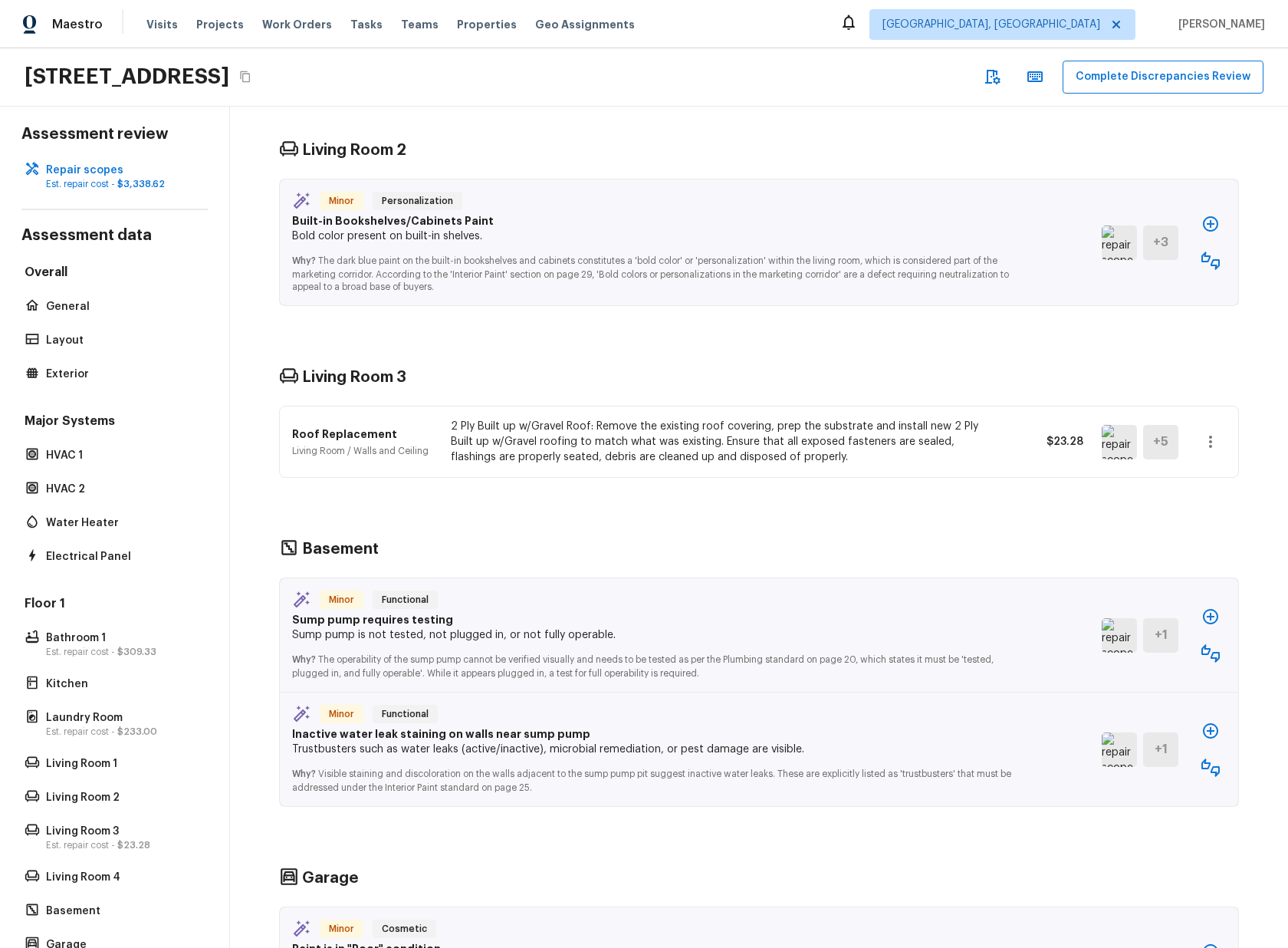
scroll to position [2453, 0]
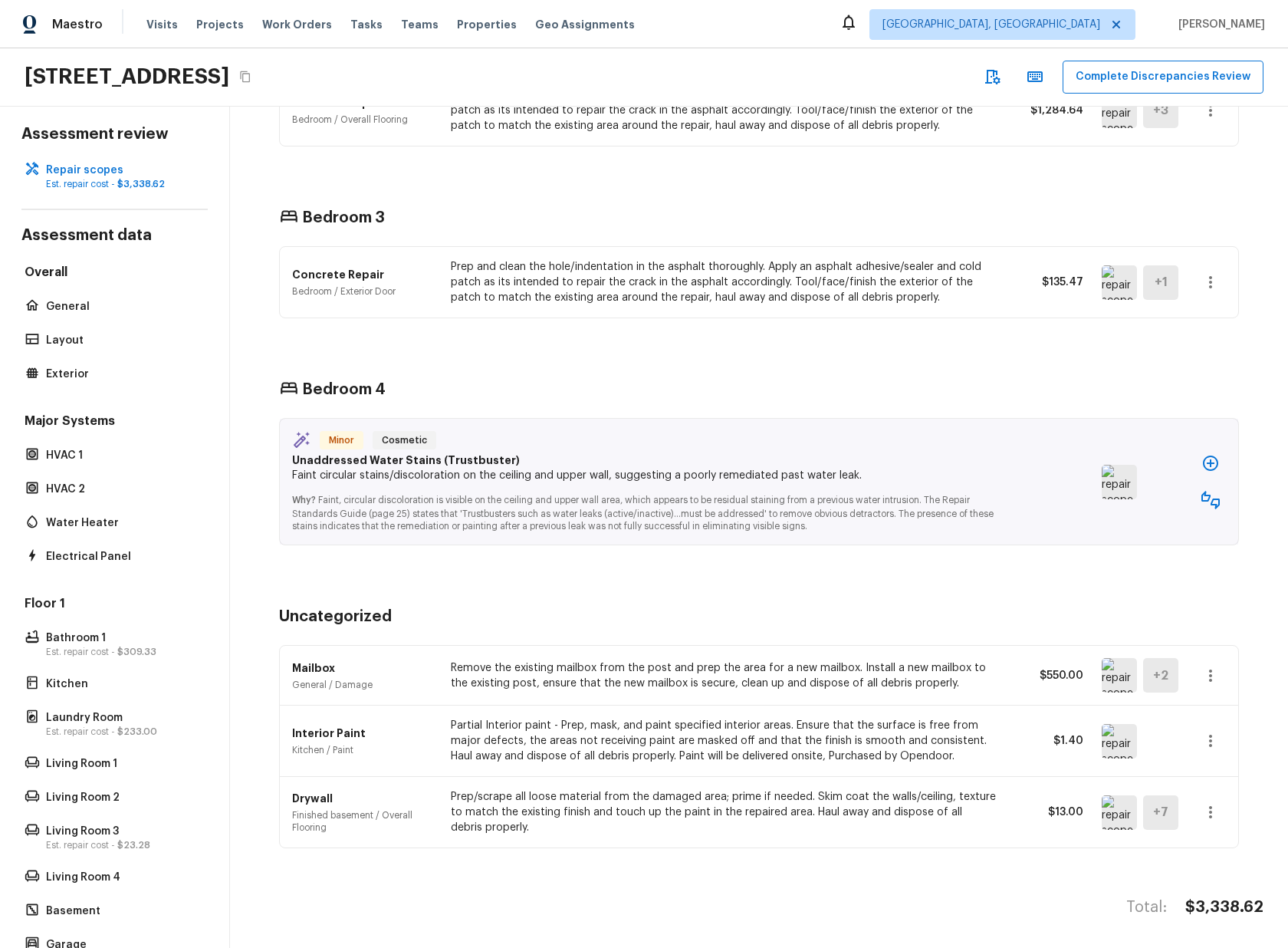
click at [1216, 670] on icon "button" at bounding box center [1210, 675] width 18 height 18
click at [1221, 810] on li "Go To Question" at bounding box center [1228, 811] width 99 height 46
click at [1215, 733] on icon "button" at bounding box center [1210, 741] width 18 height 18
drag, startPoint x: 1260, startPoint y: 720, endPoint x: 1247, endPoint y: 747, distance: 30.0
click at [1260, 721] on div at bounding box center [644, 474] width 1288 height 948
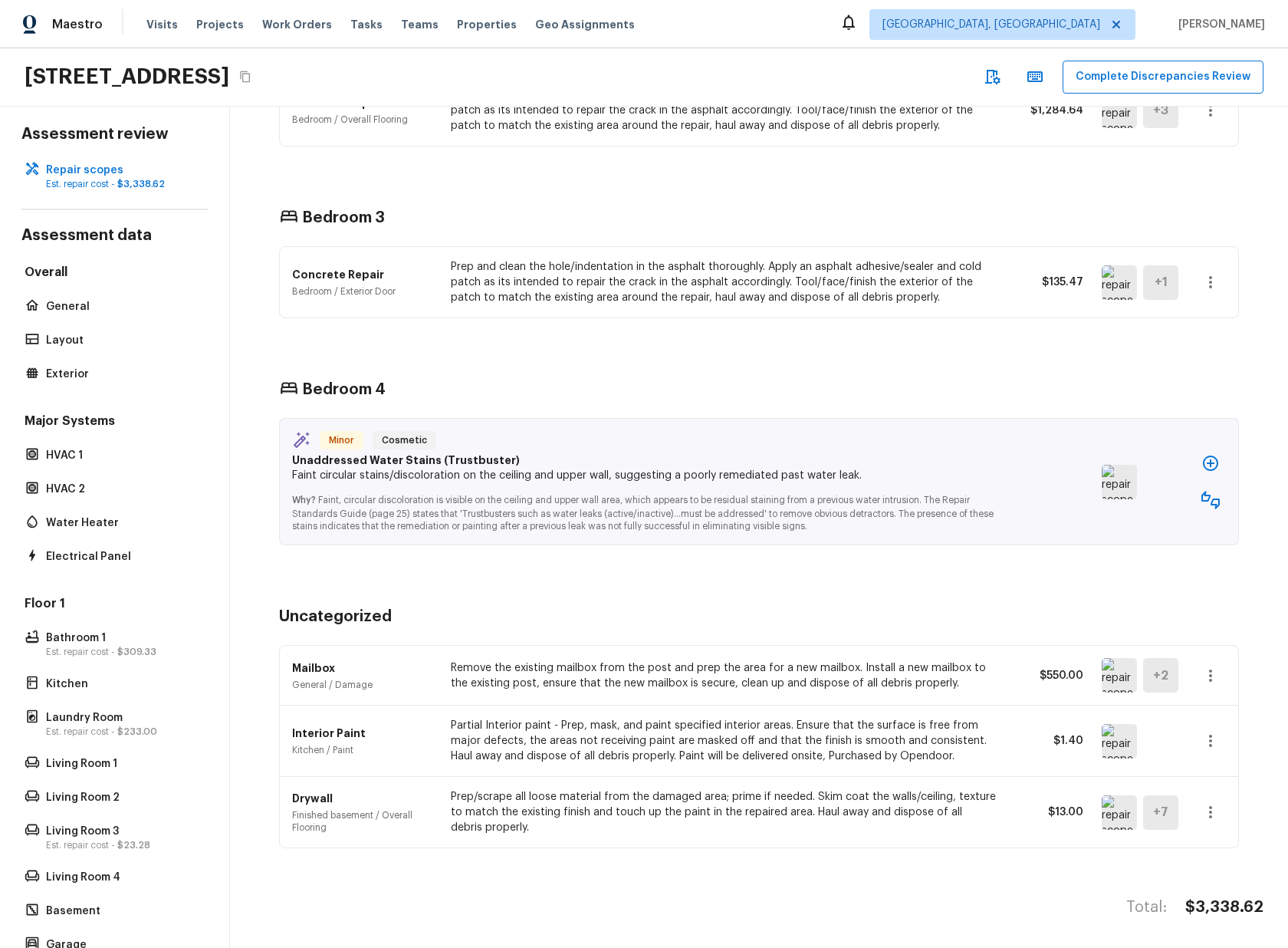
click at [1207, 812] on icon "button" at bounding box center [1210, 812] width 18 height 18
click at [1235, 902] on li "Go To Question" at bounding box center [1228, 907] width 99 height 46
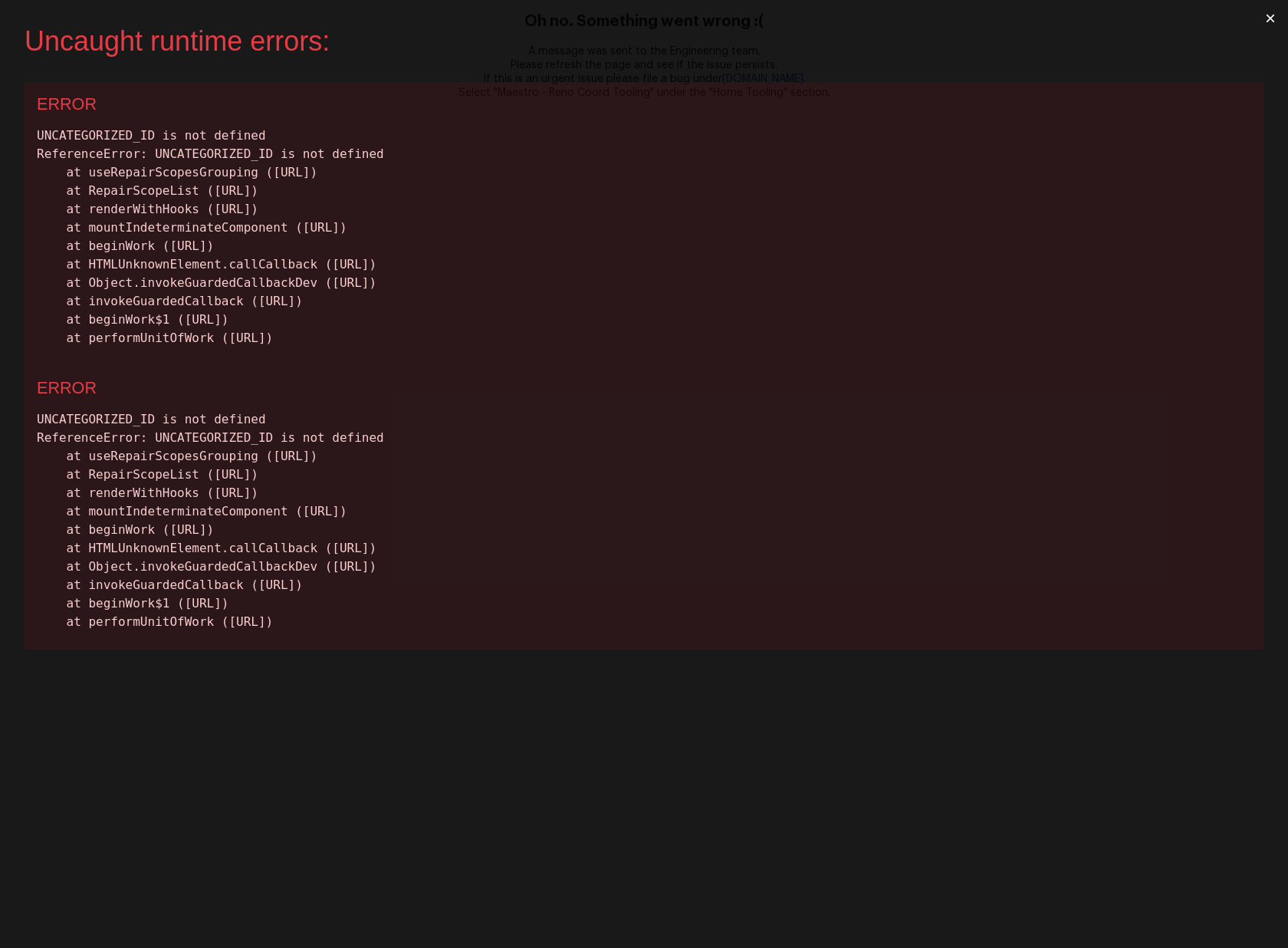
scroll to position [0, 0]
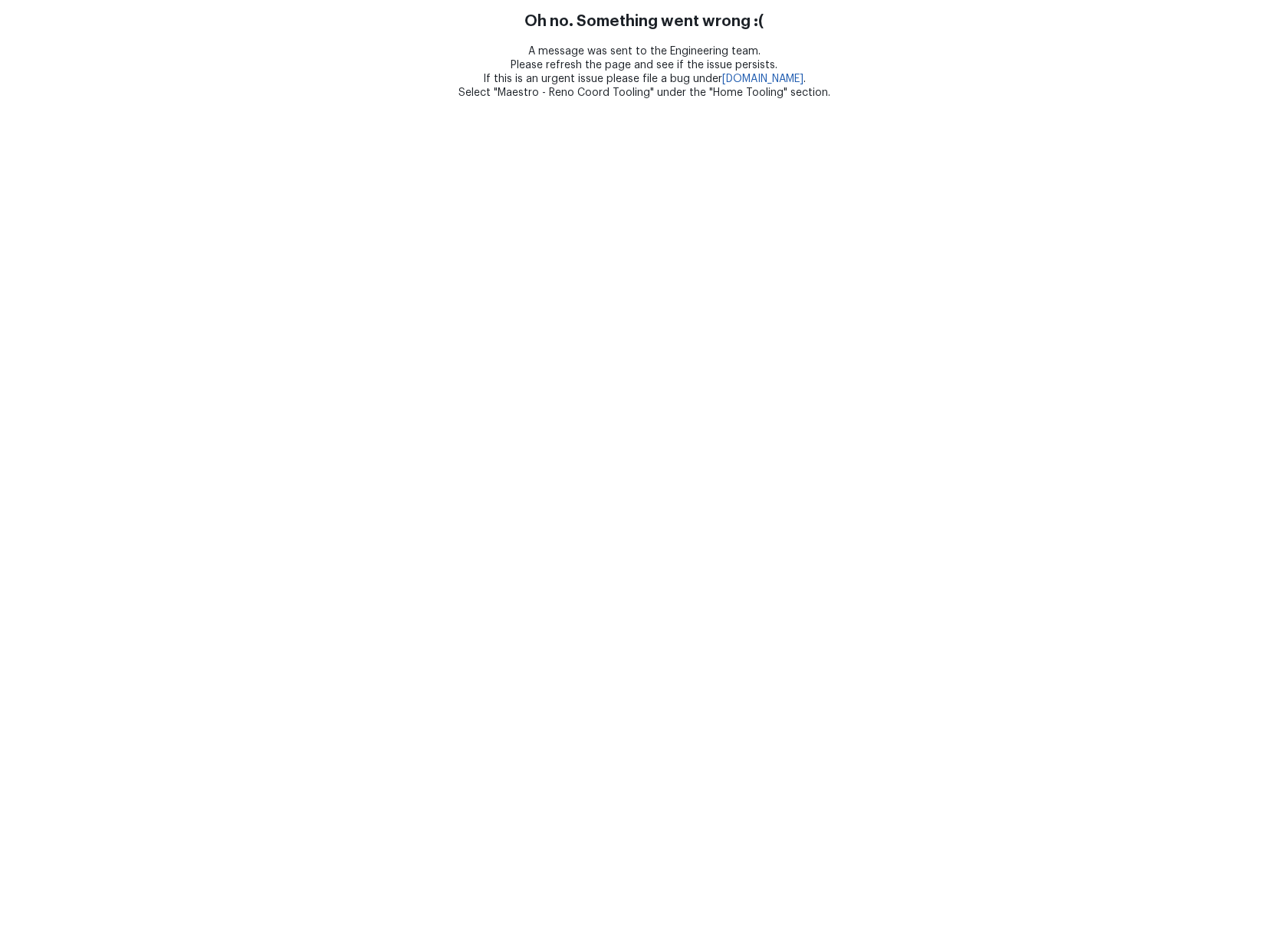
click at [594, 99] on html "Oh no. Something went wrong :( A message was sent to the Engineering team. Plea…" at bounding box center [644, 50] width 1288 height 99
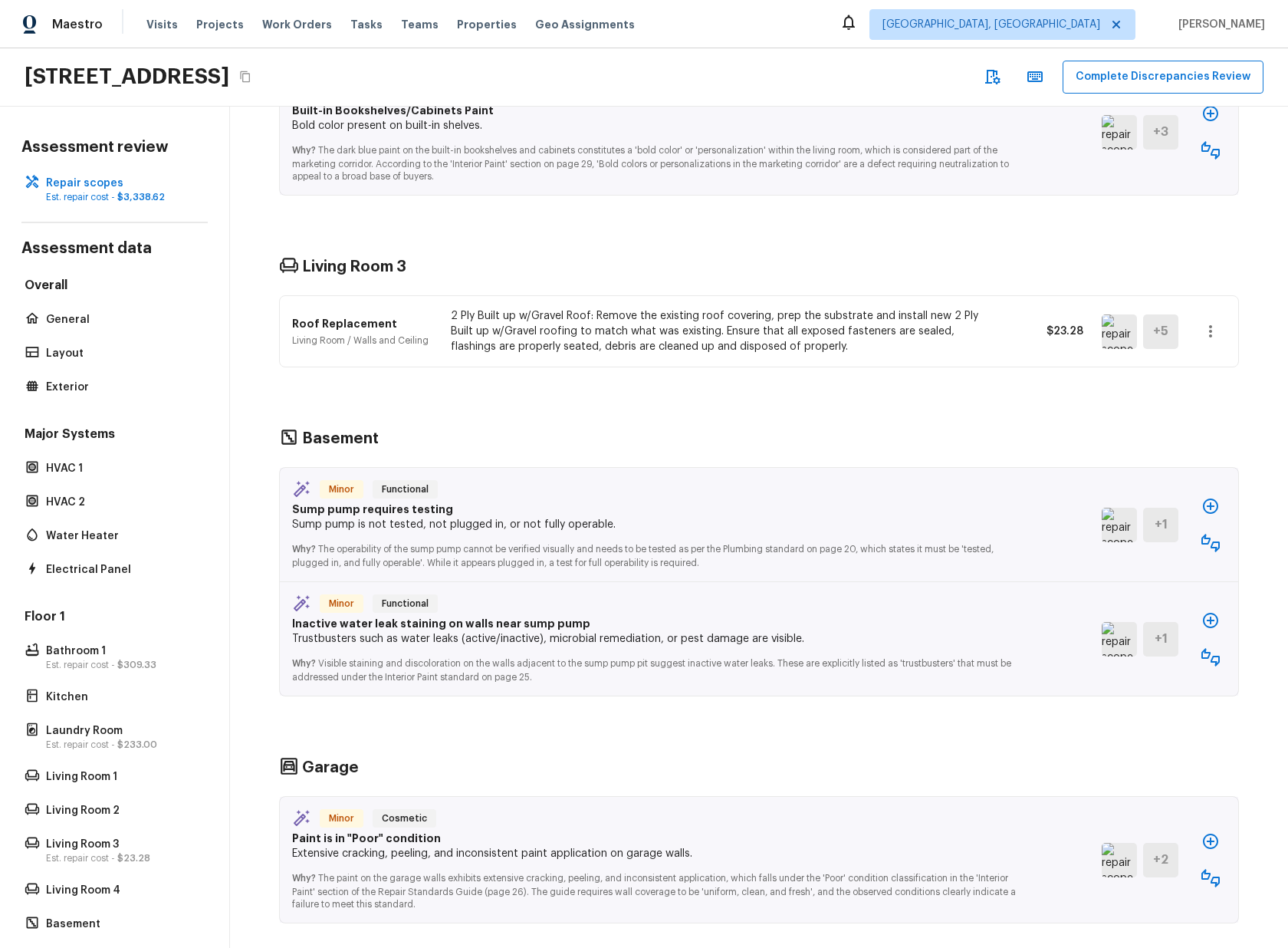
scroll to position [2453, 0]
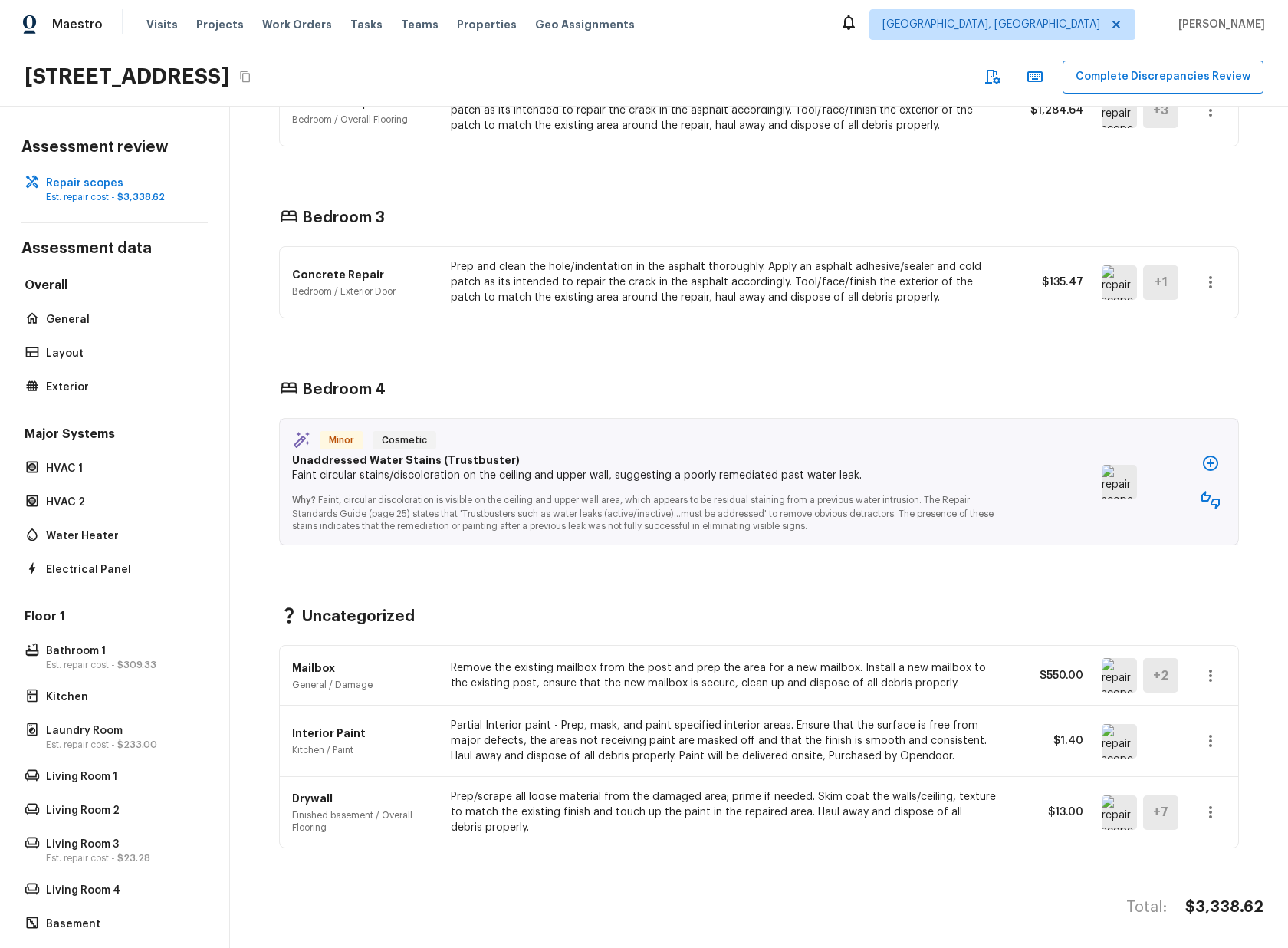
click at [1218, 676] on icon "button" at bounding box center [1210, 675] width 18 height 18
click at [1234, 660] on div at bounding box center [644, 474] width 1288 height 948
click at [1213, 735] on icon "button" at bounding box center [1210, 741] width 18 height 18
click at [1247, 672] on div at bounding box center [644, 474] width 1288 height 948
click at [1218, 820] on icon "button" at bounding box center [1210, 812] width 18 height 18
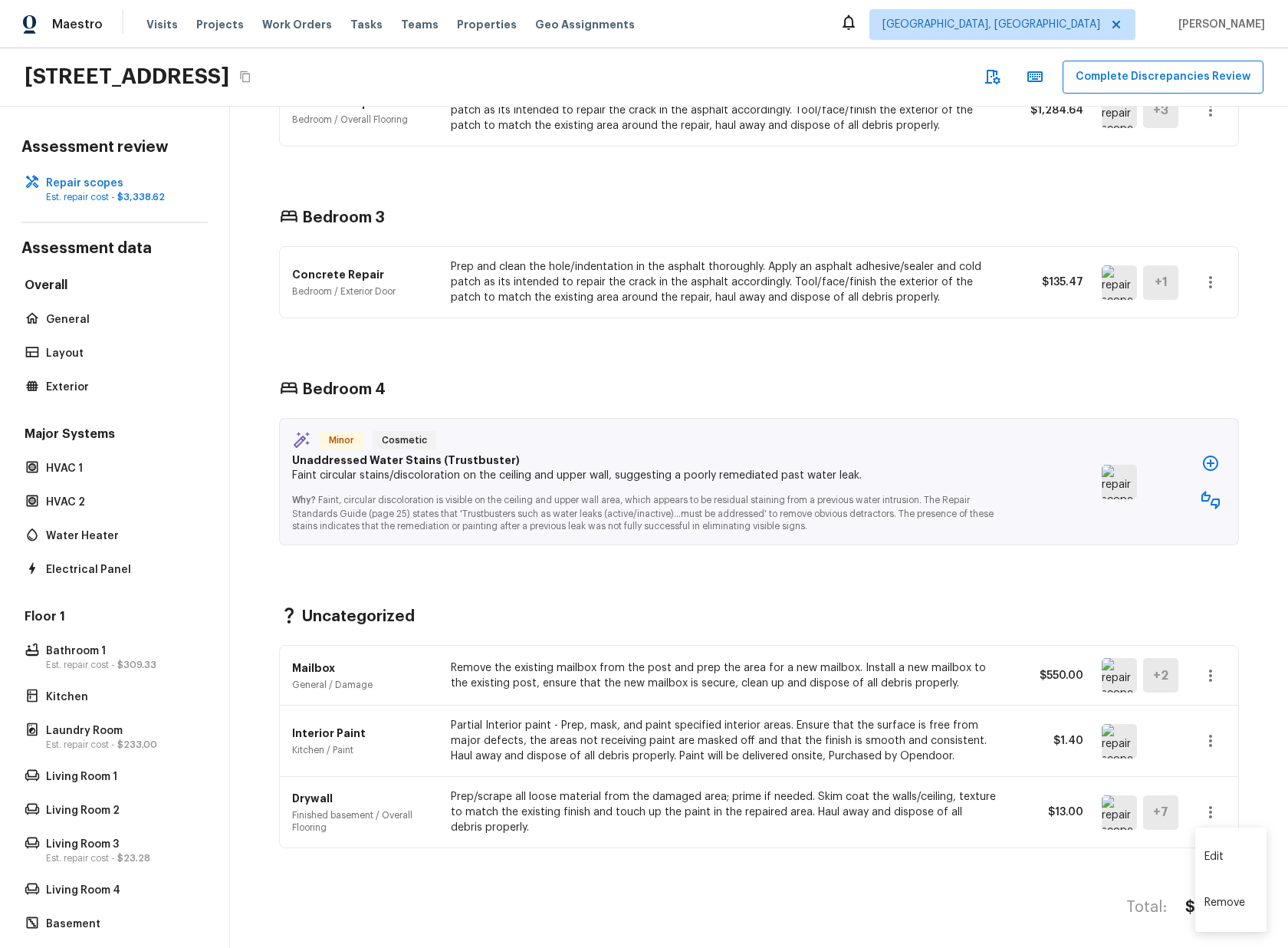
click at [1249, 668] on div at bounding box center [644, 474] width 1288 height 948
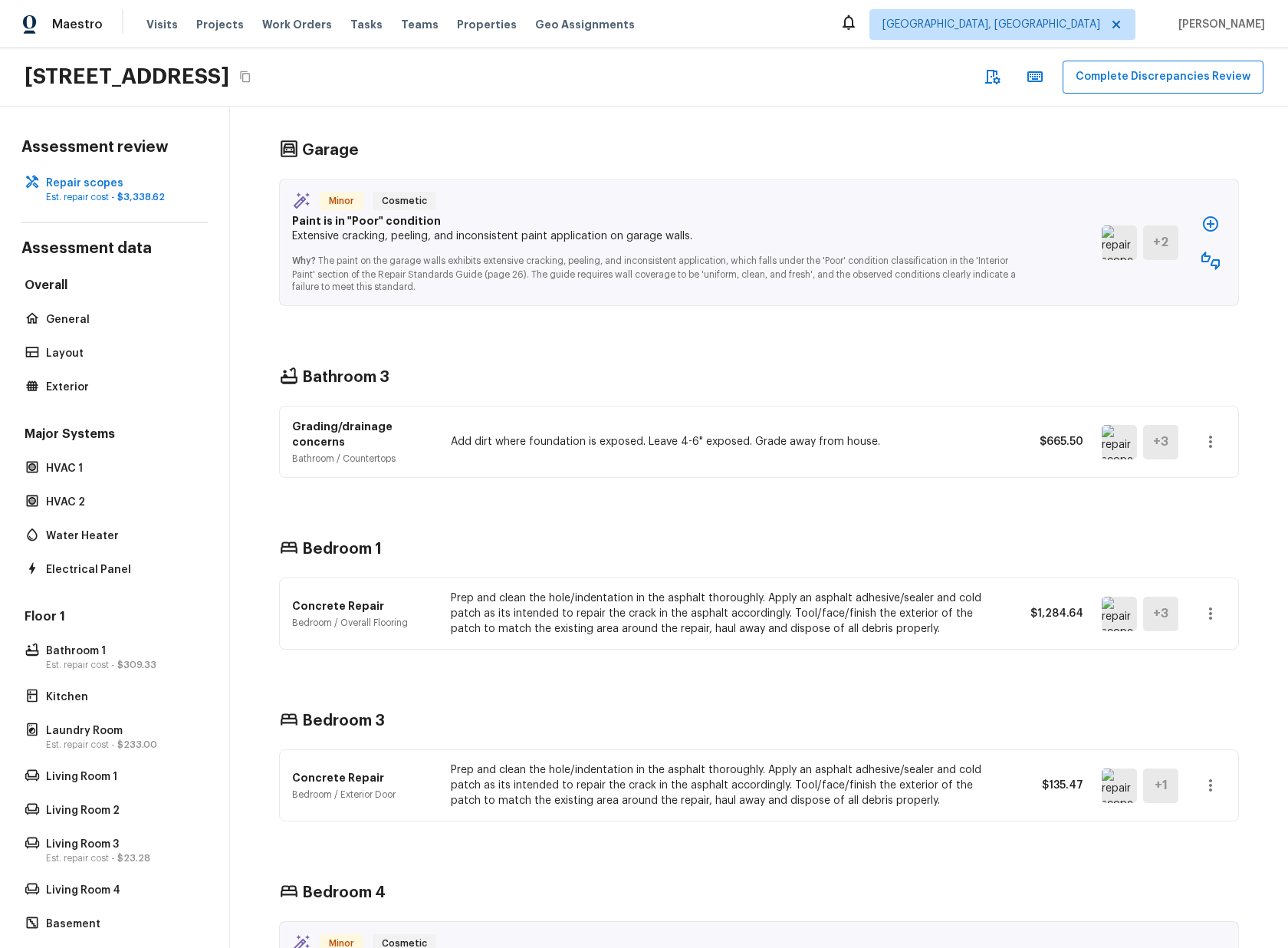
scroll to position [1760, 0]
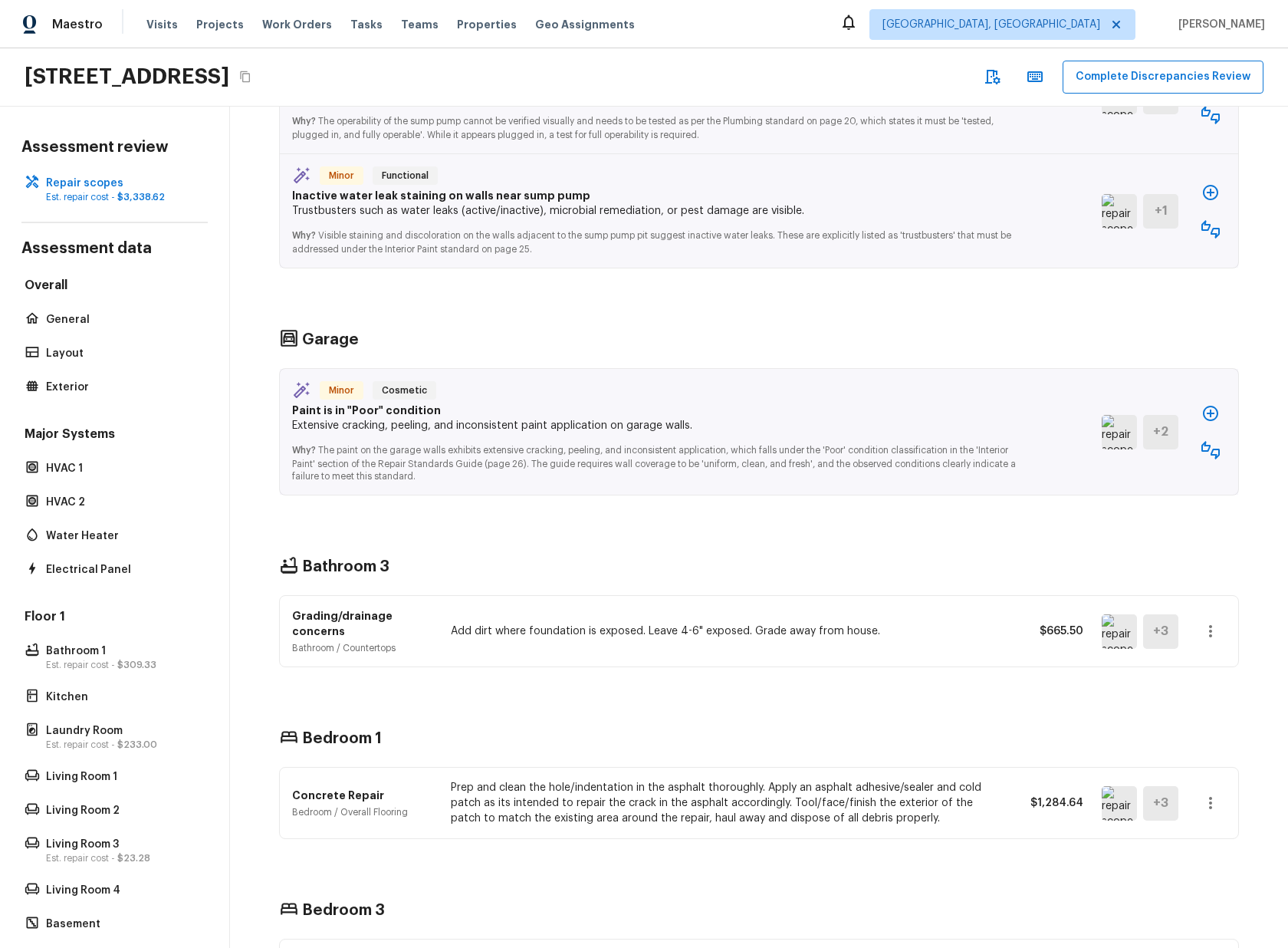
click at [1222, 639] on button "button" at bounding box center [1210, 631] width 31 height 31
click at [1211, 633] on div at bounding box center [644, 474] width 1288 height 948
click at [1207, 626] on icon "button" at bounding box center [1210, 631] width 18 height 18
click at [1219, 775] on li "Go To Question" at bounding box center [1228, 768] width 99 height 46
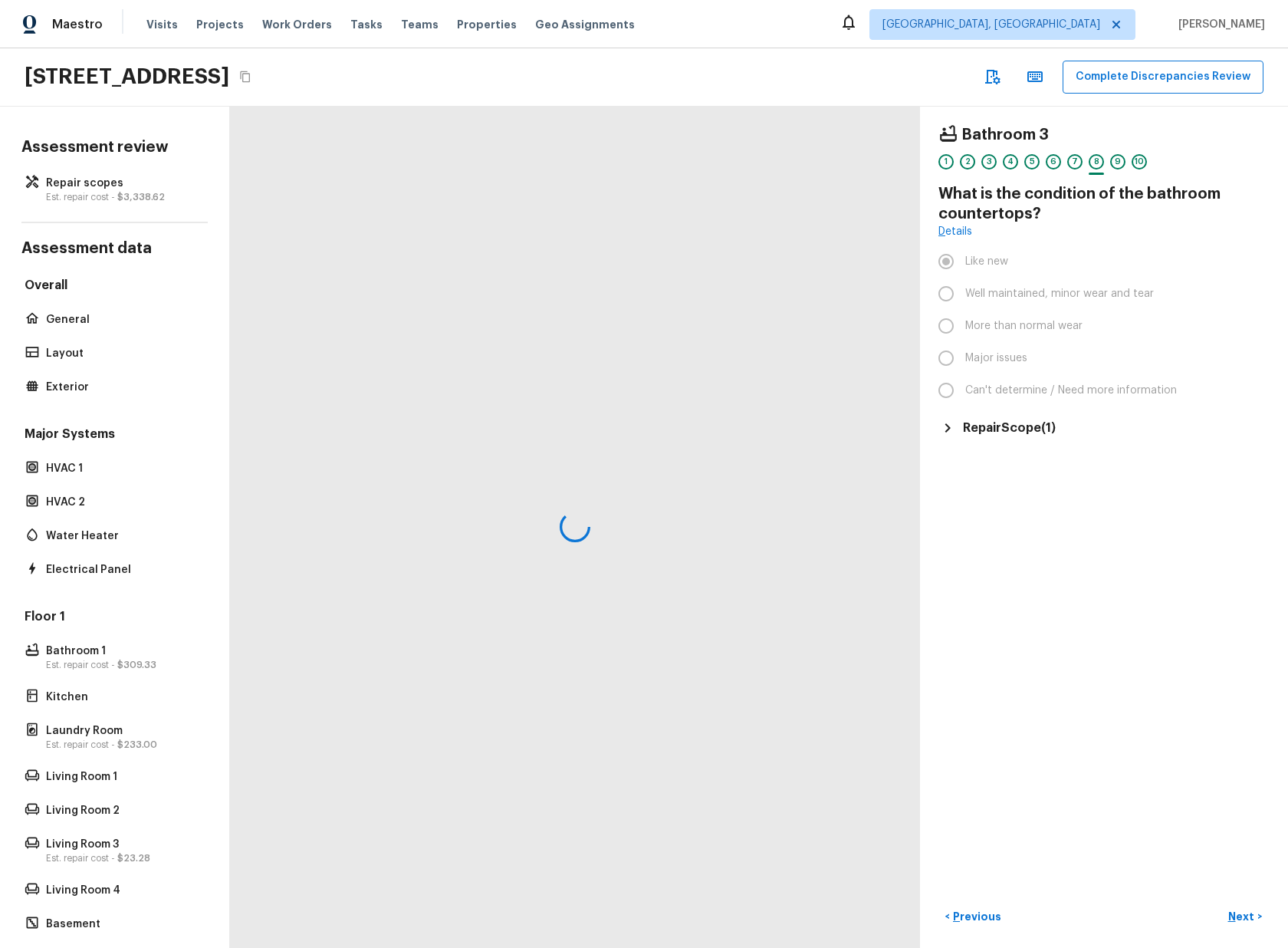
scroll to position [0, 0]
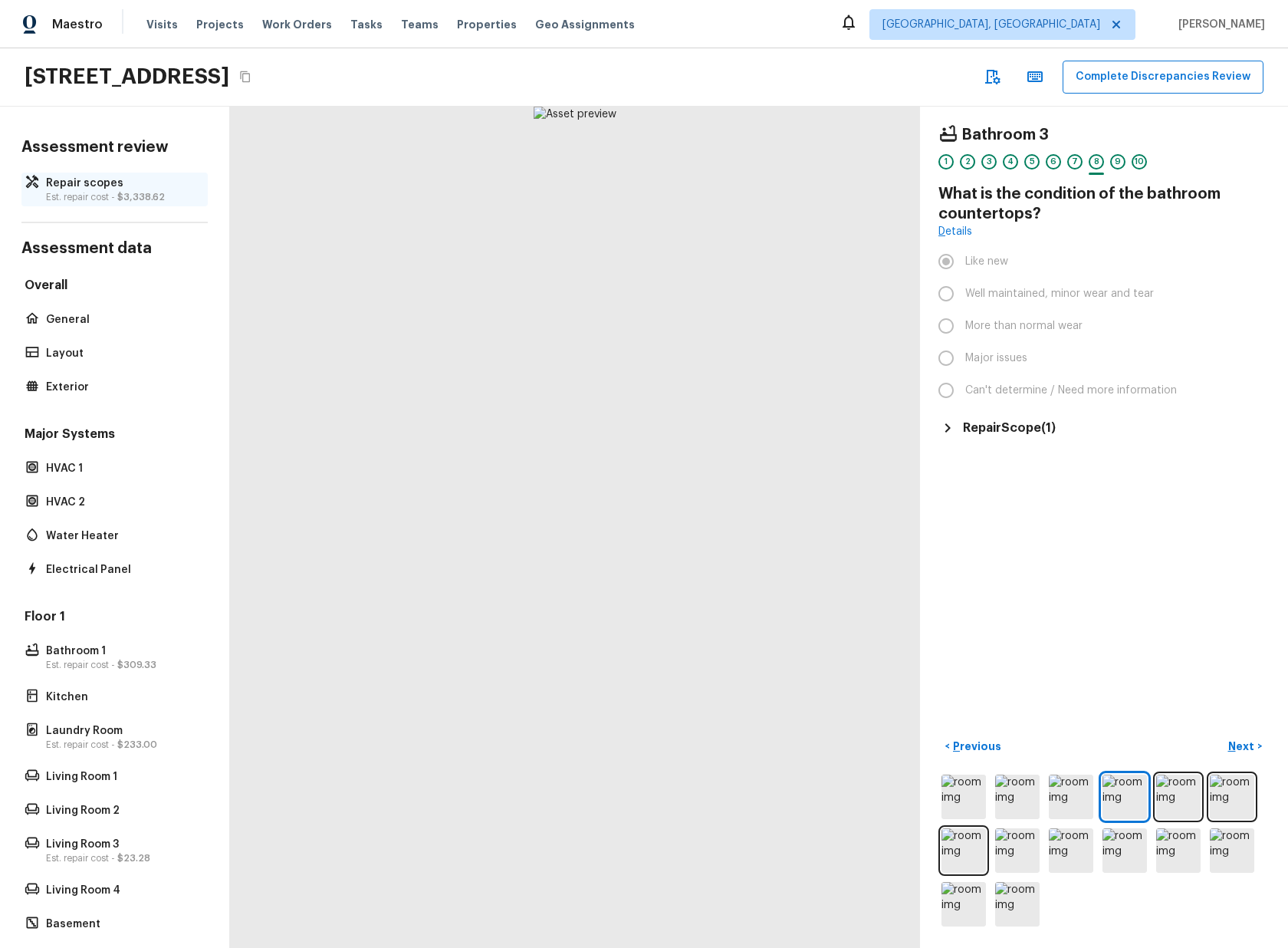
click at [99, 190] on p "Repair scopes" at bounding box center [123, 183] width 152 height 16
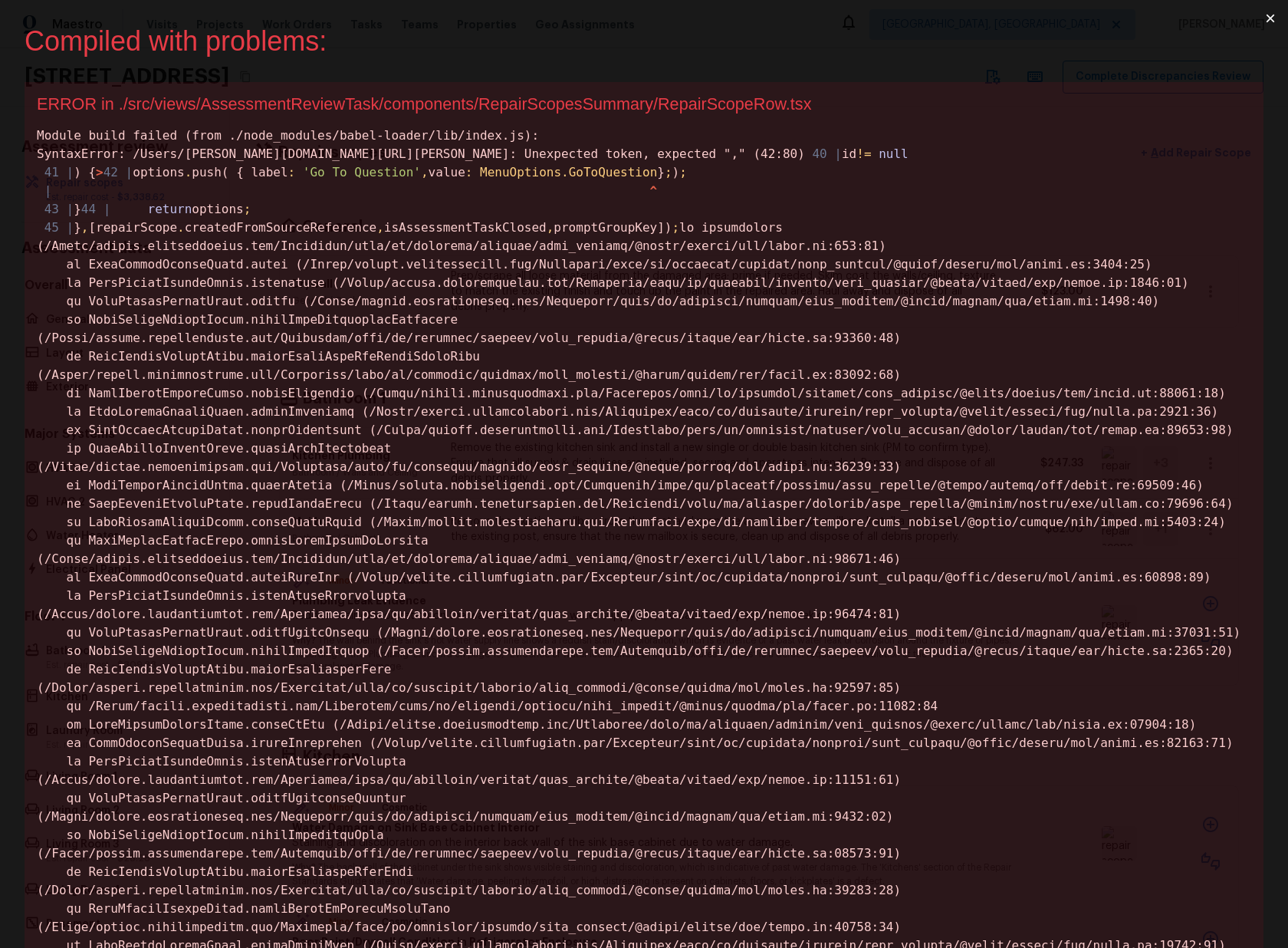
click at [880, 263] on div "Module build failed (from ./node_modules/babel-loader/lib/index.js): SyntaxErro…" at bounding box center [644, 854] width 1214 height 1454
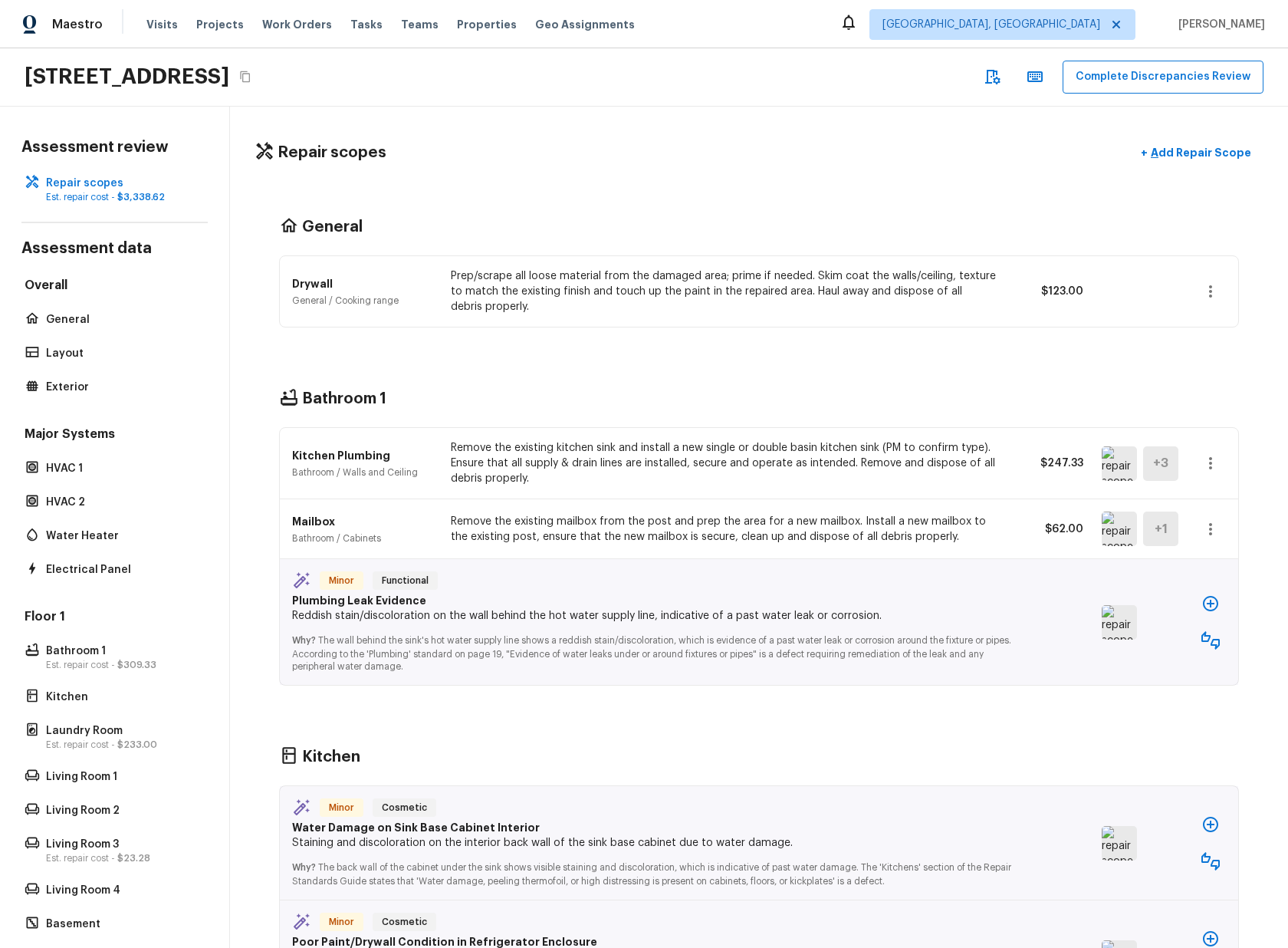
click at [1217, 472] on button "button" at bounding box center [1210, 462] width 31 height 31
click at [1209, 465] on div at bounding box center [644, 474] width 1288 height 948
click at [1209, 465] on icon "button" at bounding box center [1210, 463] width 18 height 18
click at [1208, 463] on div at bounding box center [644, 474] width 1288 height 948
click at [1208, 283] on icon "button" at bounding box center [1210, 292] width 18 height 18
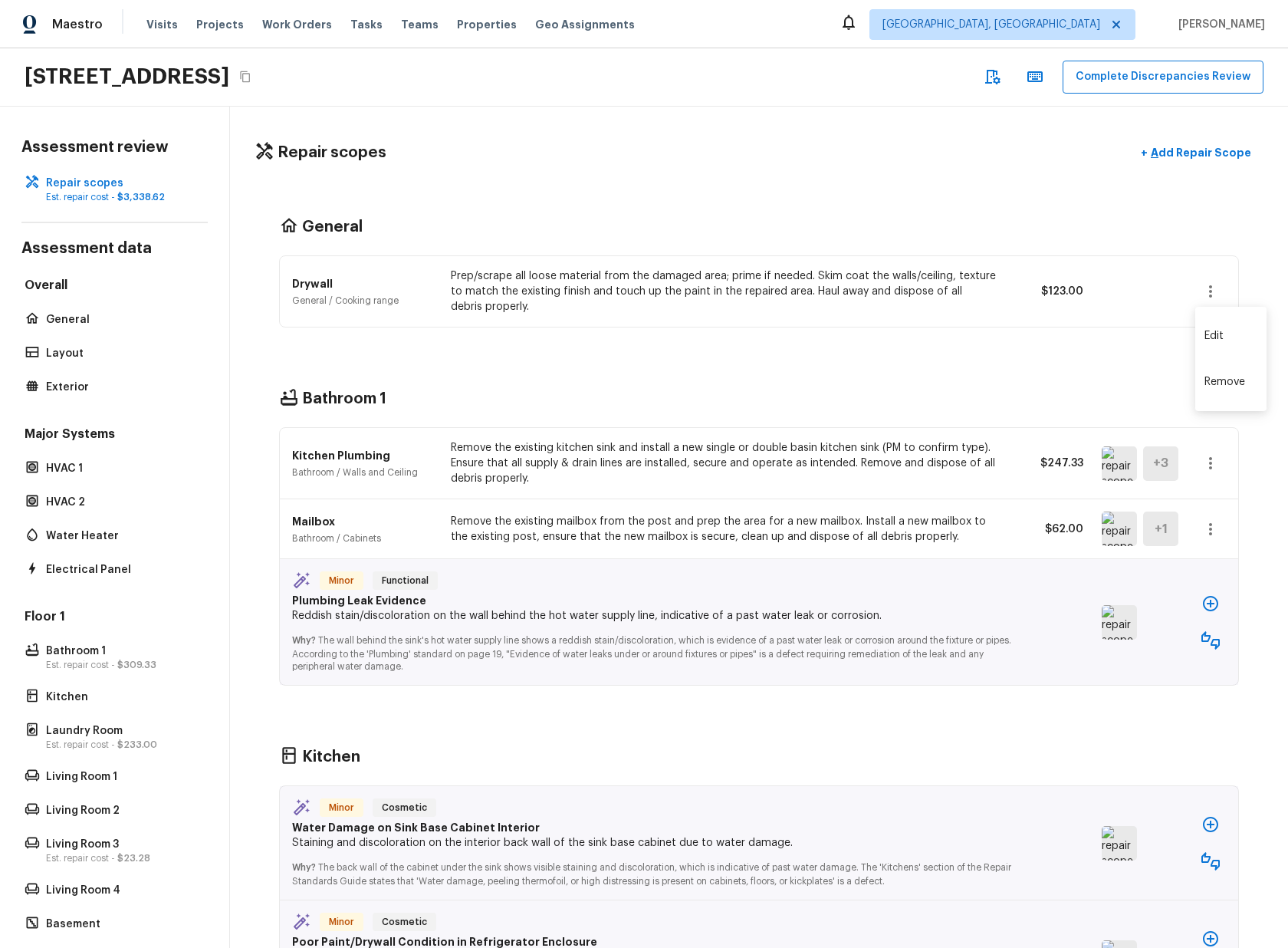
click at [1208, 283] on div at bounding box center [644, 474] width 1288 height 948
click at [1218, 464] on icon "button" at bounding box center [1210, 463] width 18 height 18
click at [1085, 386] on div at bounding box center [644, 474] width 1288 height 948
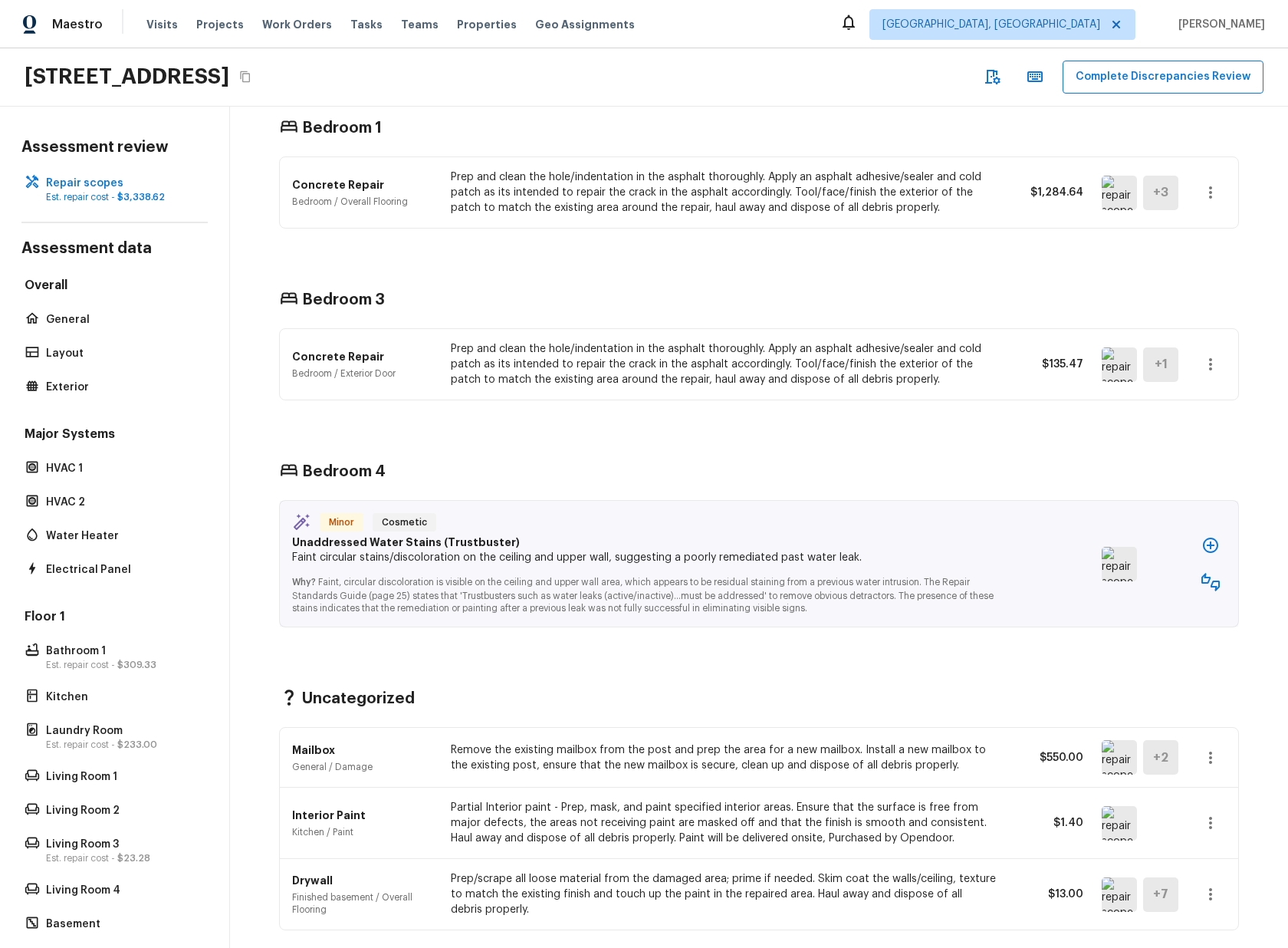
scroll to position [2453, 0]
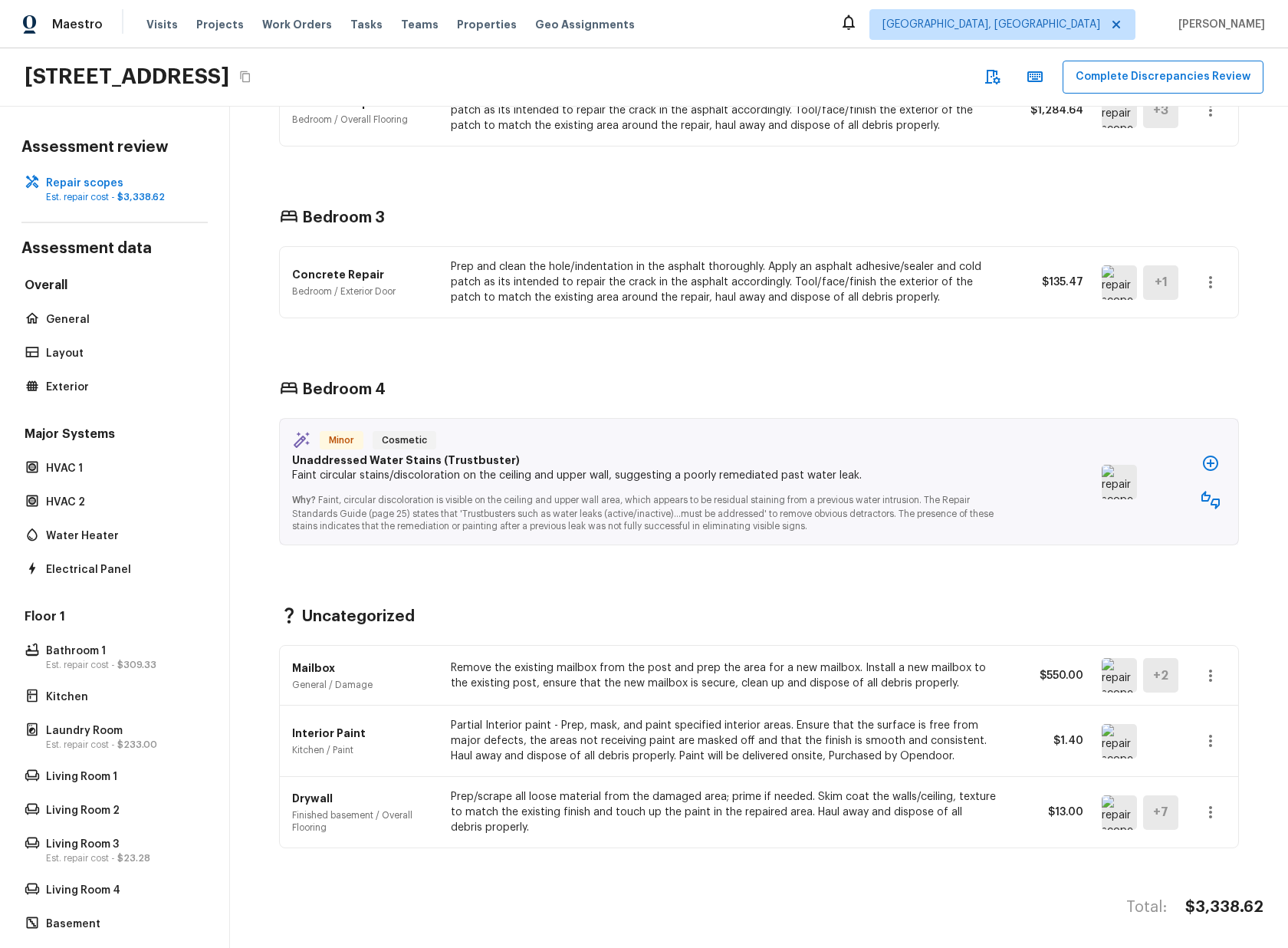
click at [1213, 677] on icon "button" at bounding box center [1210, 675] width 18 height 18
click at [1164, 613] on div at bounding box center [644, 474] width 1288 height 948
click at [1214, 741] on icon "button" at bounding box center [1210, 741] width 18 height 18
drag, startPoint x: 1146, startPoint y: 614, endPoint x: 1150, endPoint y: 665, distance: 51.2
click at [1146, 614] on div at bounding box center [644, 474] width 1288 height 948
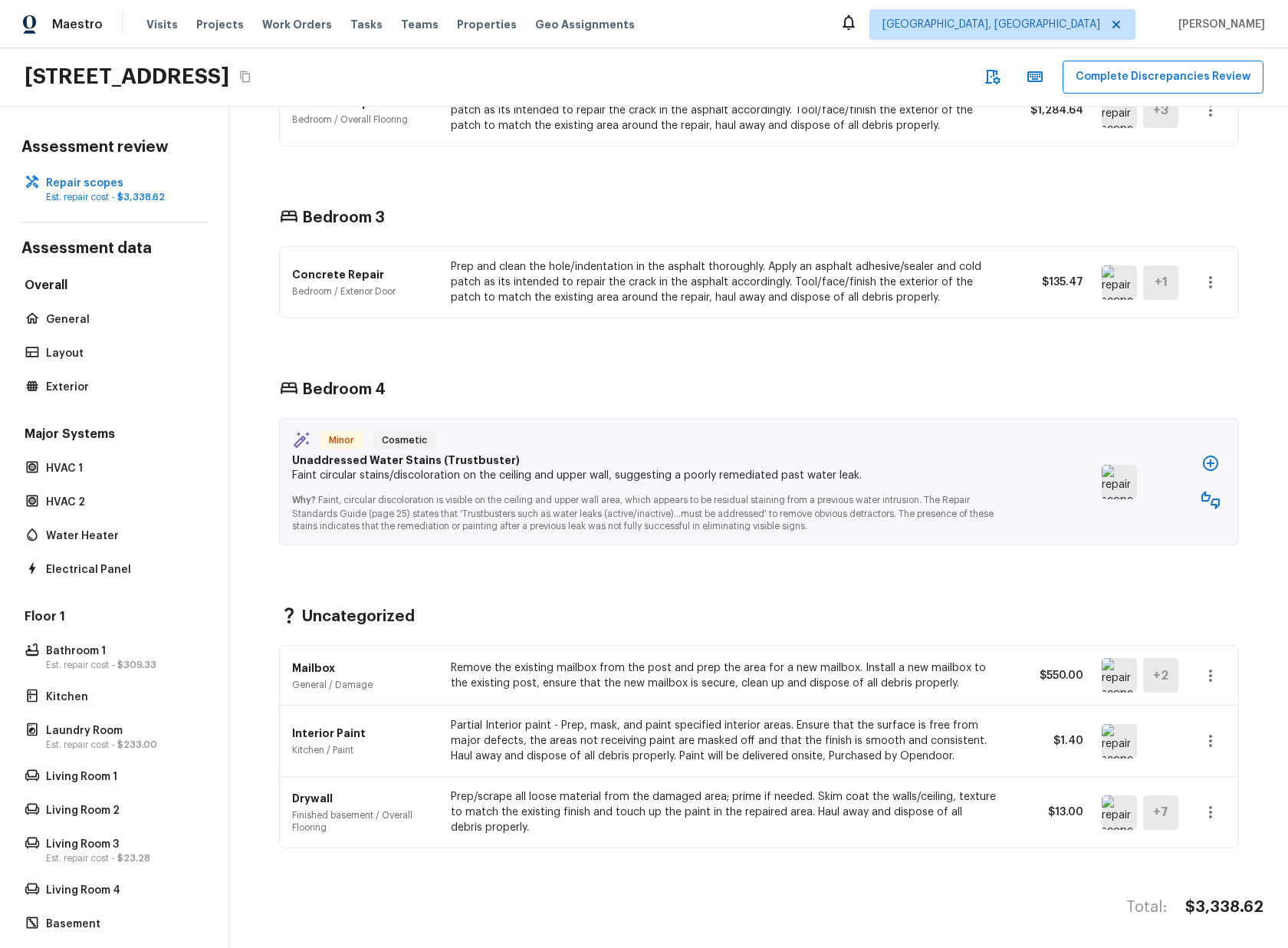
click at [1215, 818] on icon "button" at bounding box center [1210, 812] width 18 height 18
click at [1122, 588] on div at bounding box center [644, 474] width 1288 height 948
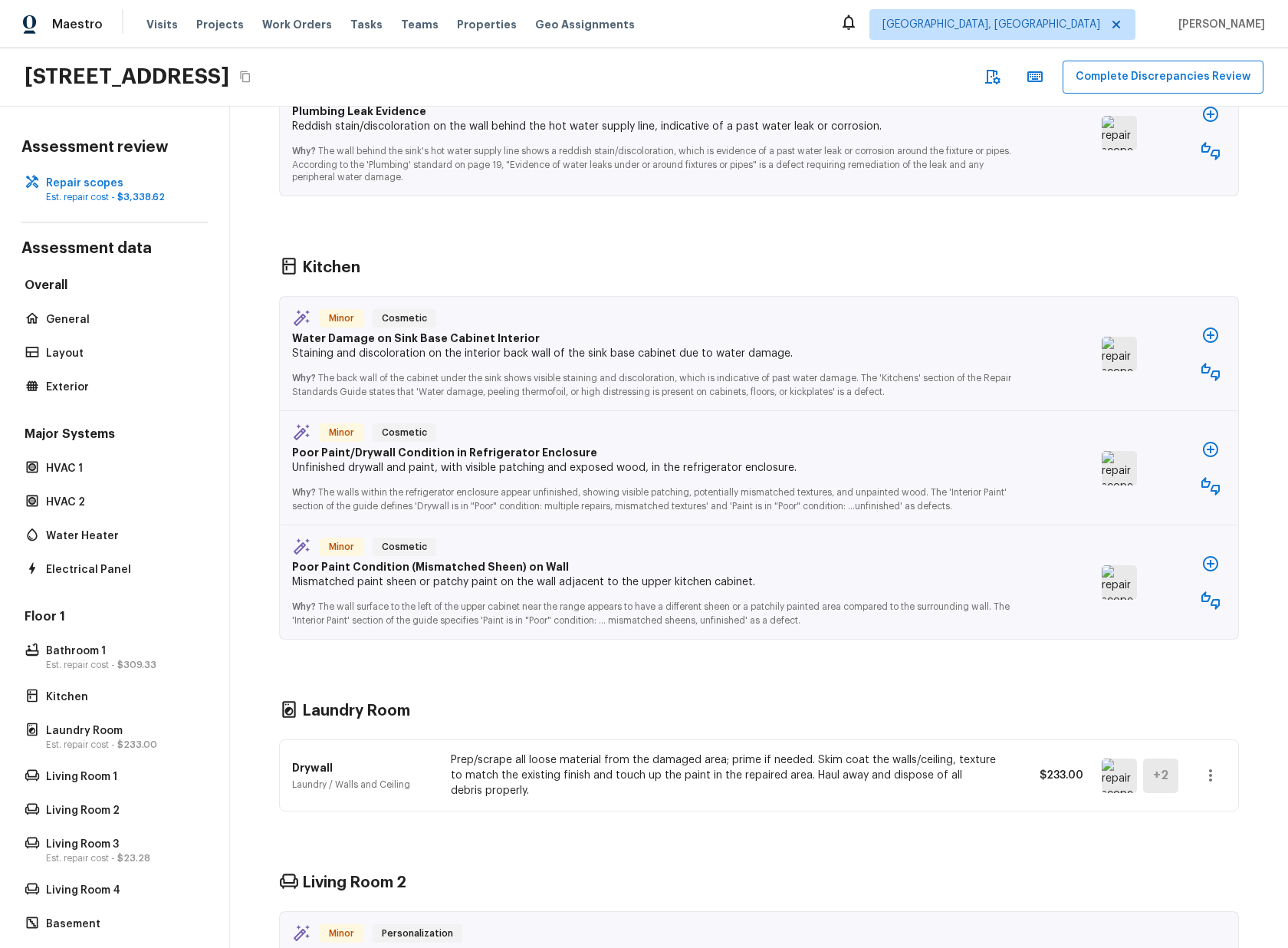
scroll to position [0, 0]
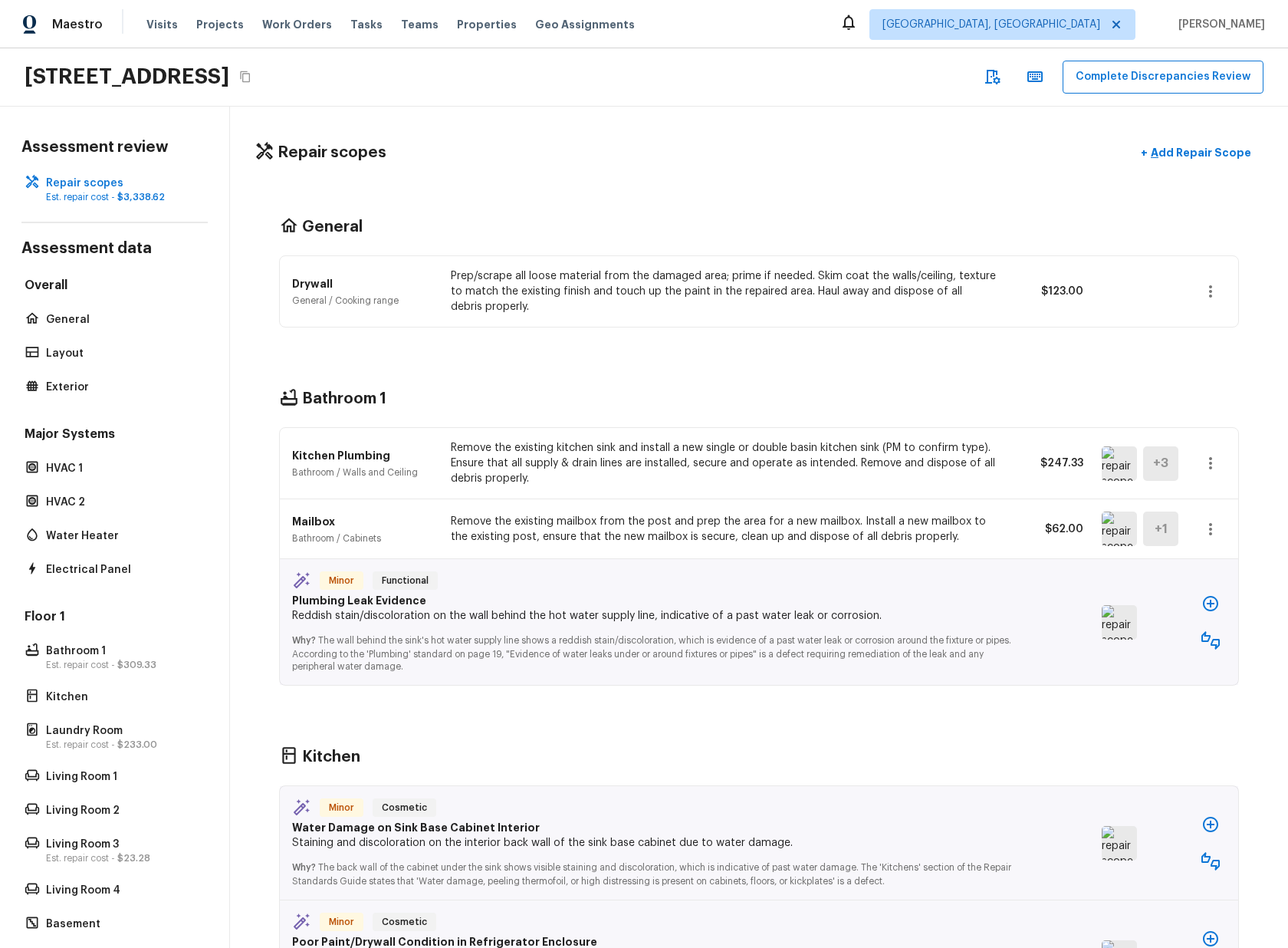
click at [1204, 291] on icon "button" at bounding box center [1210, 292] width 18 height 18
click at [1208, 499] on div at bounding box center [644, 474] width 1288 height 948
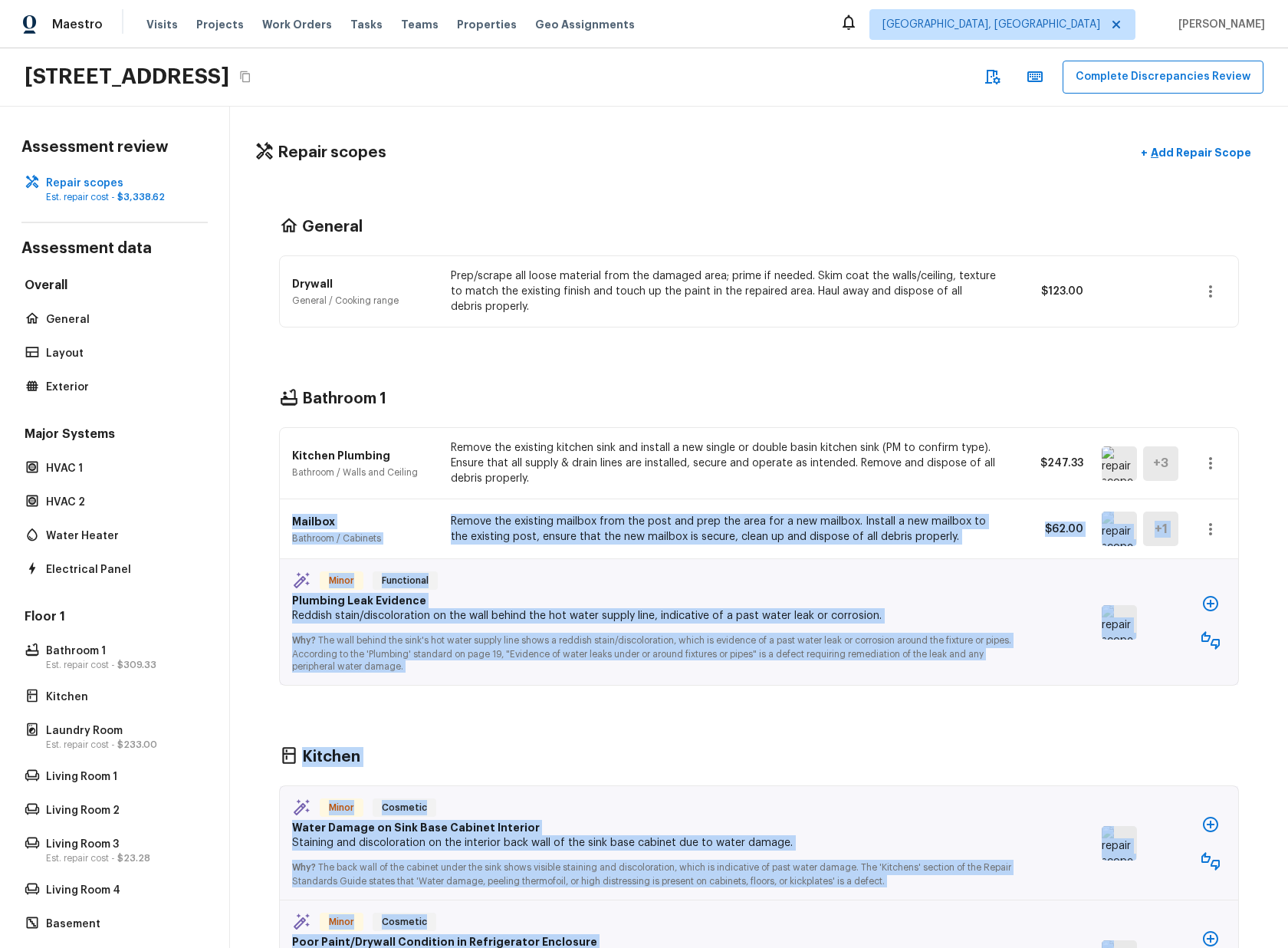
click at [1216, 472] on icon "button" at bounding box center [1210, 463] width 18 height 18
click at [1217, 596] on li "Go To Question" at bounding box center [1228, 600] width 99 height 46
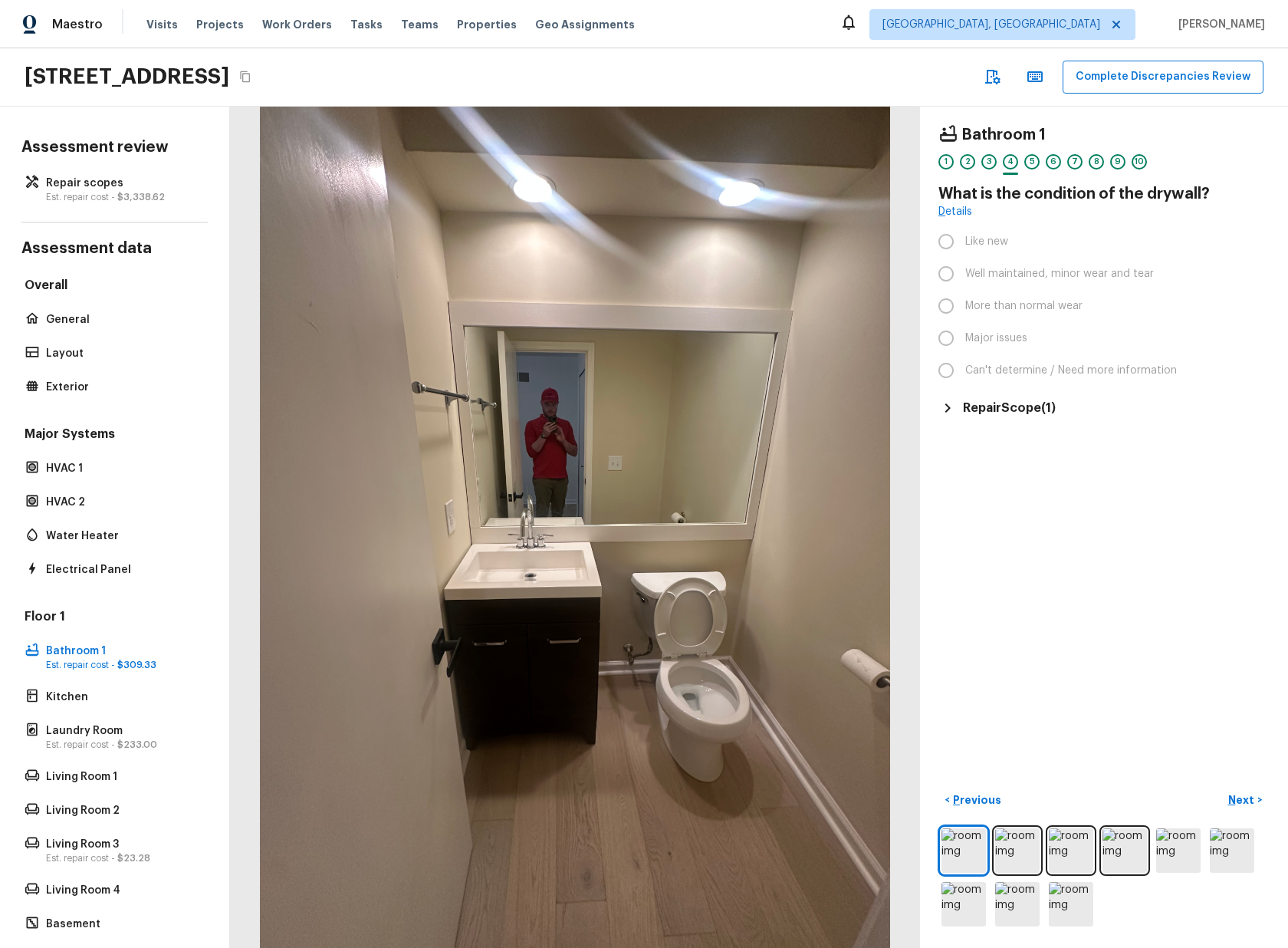
click at [1021, 410] on h5 "Repair Scope ( 1 )" at bounding box center [1009, 408] width 93 height 17
click at [1093, 445] on div "Kitchen Plumbing Bathroom / Walls and Ceiling $247.33" at bounding box center [1104, 450] width 331 height 54
click at [81, 748] on p "Est. repair cost - $233.00" at bounding box center [123, 744] width 152 height 12
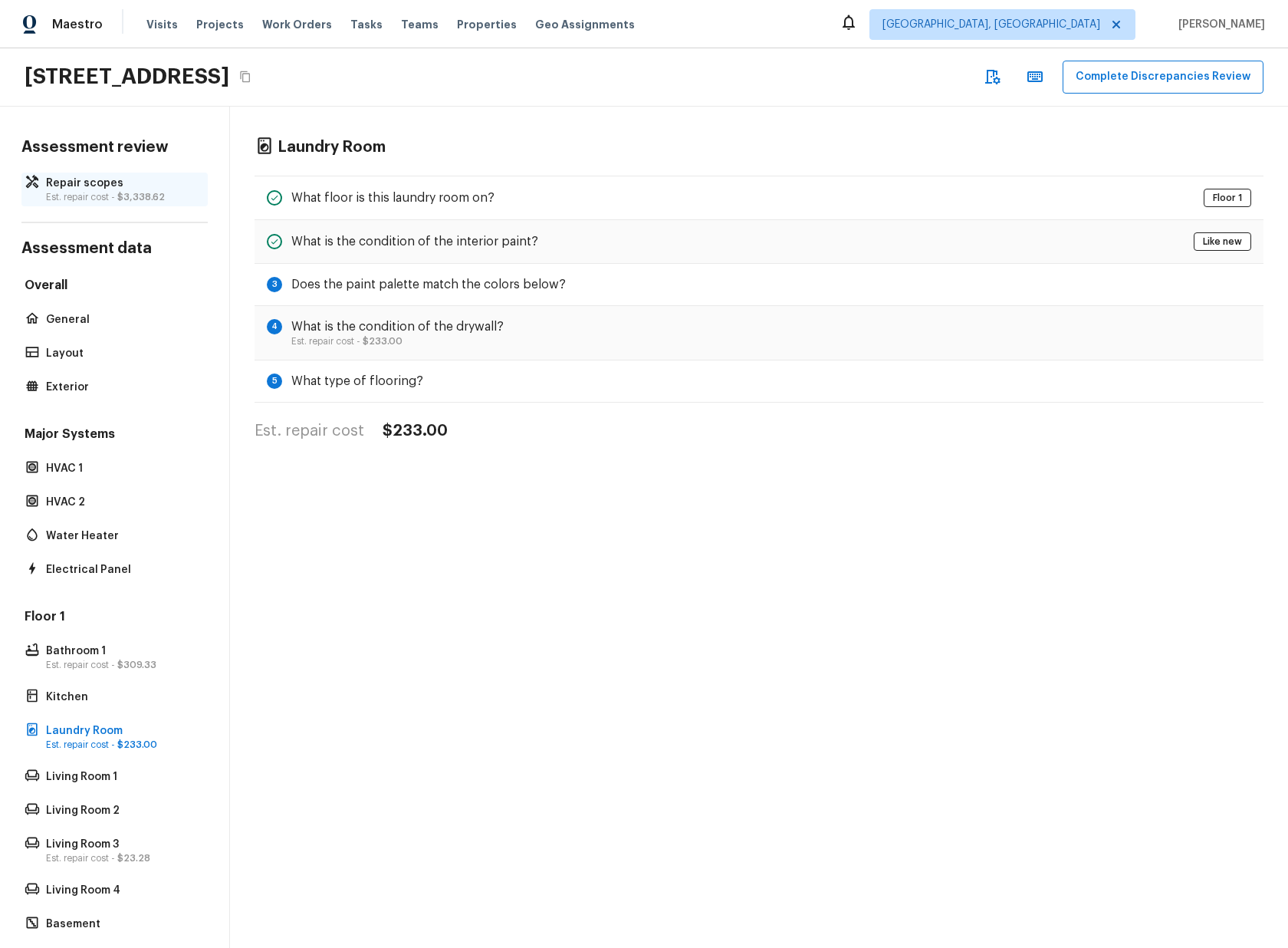
click at [111, 191] on p "Est. repair cost - $3,338.62" at bounding box center [123, 196] width 152 height 12
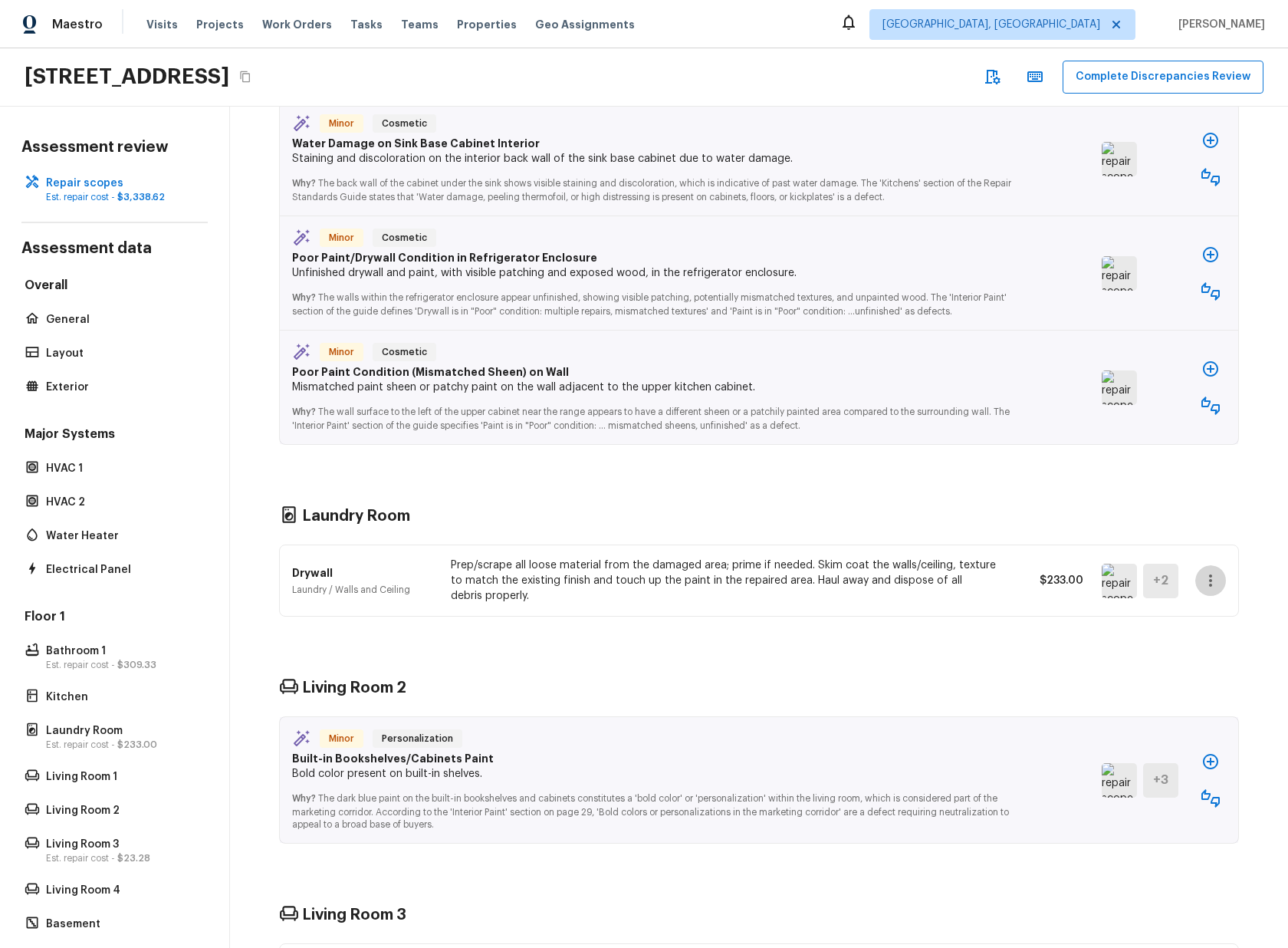
click at [1204, 580] on icon "button" at bounding box center [1210, 580] width 18 height 18
click at [1218, 712] on li "Go To Question" at bounding box center [1228, 717] width 99 height 46
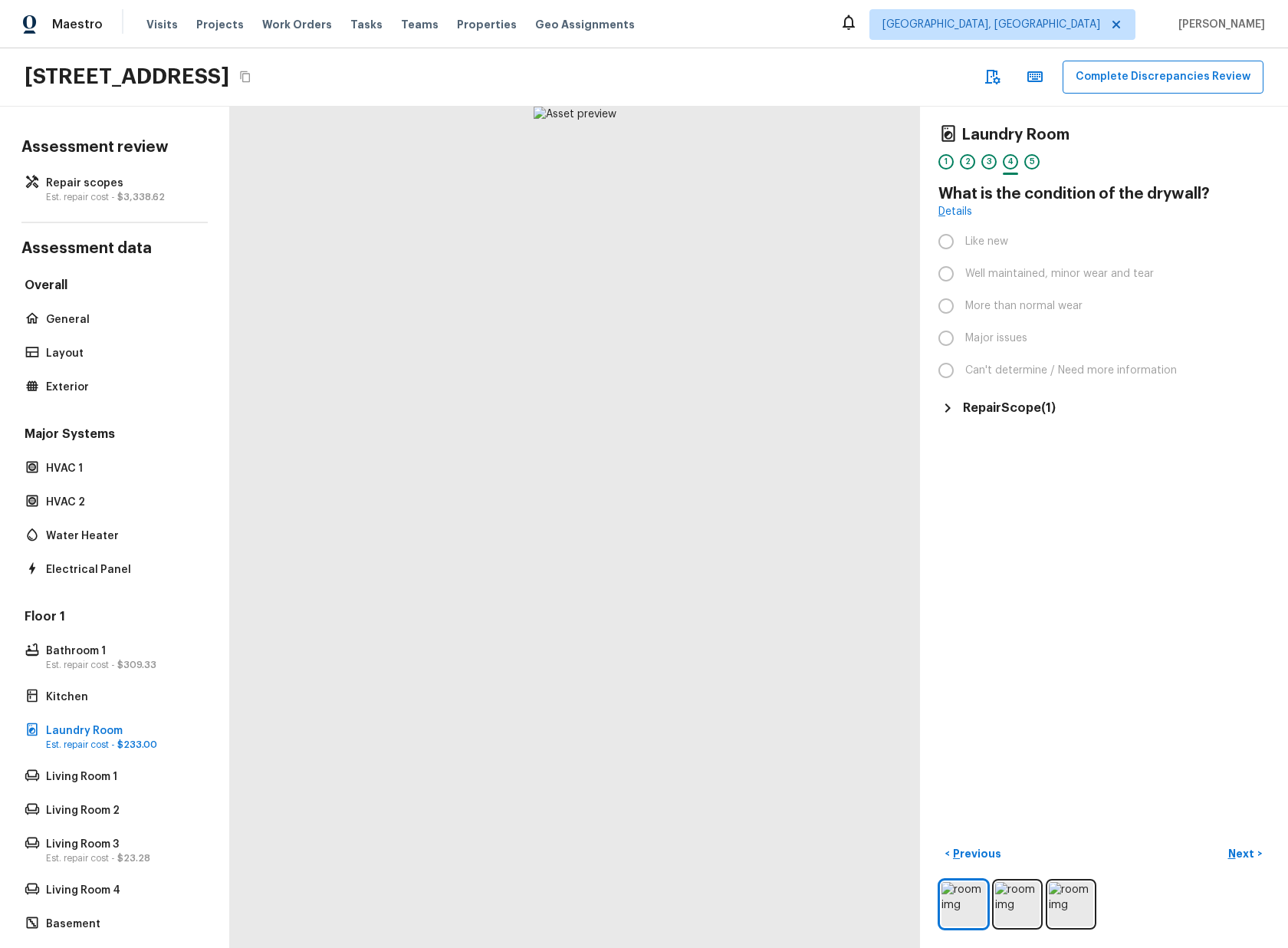
scroll to position [0, 0]
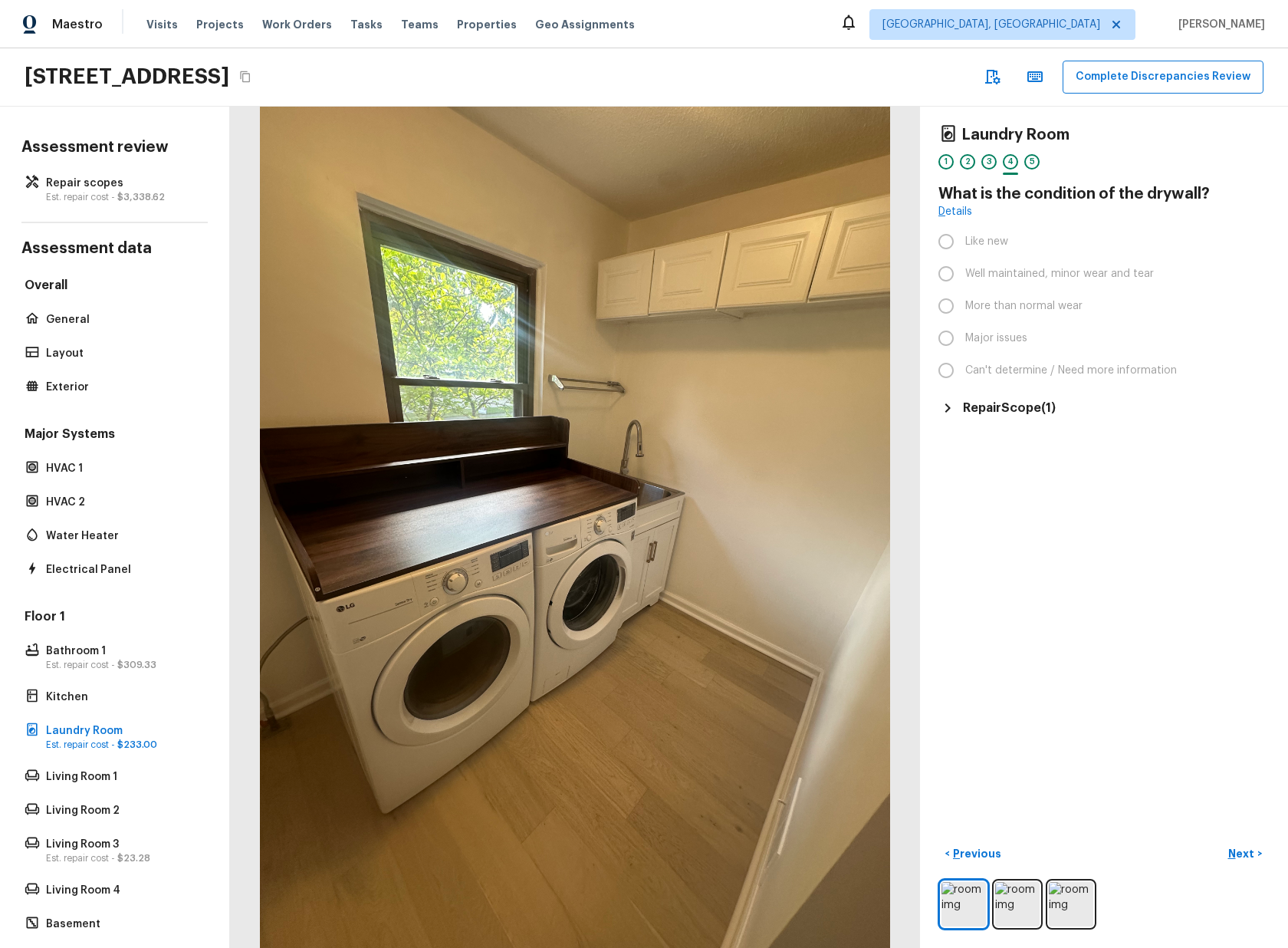
drag, startPoint x: 1073, startPoint y: 399, endPoint x: 1055, endPoint y: 405, distance: 19.0
click at [1073, 399] on div "Repair Scope ( 1 )" at bounding box center [1104, 408] width 331 height 18
